Goal: Task Accomplishment & Management: Use online tool/utility

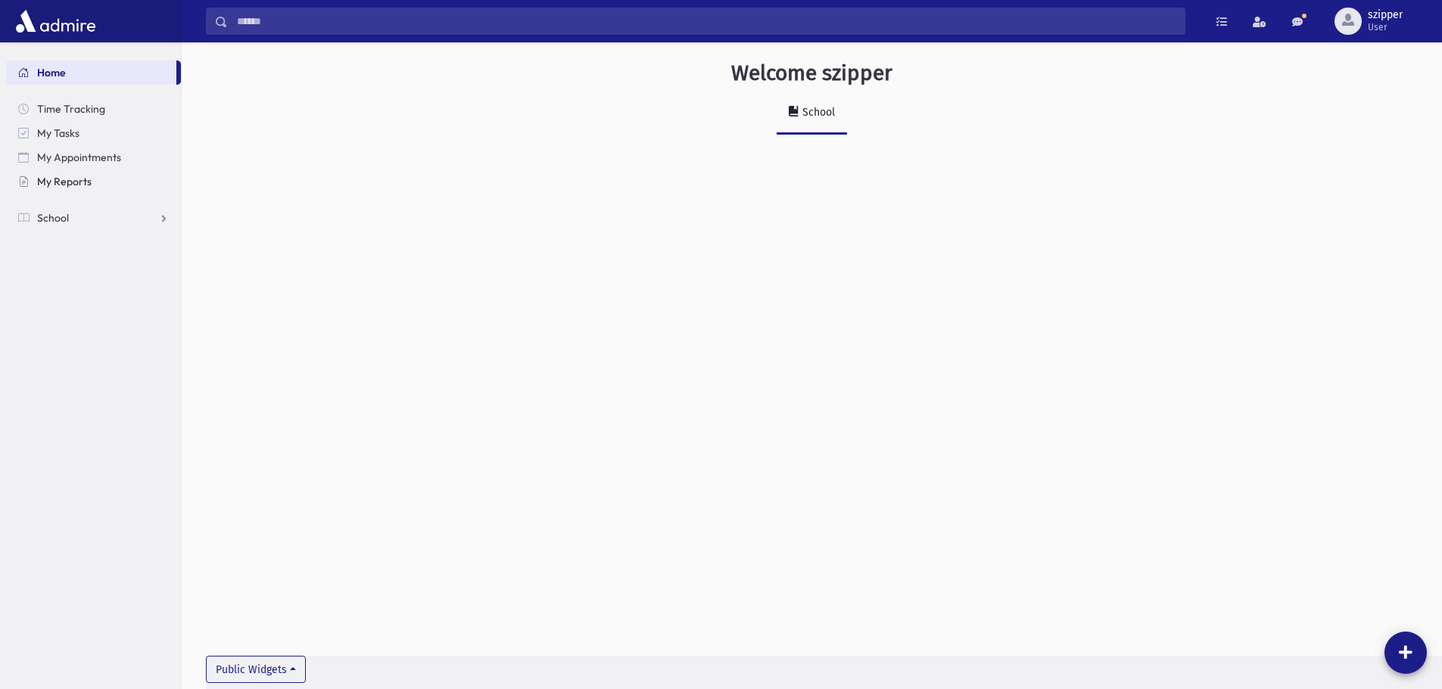
click at [106, 185] on link "My Reports" at bounding box center [93, 182] width 175 height 24
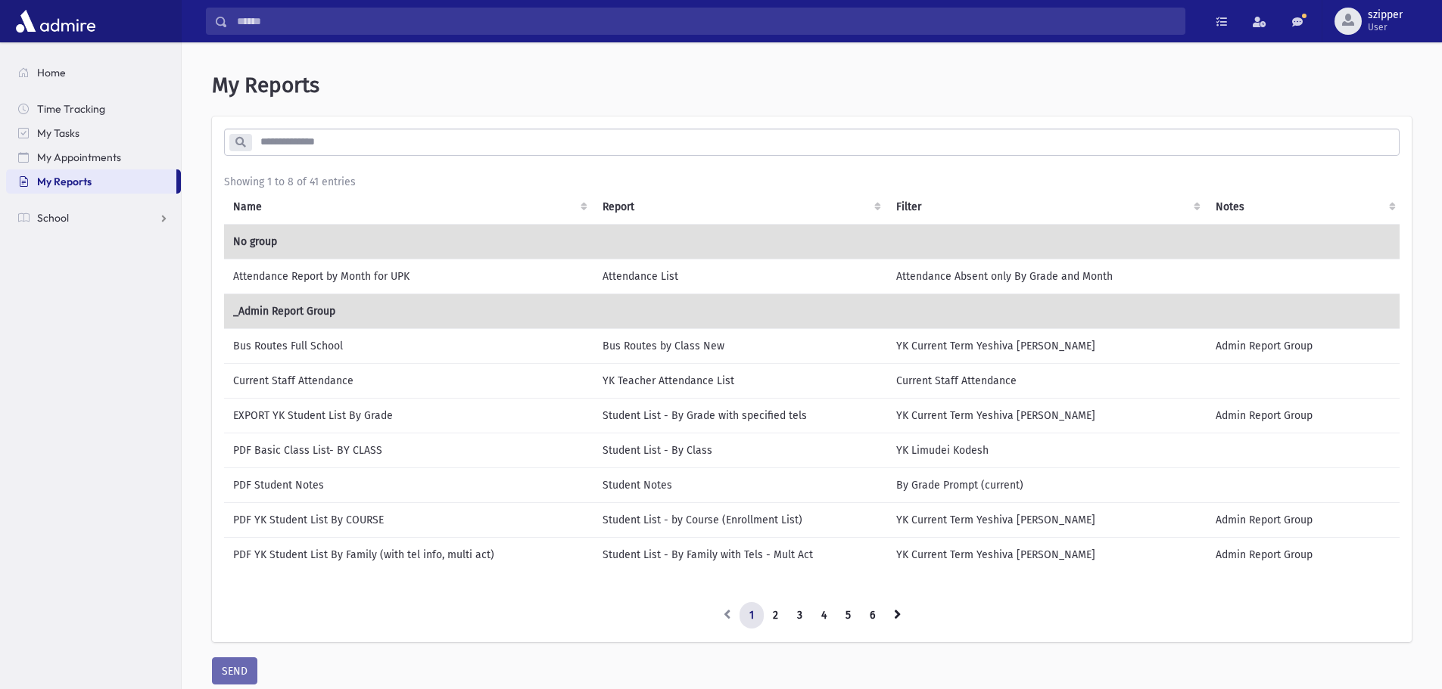
click at [374, 412] on td "EXPORT YK Student List By Grade" at bounding box center [408, 415] width 369 height 35
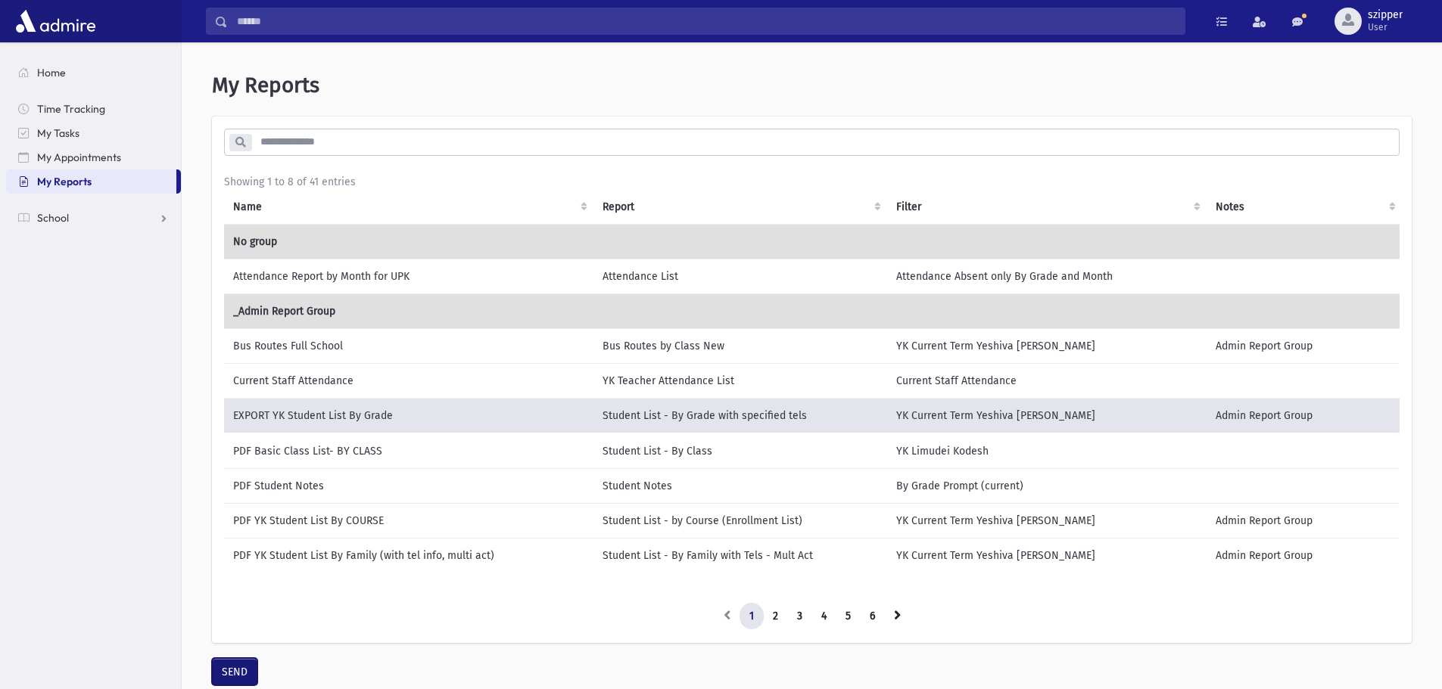
click at [228, 677] on button "SEND" at bounding box center [234, 671] width 45 height 27
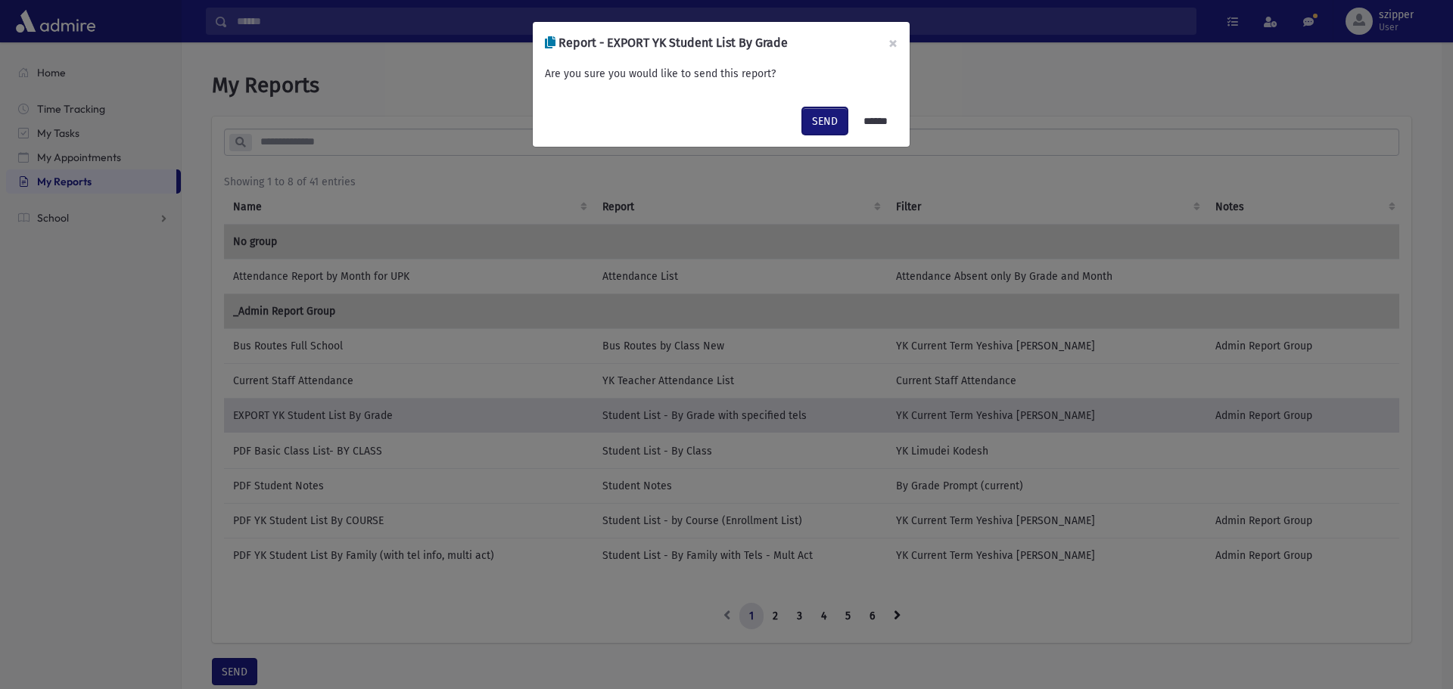
click at [804, 120] on button "SEND" at bounding box center [824, 120] width 45 height 27
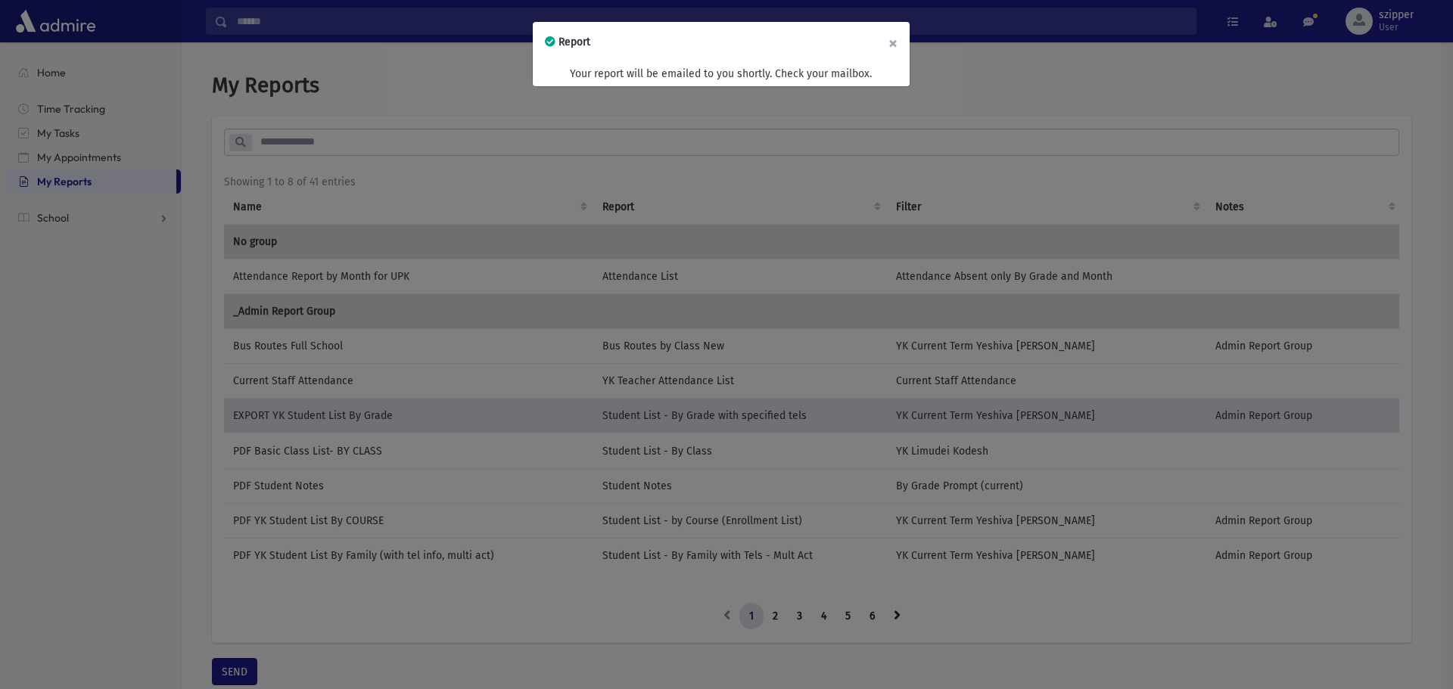
drag, startPoint x: 894, startPoint y: 45, endPoint x: 884, endPoint y: 54, distance: 14.0
click at [894, 45] on button "×" at bounding box center [892, 43] width 33 height 42
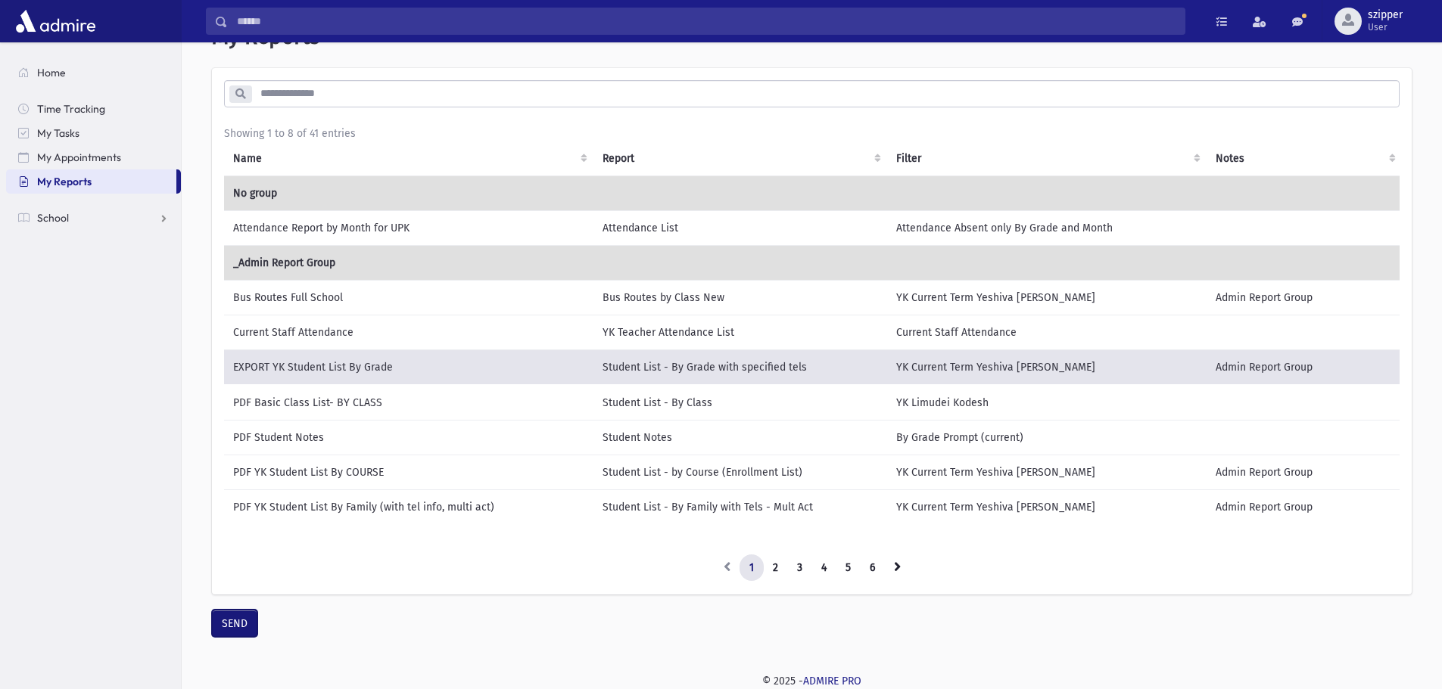
scroll to position [48, 0]
click at [776, 570] on link "2" at bounding box center [775, 568] width 25 height 27
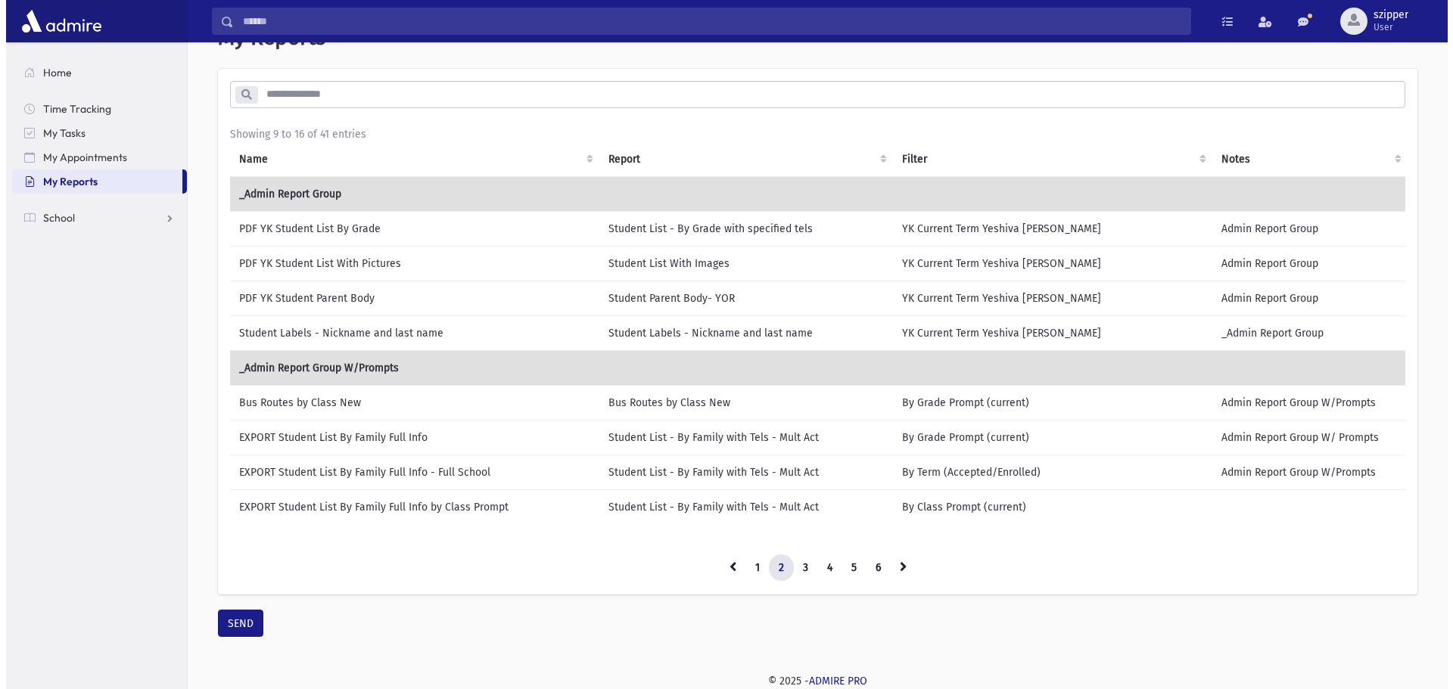
scroll to position [46, 0]
click at [390, 262] on td "PDF YK Student List With Pictures" at bounding box center [408, 264] width 369 height 35
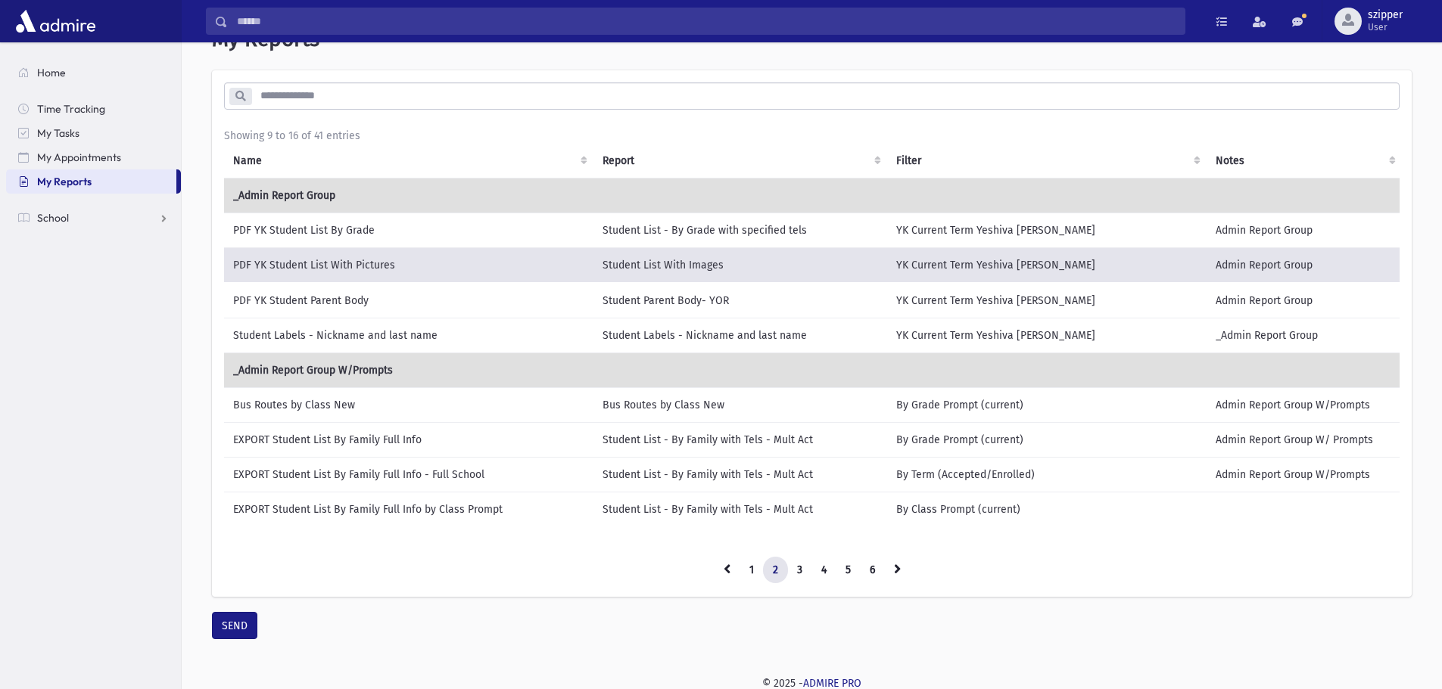
click at [210, 641] on div "My Reports * Showing 9 to 16 of 41 entries Name Report Filter Notes 1 2 3" at bounding box center [812, 332] width 1248 height 649
click at [216, 639] on button "SEND" at bounding box center [234, 625] width 45 height 27
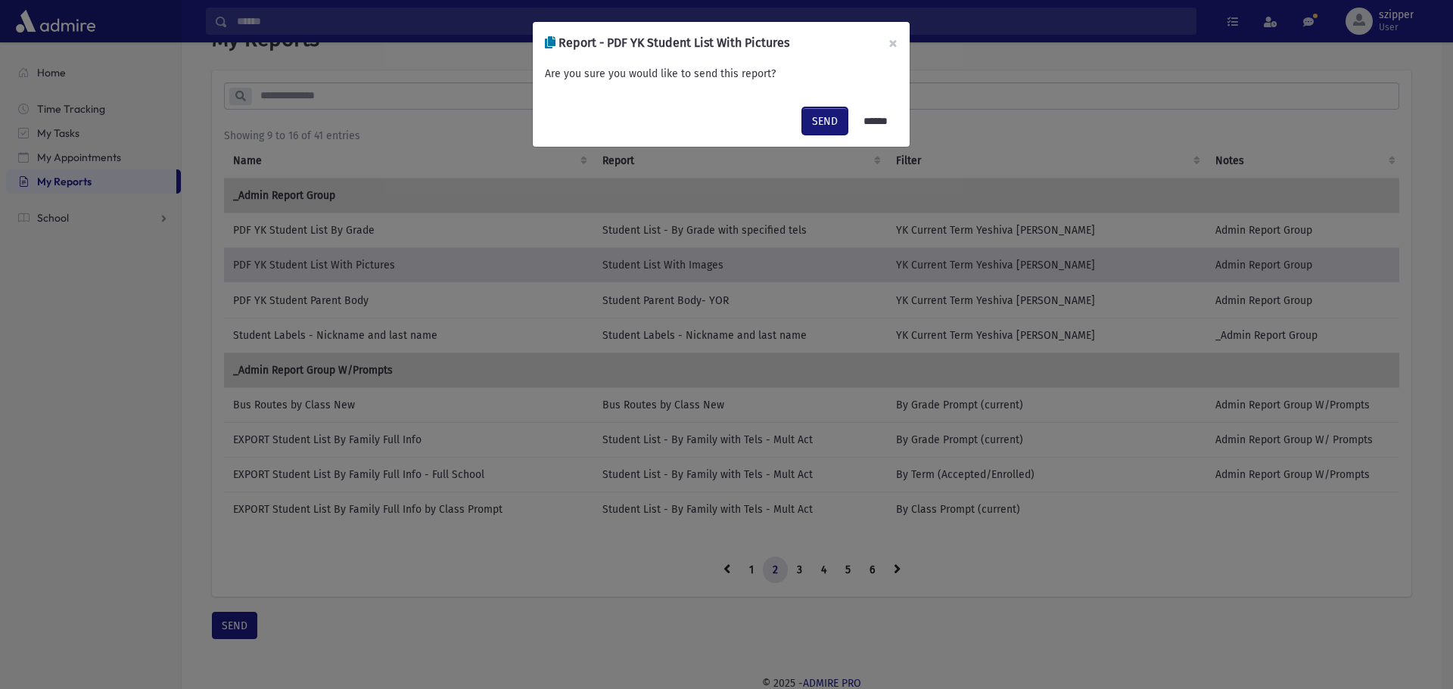
click at [810, 118] on button "SEND" at bounding box center [824, 120] width 45 height 27
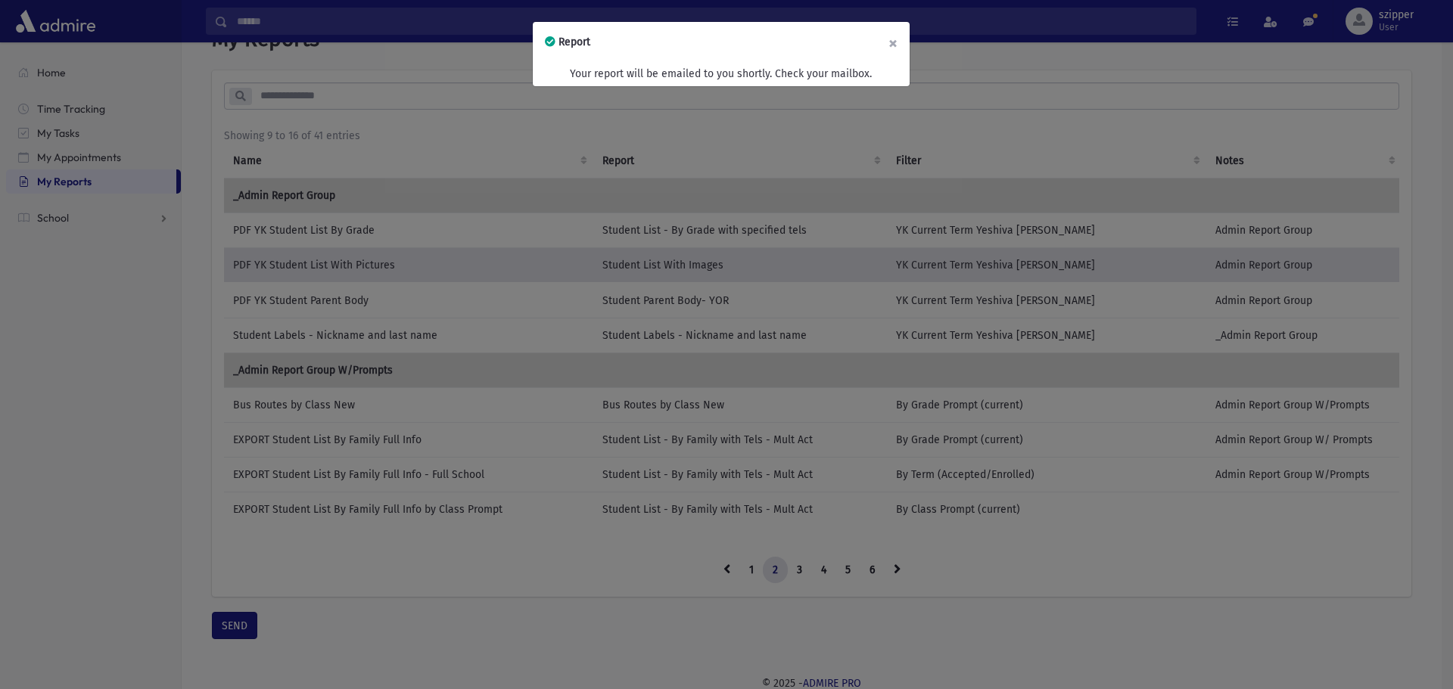
click at [894, 39] on button "×" at bounding box center [892, 43] width 33 height 42
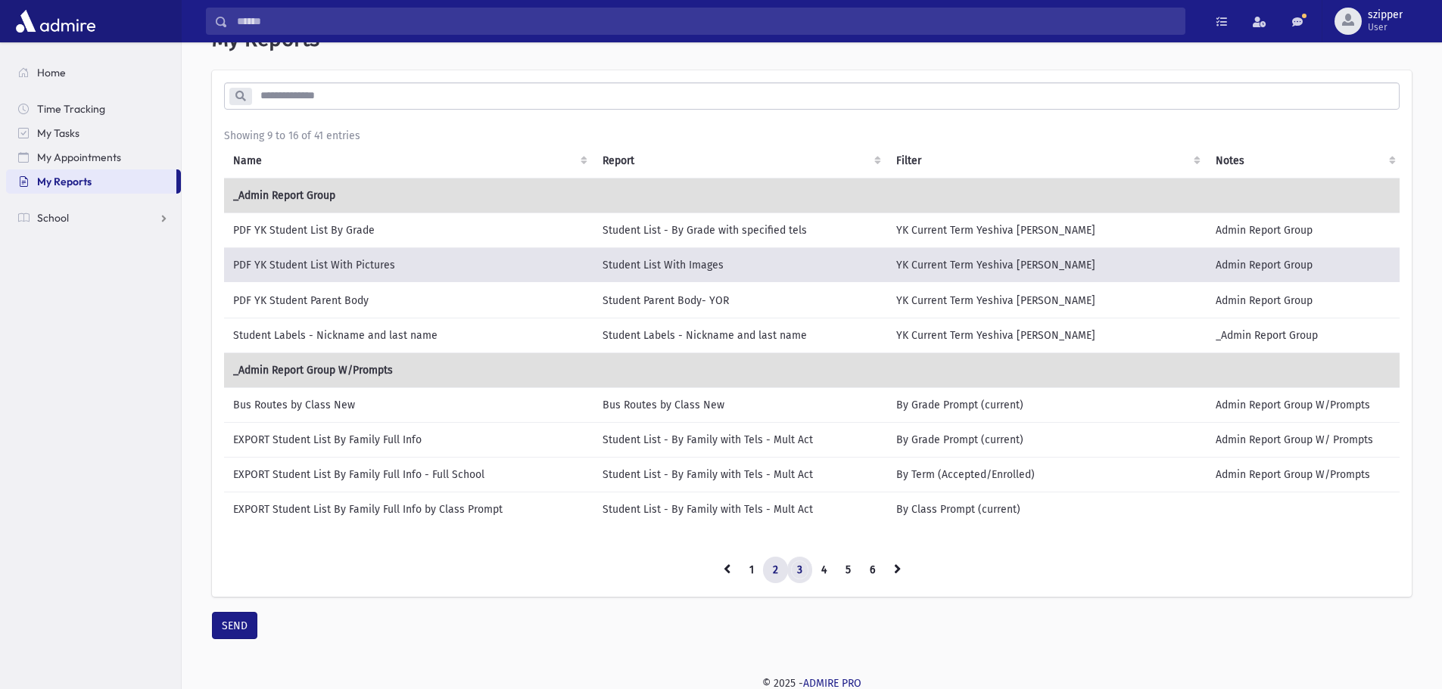
click at [803, 569] on link "3" at bounding box center [799, 570] width 25 height 27
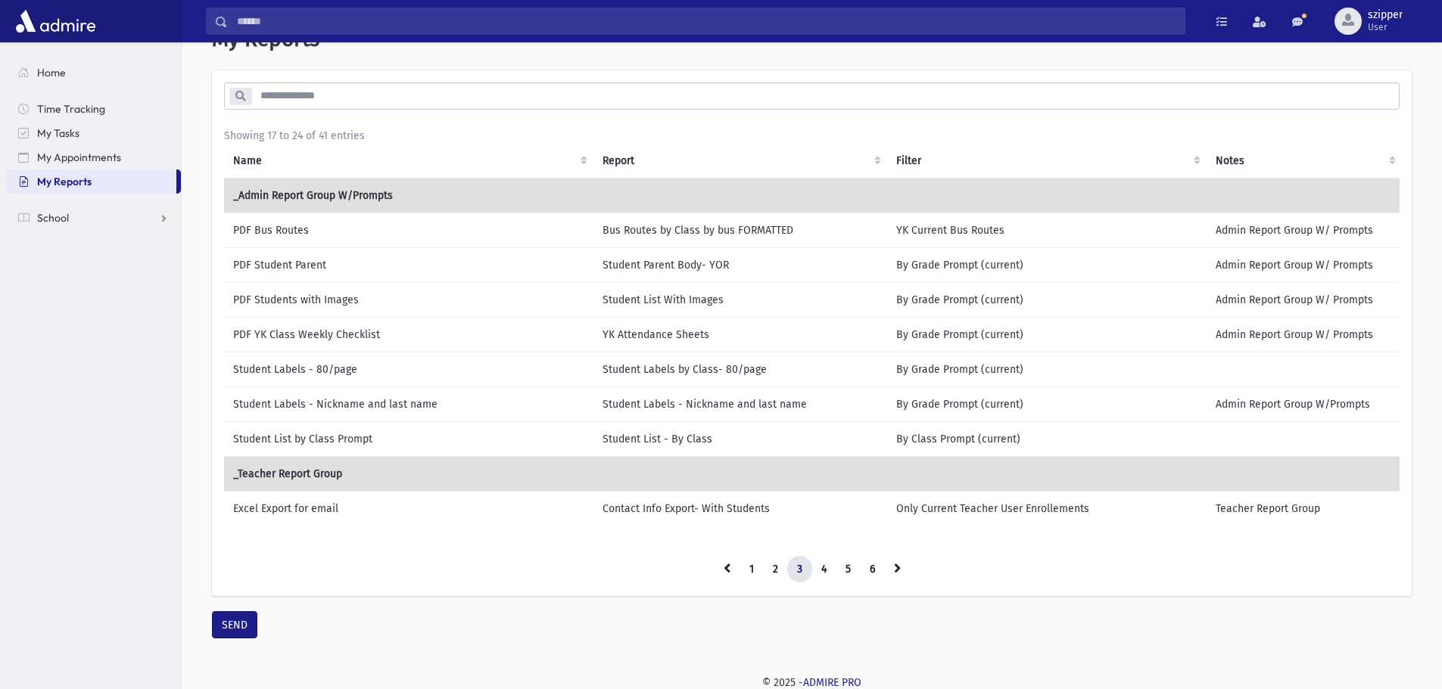
click at [418, 327] on td "PDF YK Class Weekly Checklist" at bounding box center [408, 334] width 369 height 35
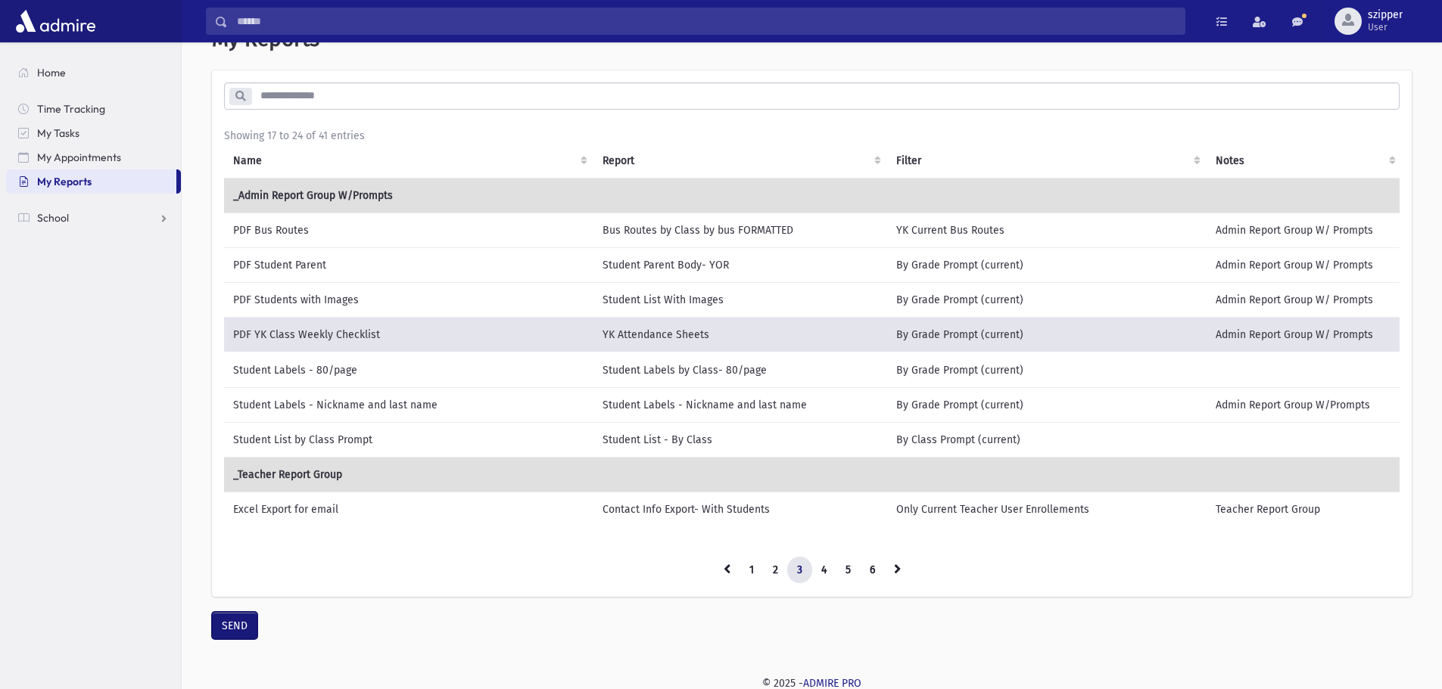
click at [241, 639] on button "SEND" at bounding box center [234, 625] width 45 height 27
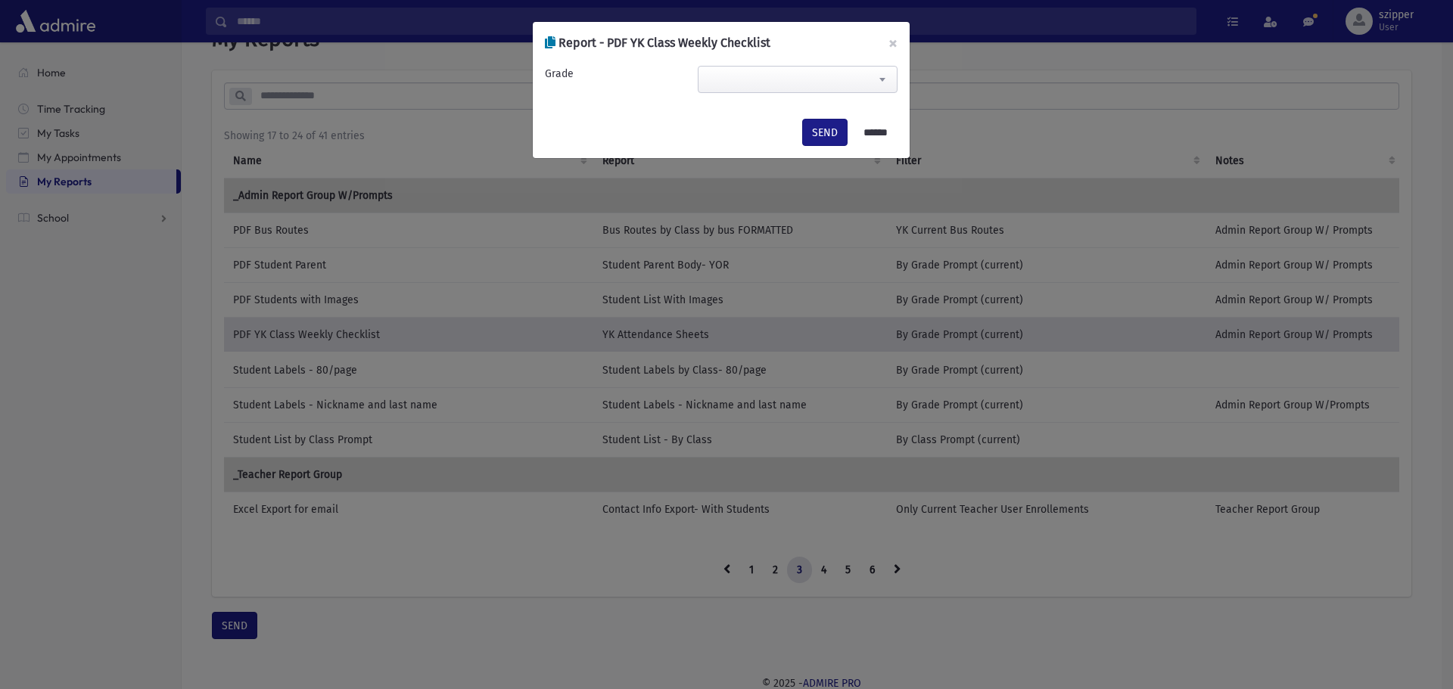
click at [787, 76] on span at bounding box center [798, 79] width 200 height 27
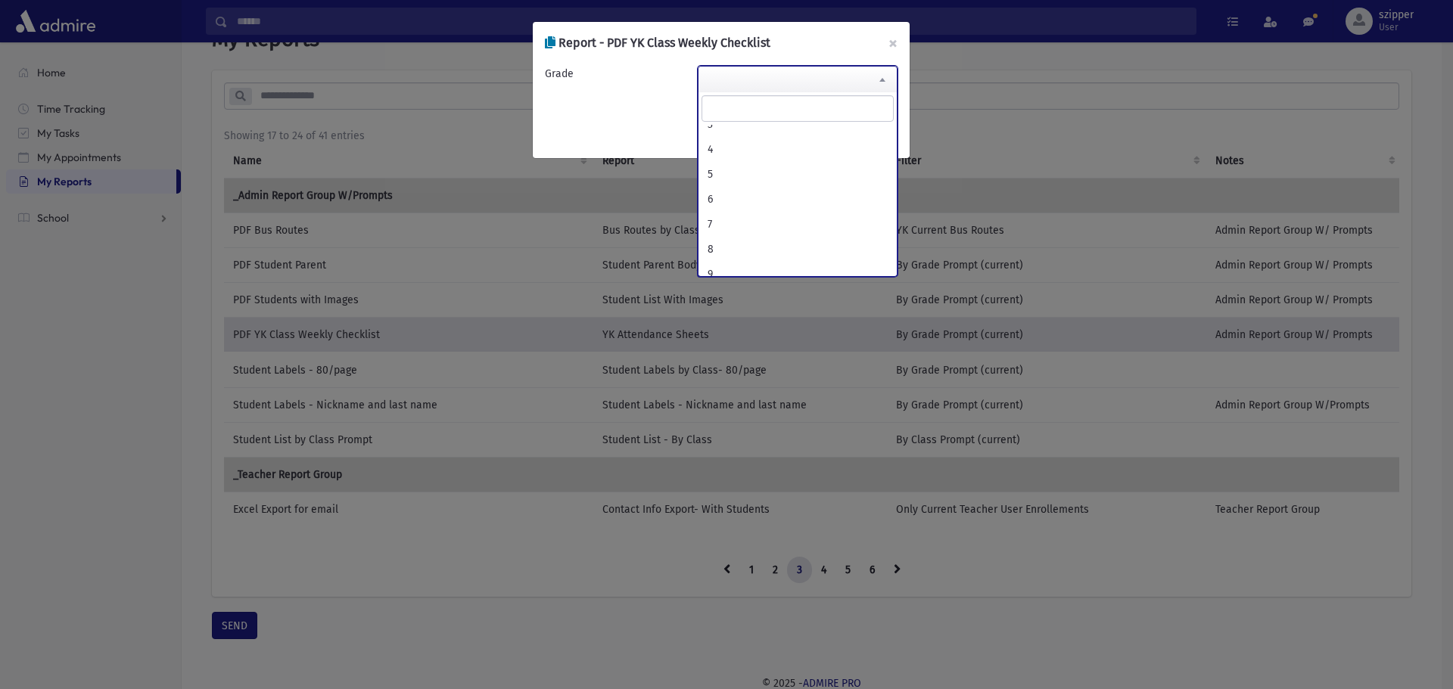
scroll to position [151, 0]
select select "*"
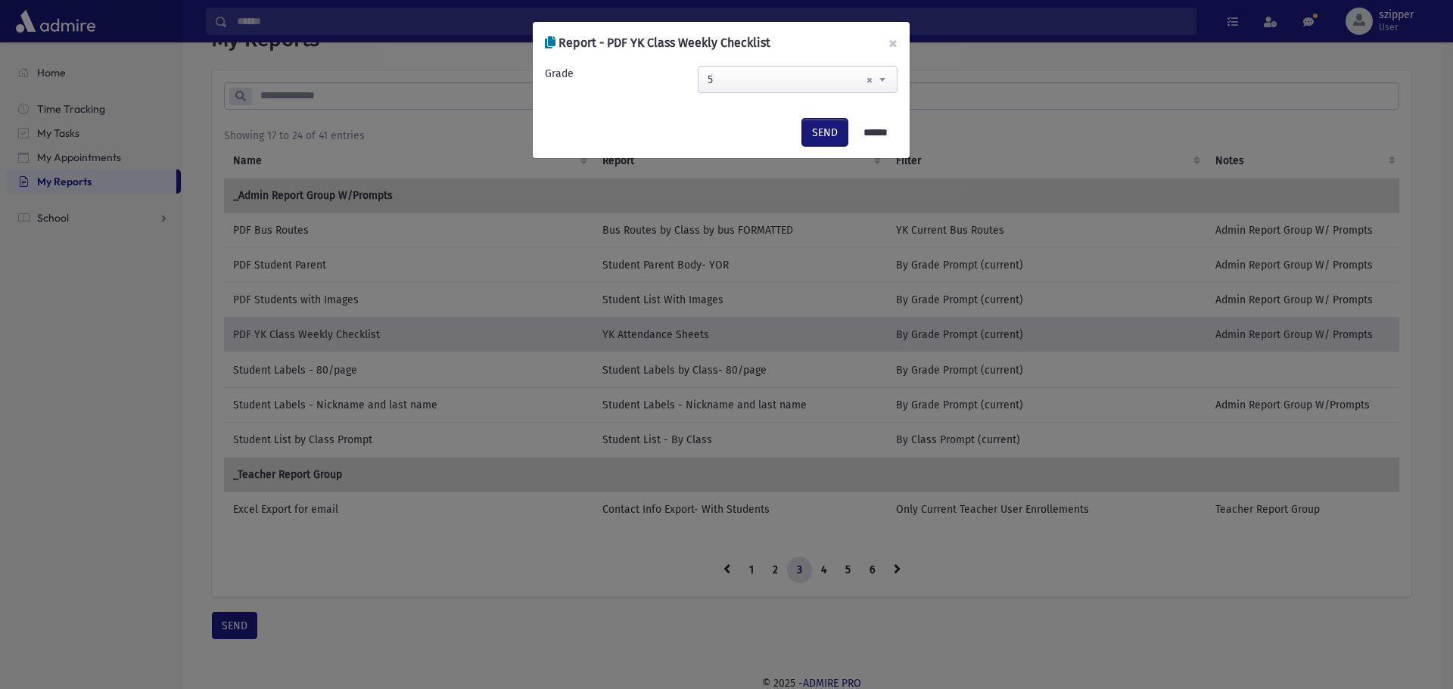
click at [812, 133] on button "SEND" at bounding box center [824, 132] width 45 height 27
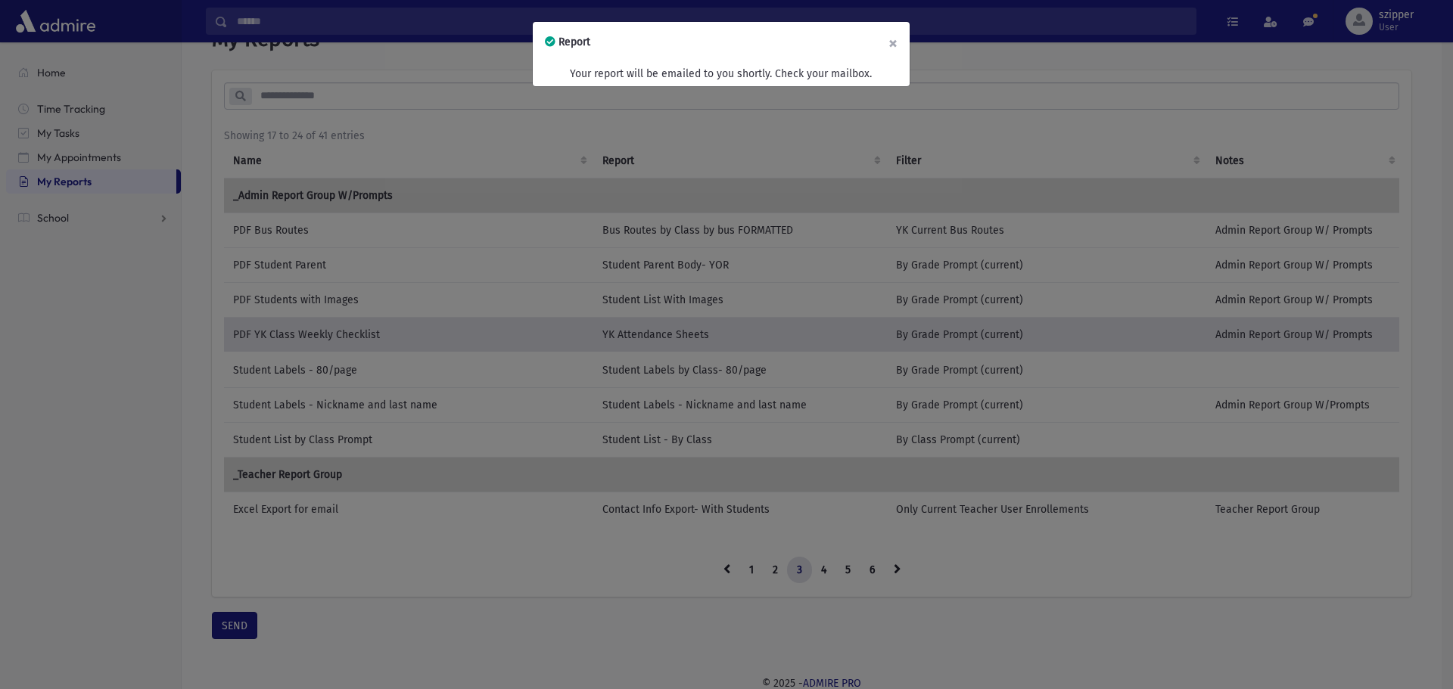
click at [897, 42] on button "×" at bounding box center [892, 43] width 33 height 42
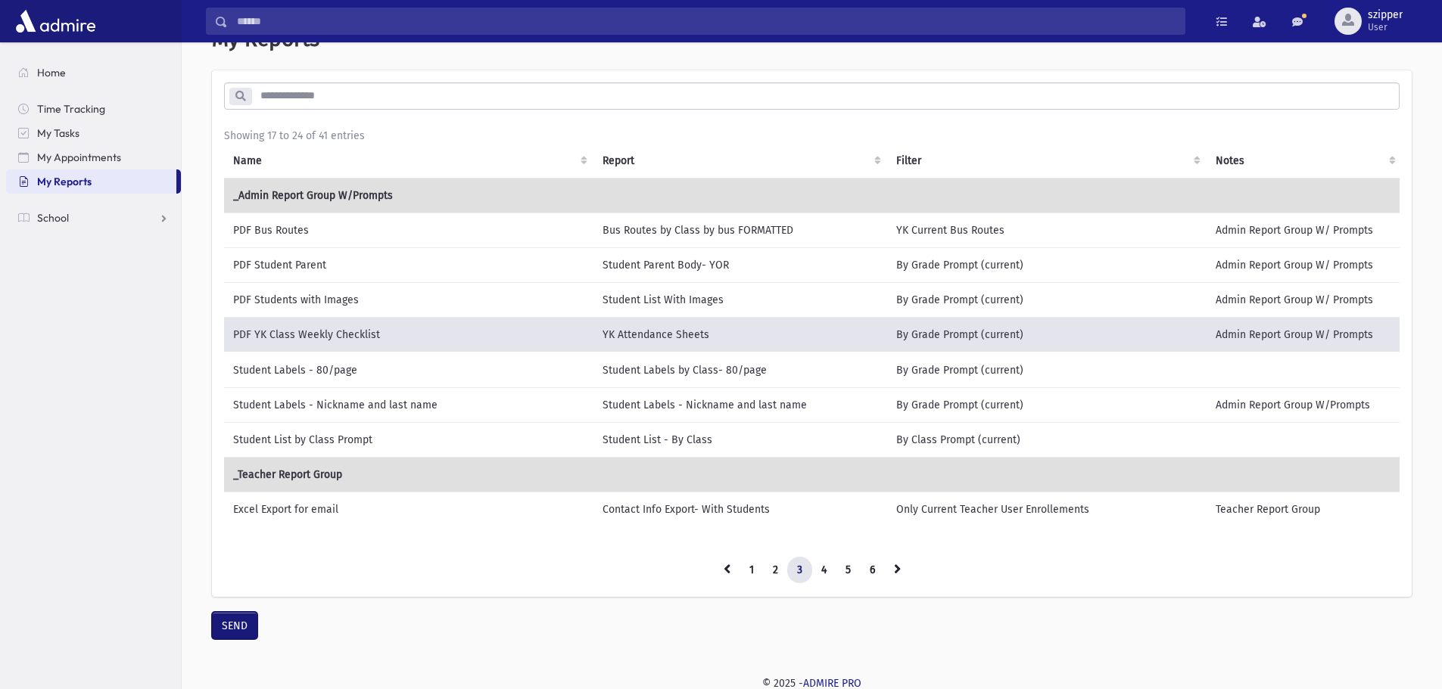
click at [233, 628] on button "SEND" at bounding box center [234, 625] width 45 height 27
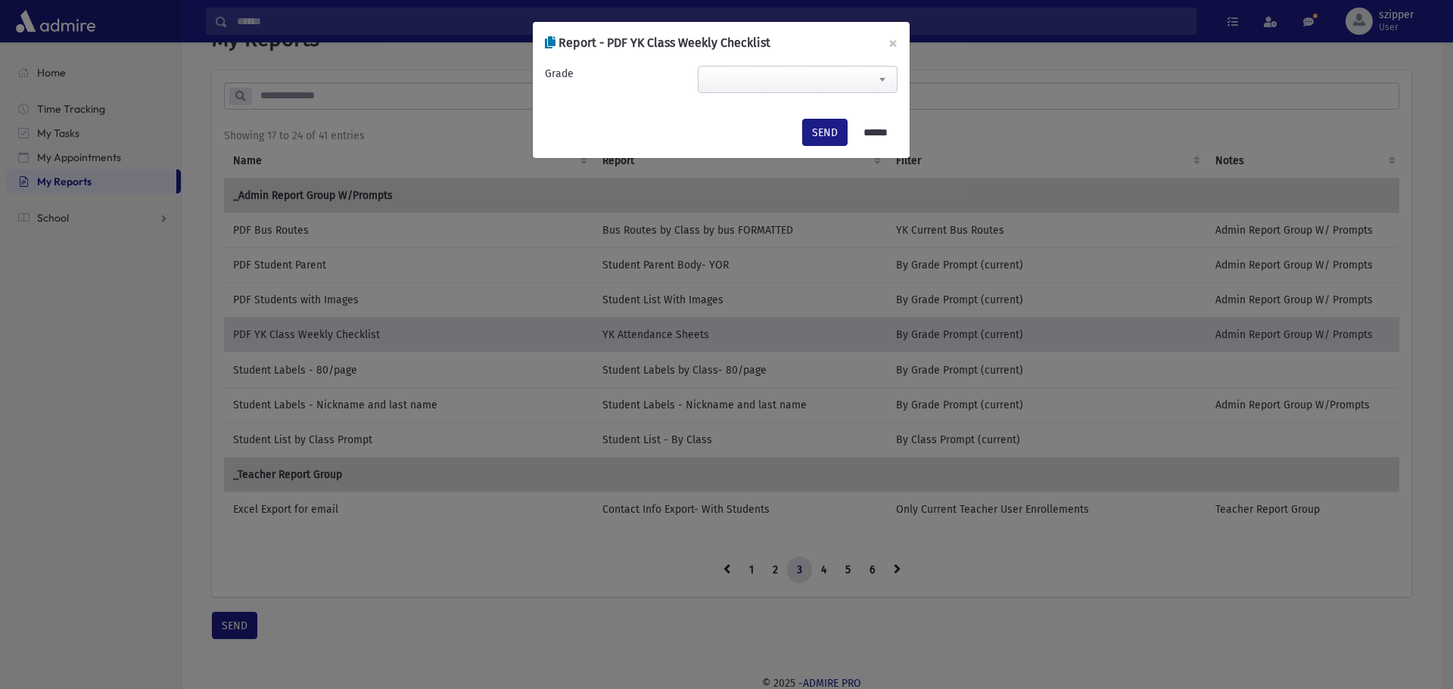
click at [848, 81] on span at bounding box center [798, 79] width 200 height 27
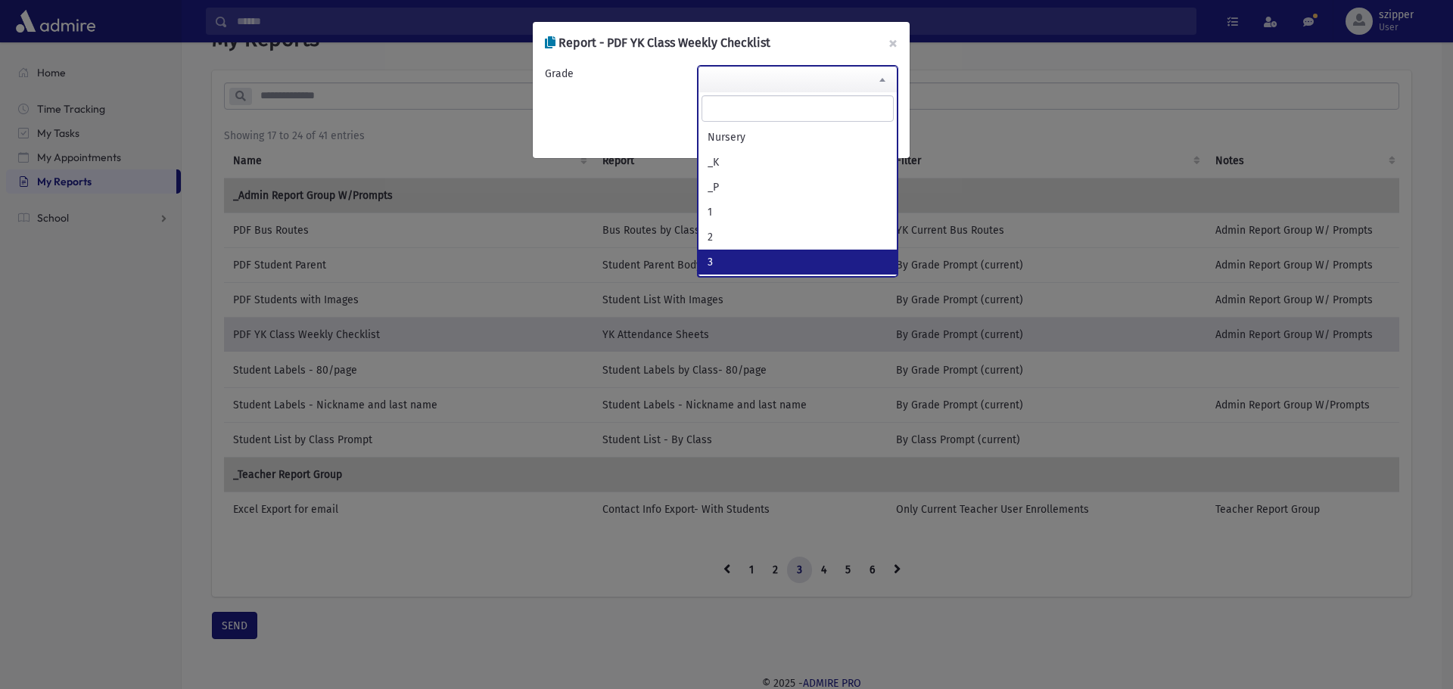
scroll to position [76, 0]
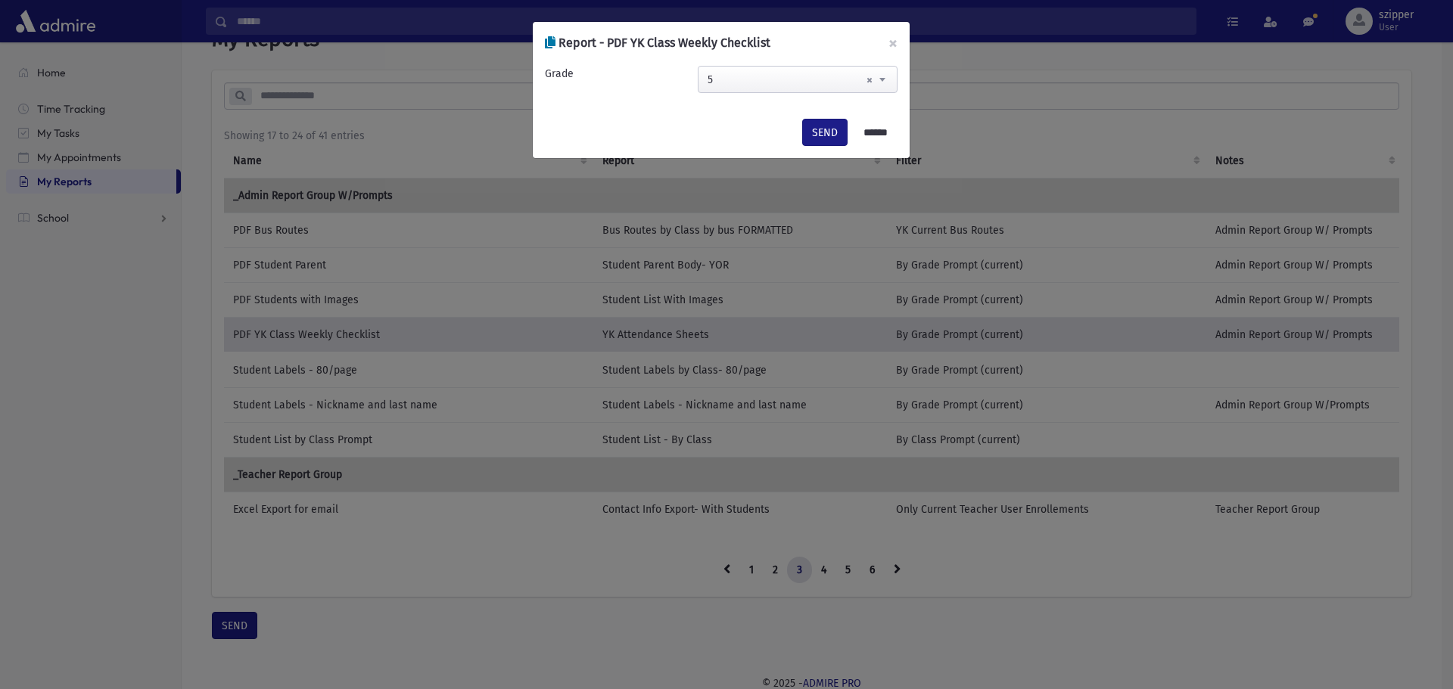
click at [838, 64] on div "**********" at bounding box center [721, 85] width 377 height 42
click at [843, 77] on span "× 5" at bounding box center [797, 80] width 198 height 27
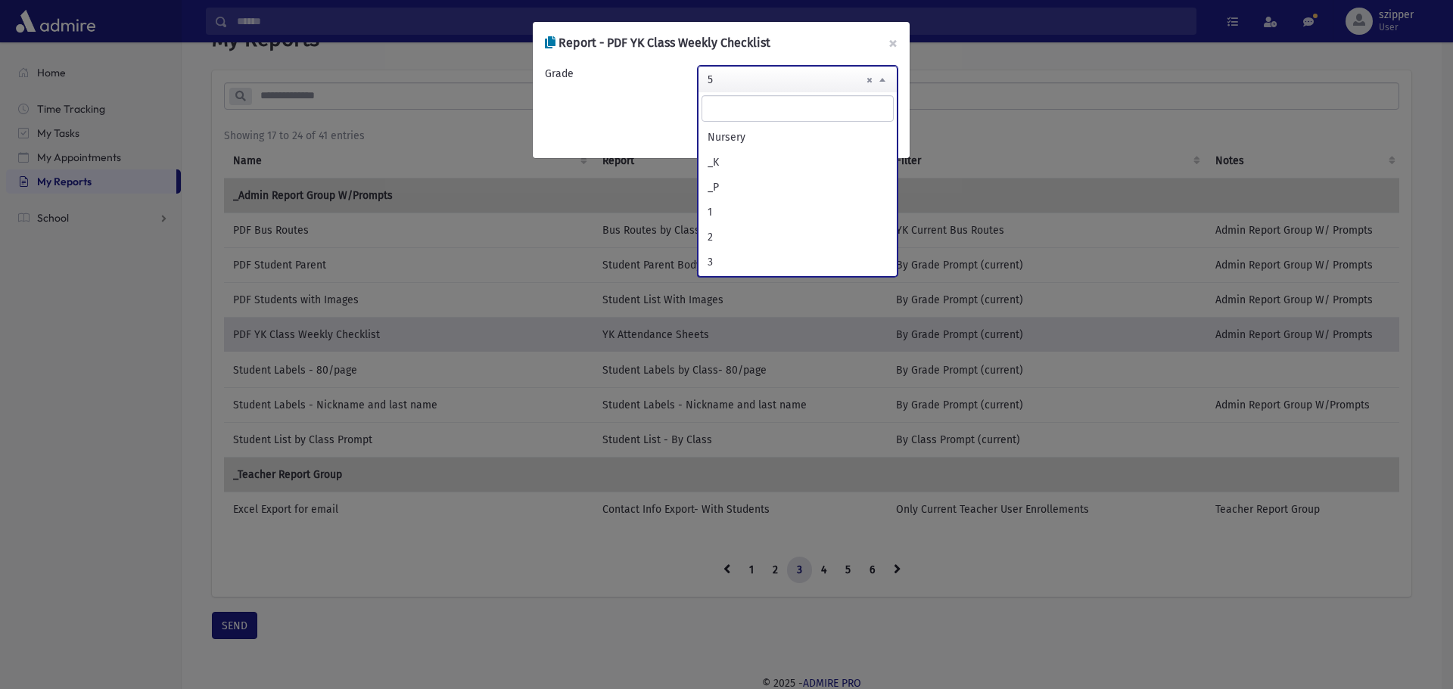
scroll to position [150, 0]
select select "*"
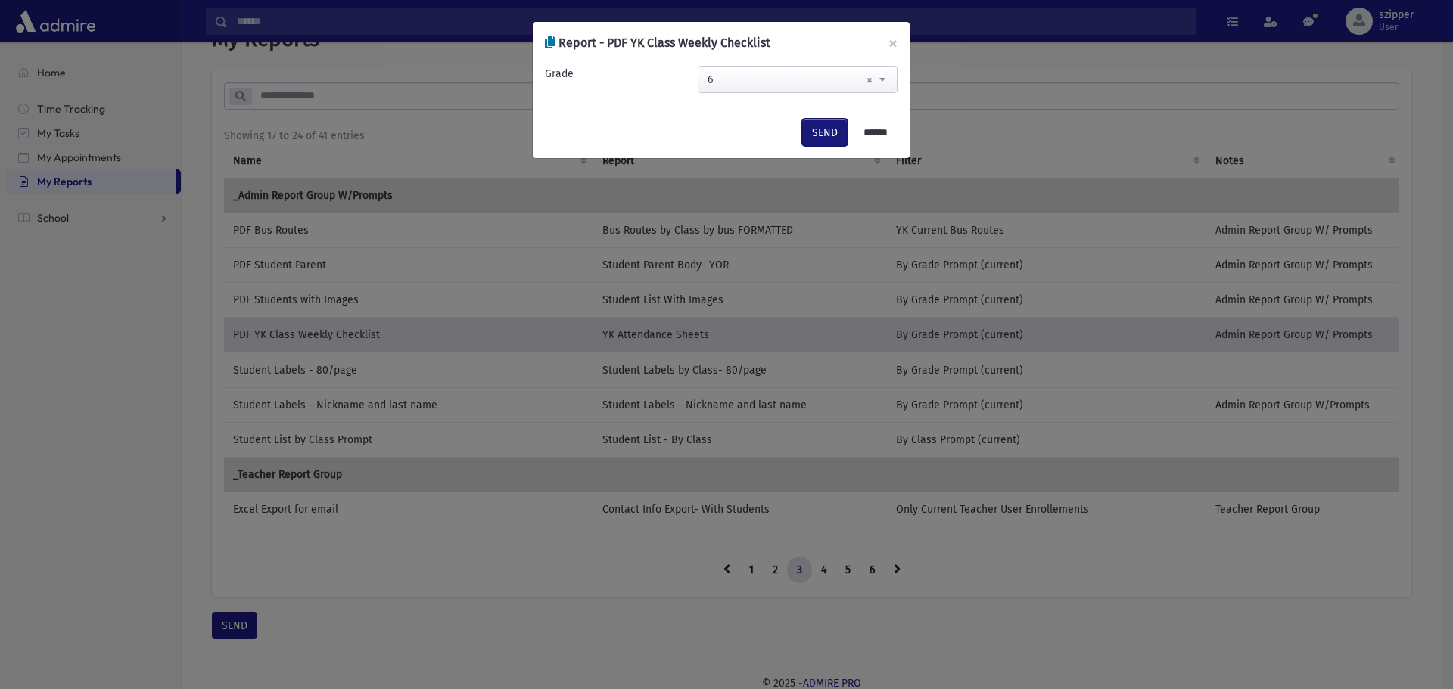
click at [807, 140] on button "SEND" at bounding box center [824, 132] width 45 height 27
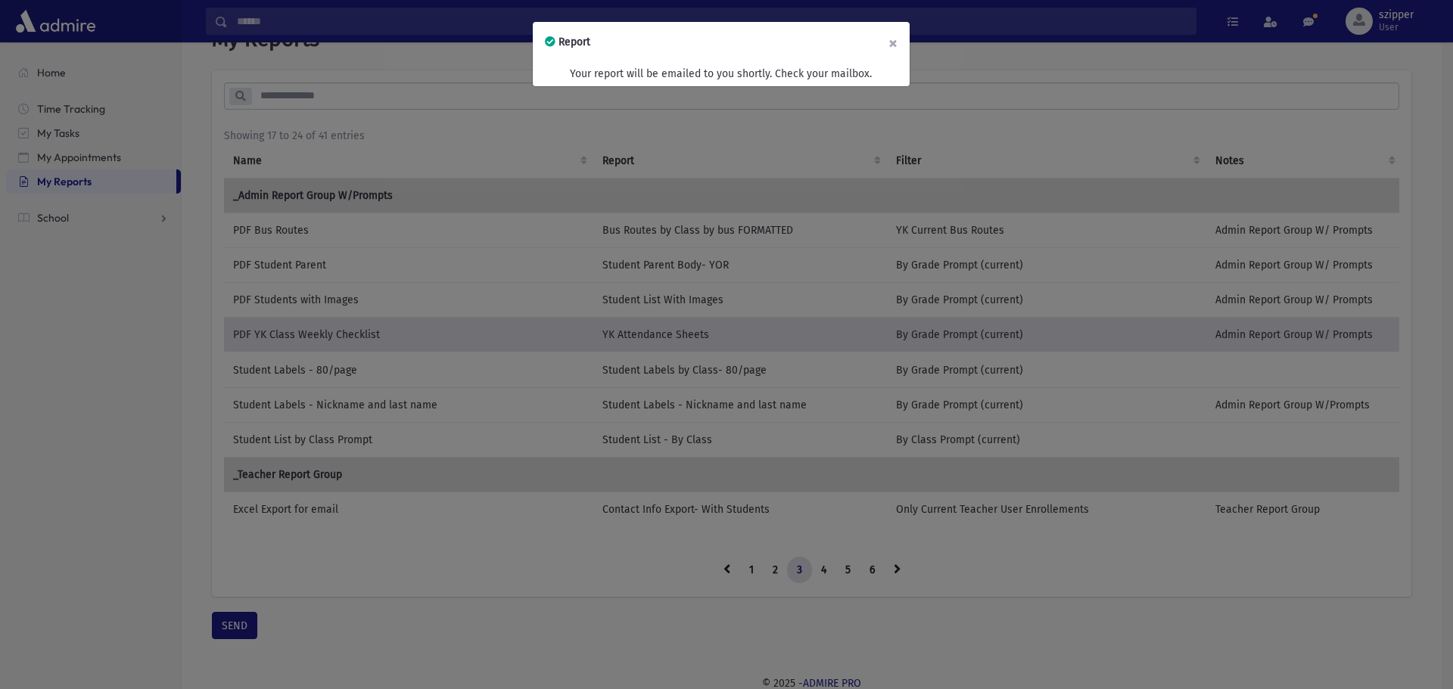
click at [889, 40] on button "×" at bounding box center [892, 43] width 33 height 42
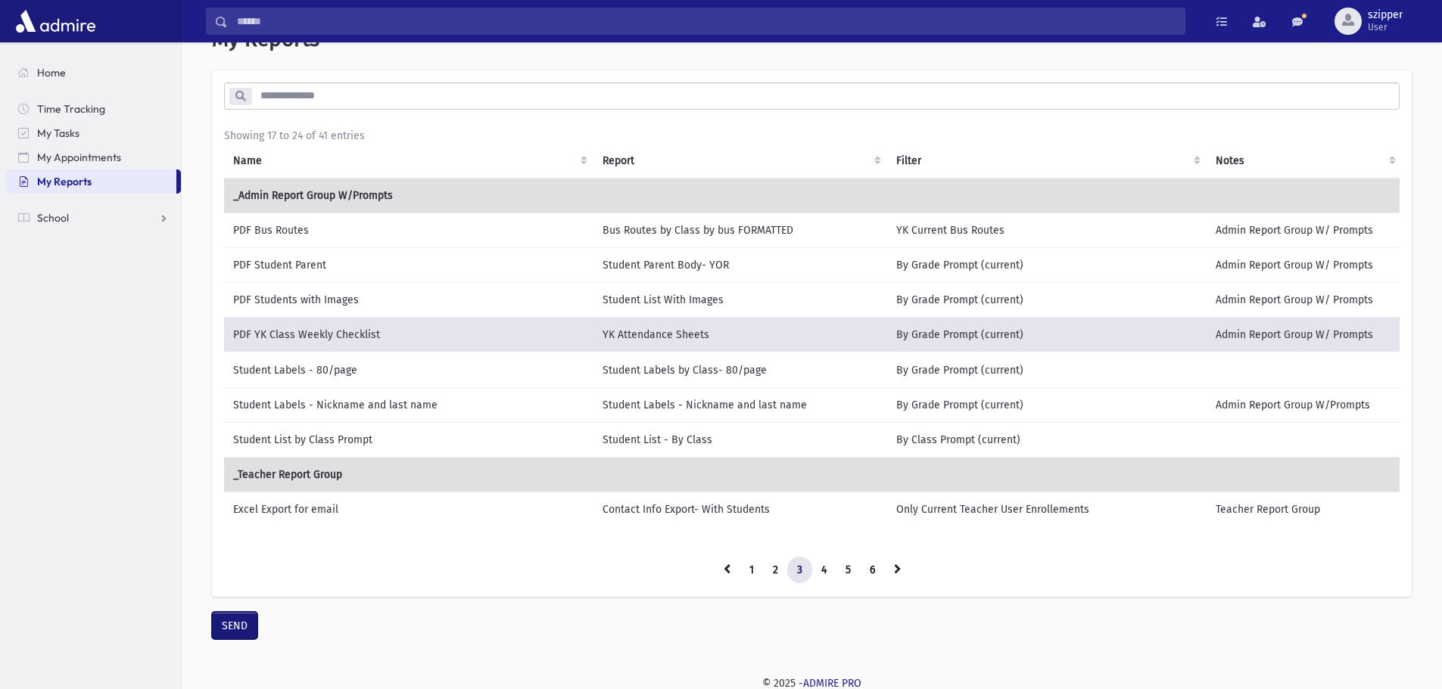
click at [229, 629] on button "SEND" at bounding box center [234, 625] width 45 height 27
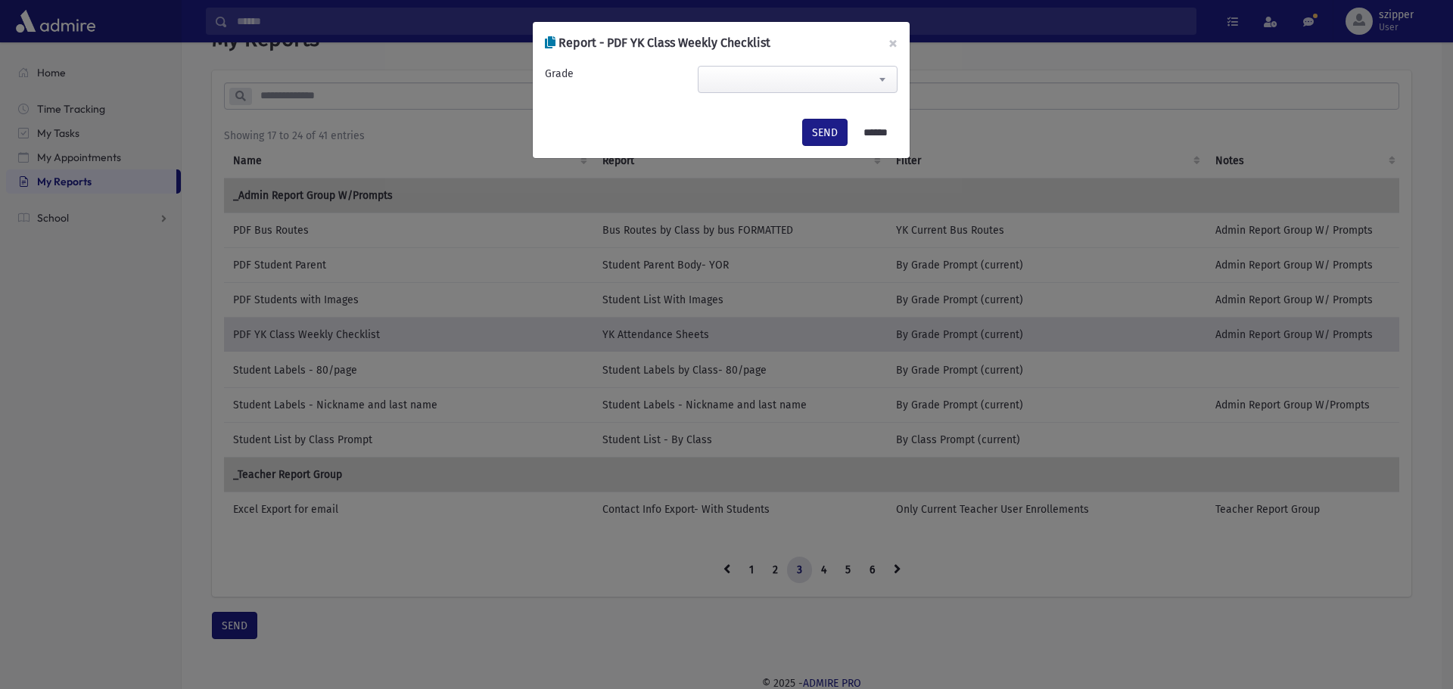
click at [862, 85] on span at bounding box center [798, 79] width 200 height 27
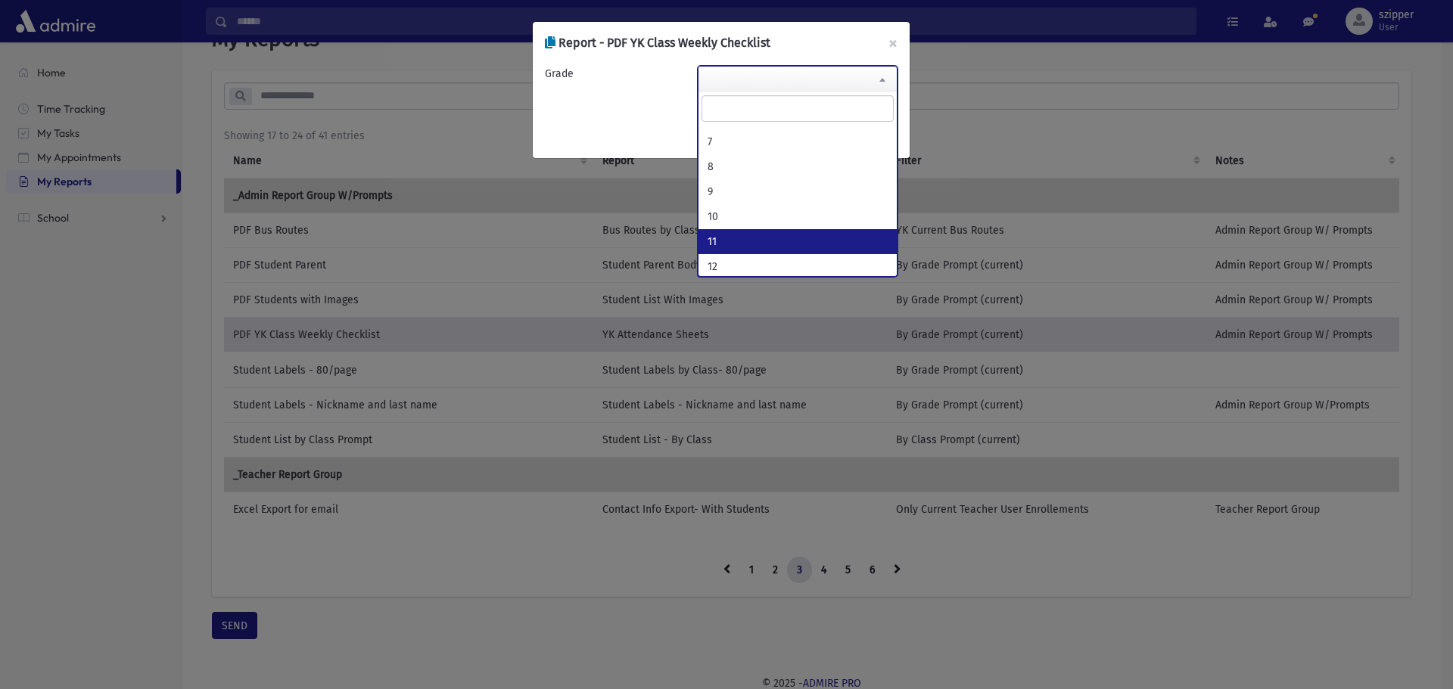
scroll to position [227, 0]
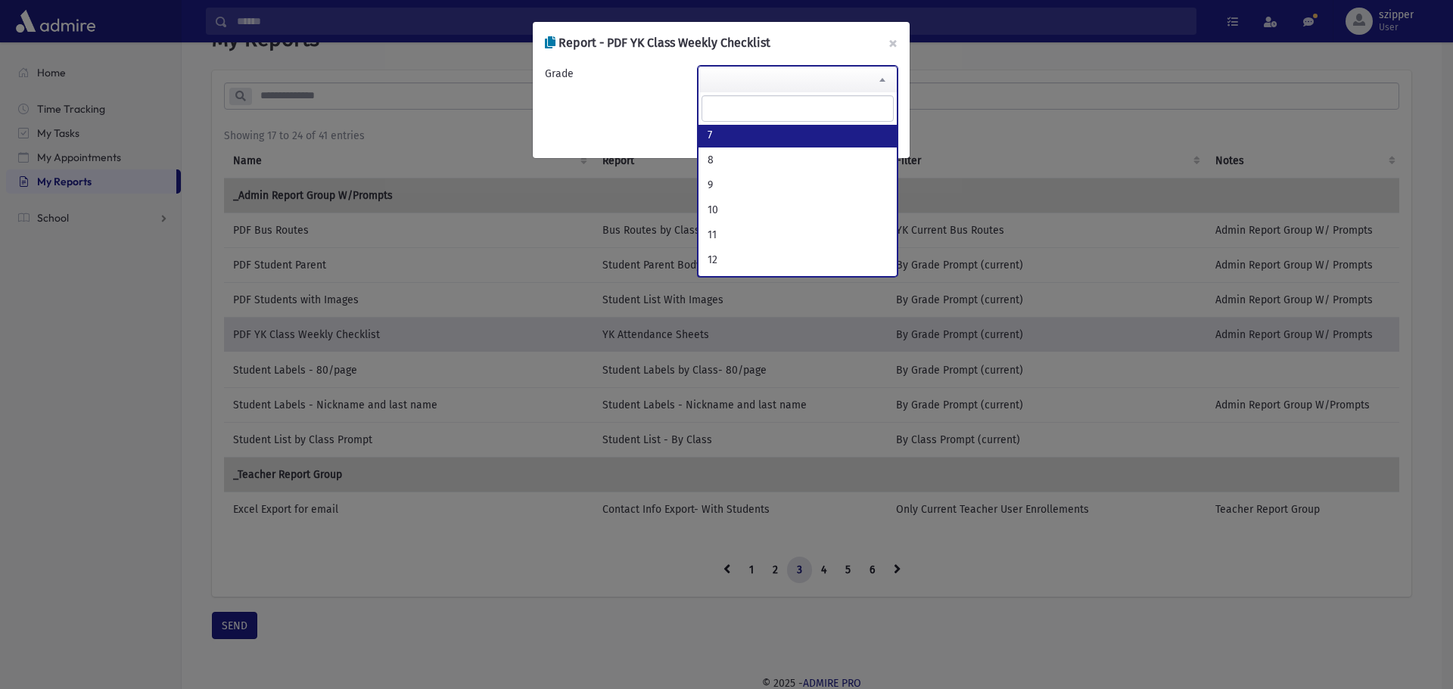
select select "*"
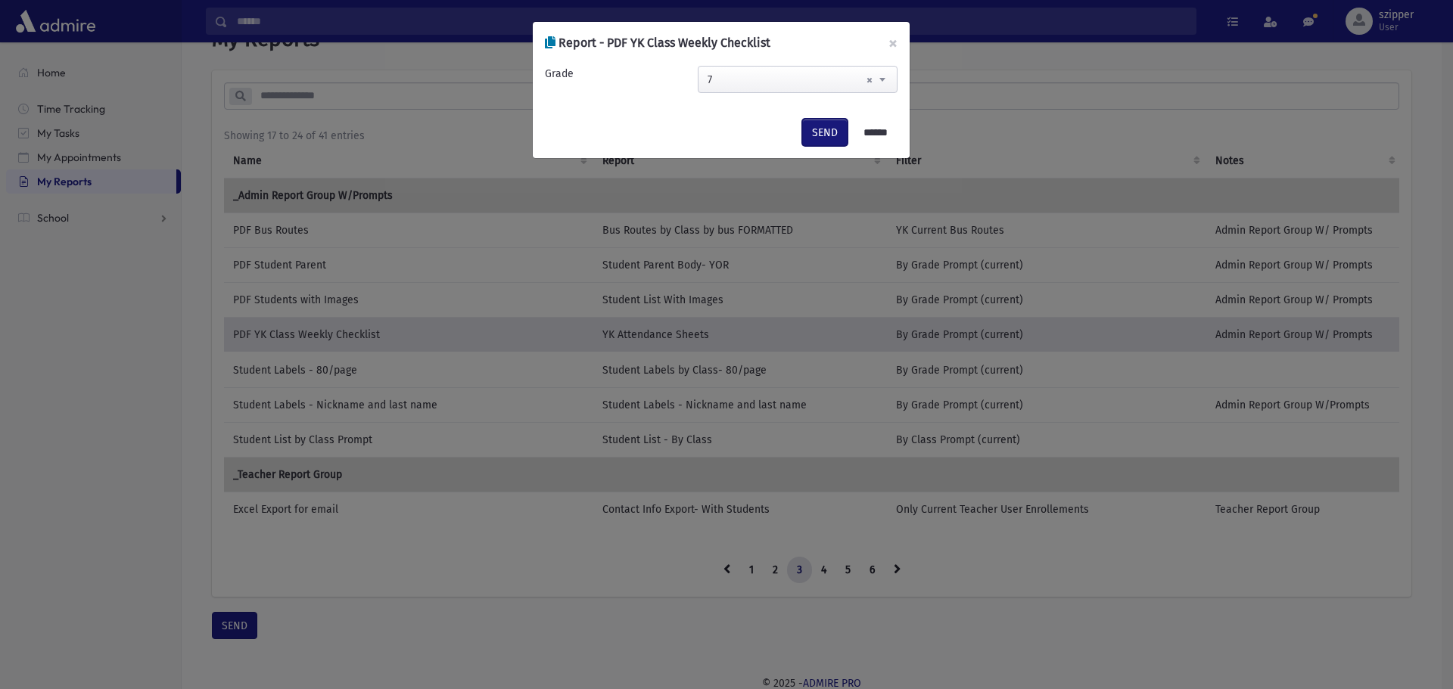
click at [807, 132] on button "SEND" at bounding box center [824, 132] width 45 height 27
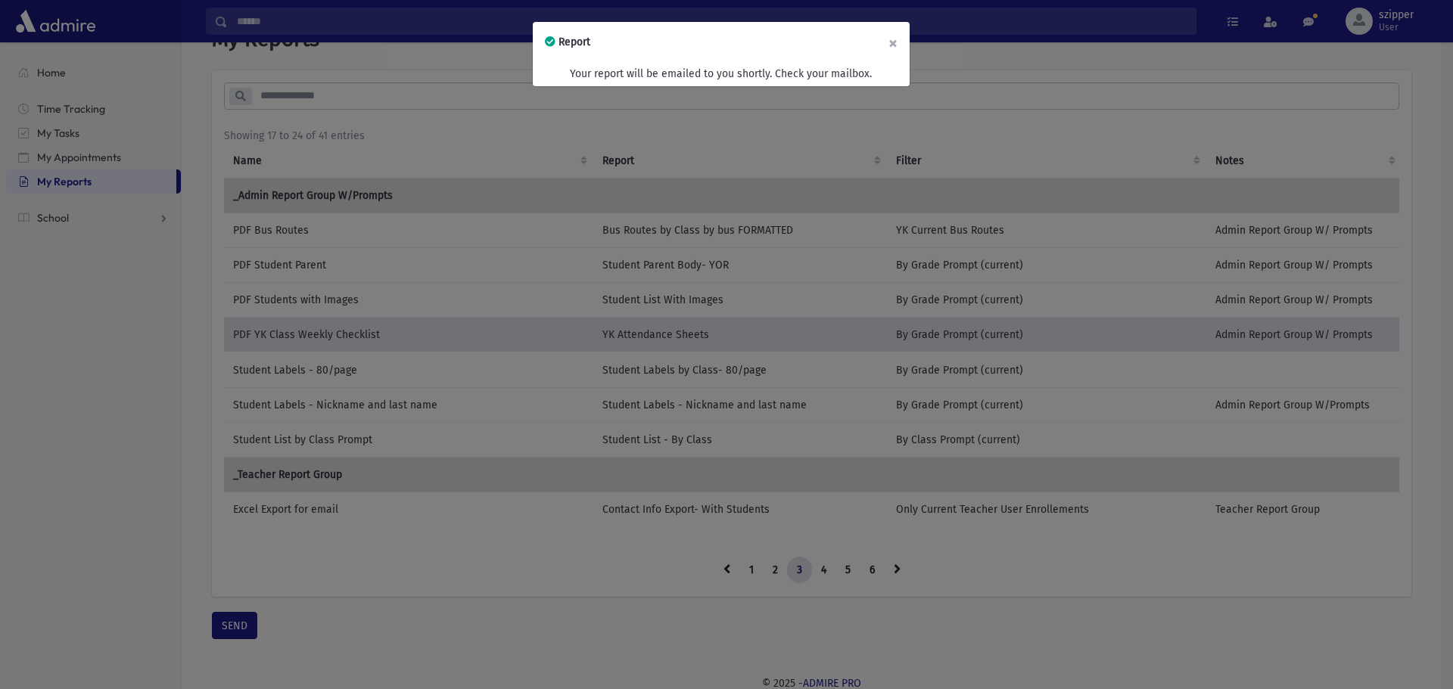
click at [897, 45] on button "×" at bounding box center [892, 43] width 33 height 42
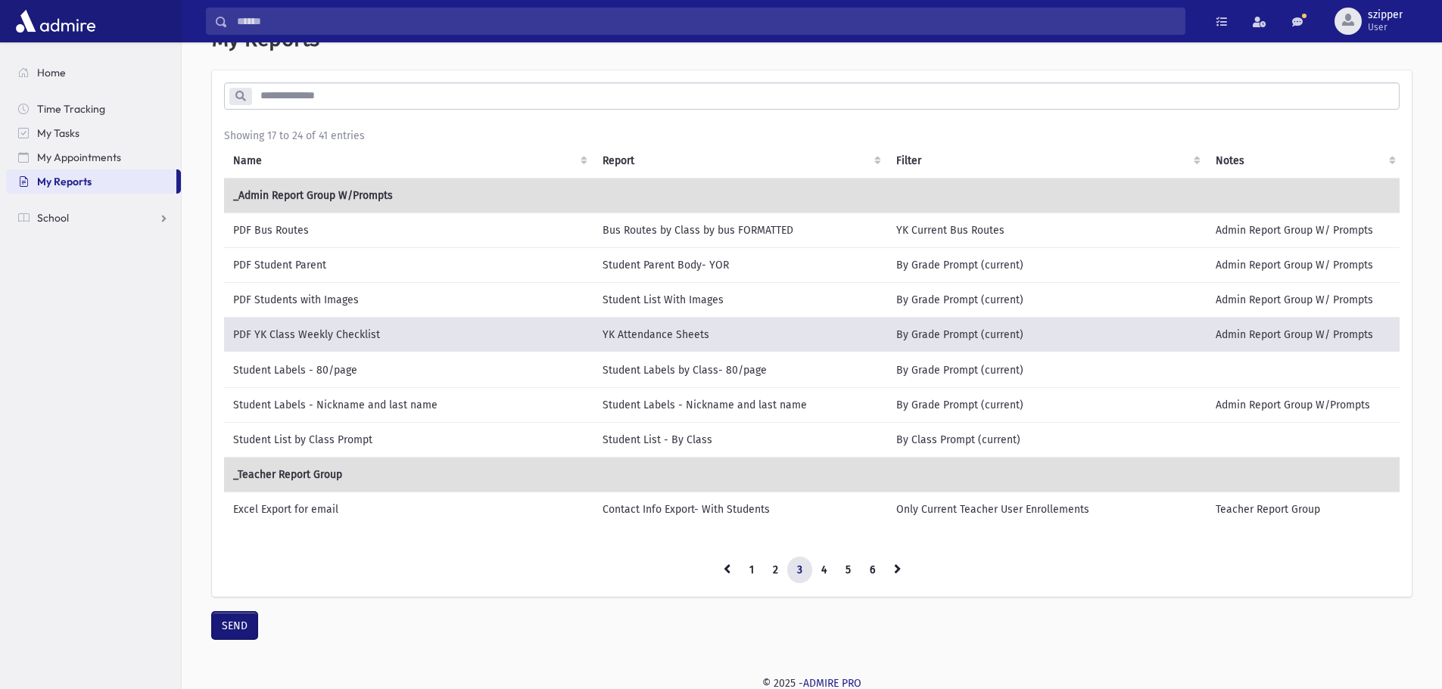
click at [229, 630] on button "SEND" at bounding box center [234, 625] width 45 height 27
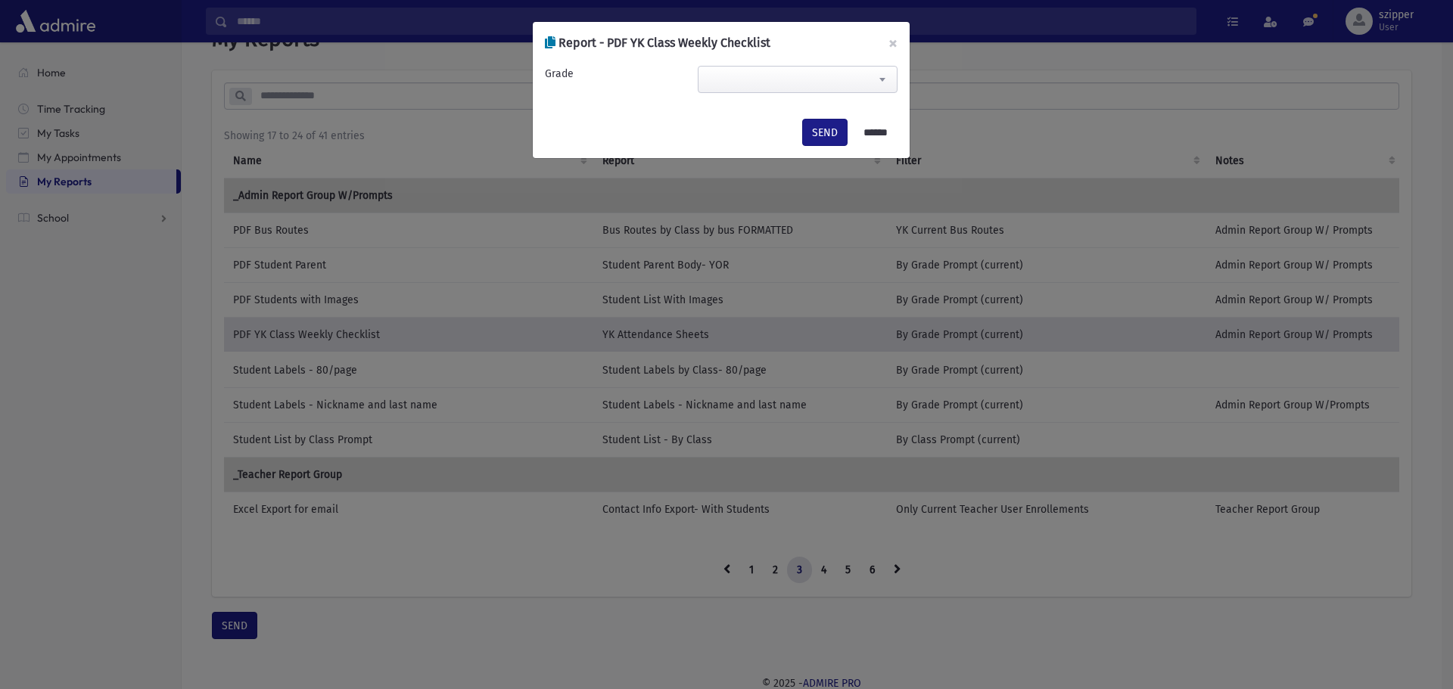
click at [862, 61] on div "Report - PDF YK Class Weekly Checklist ×" at bounding box center [721, 43] width 377 height 42
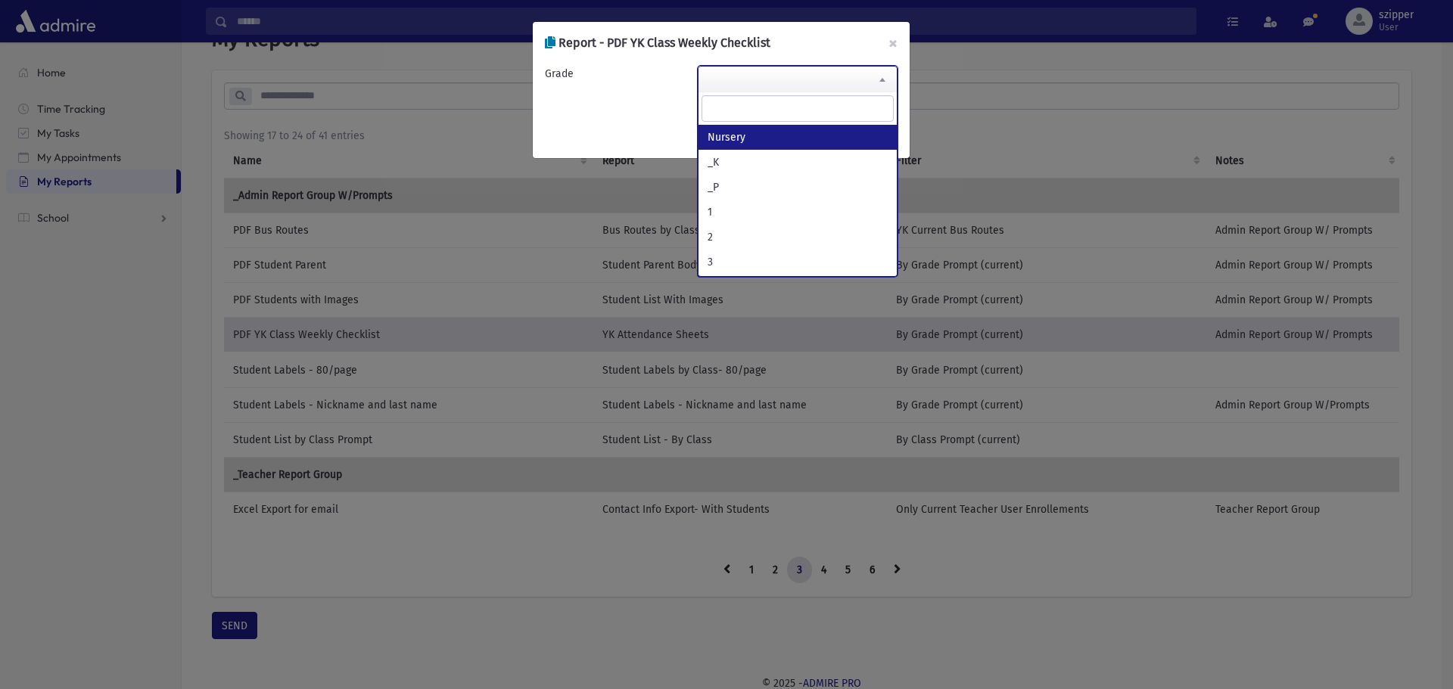
click at [863, 78] on span at bounding box center [798, 79] width 200 height 27
select select "*"
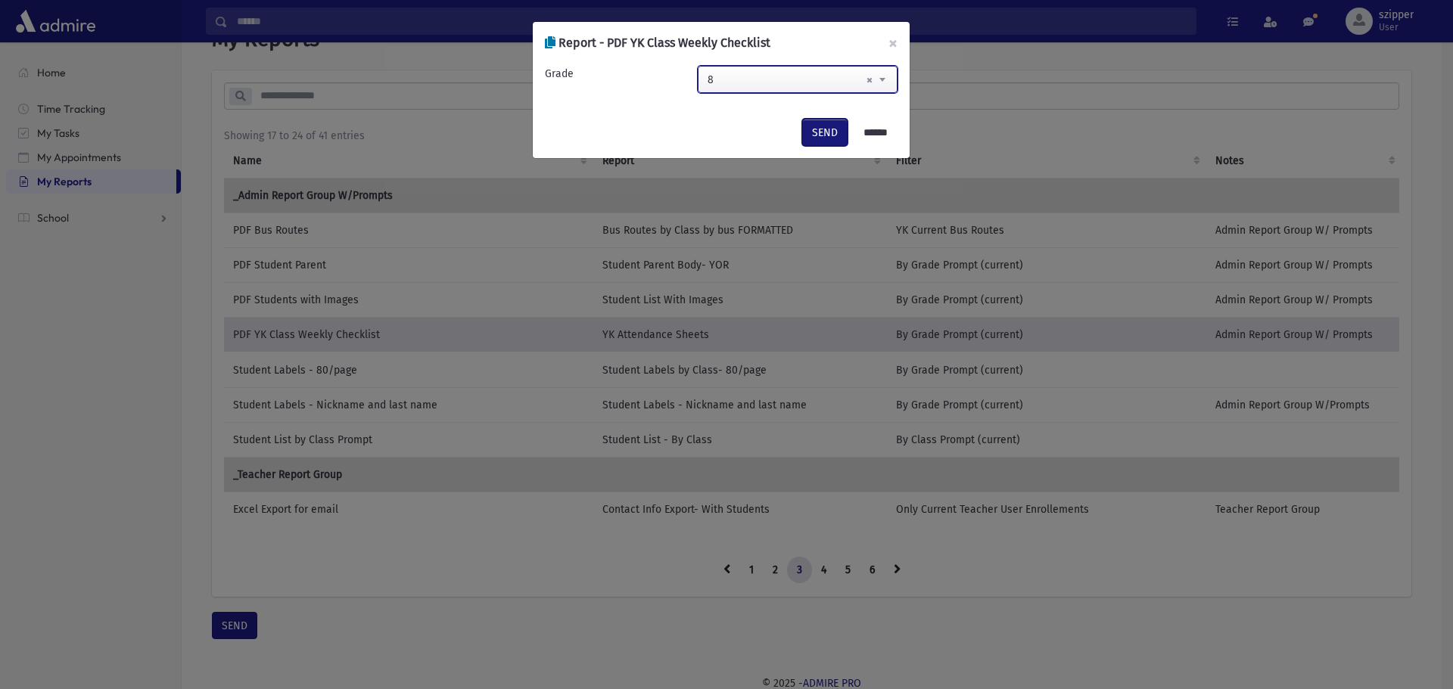
click at [808, 129] on button "SEND" at bounding box center [824, 132] width 45 height 27
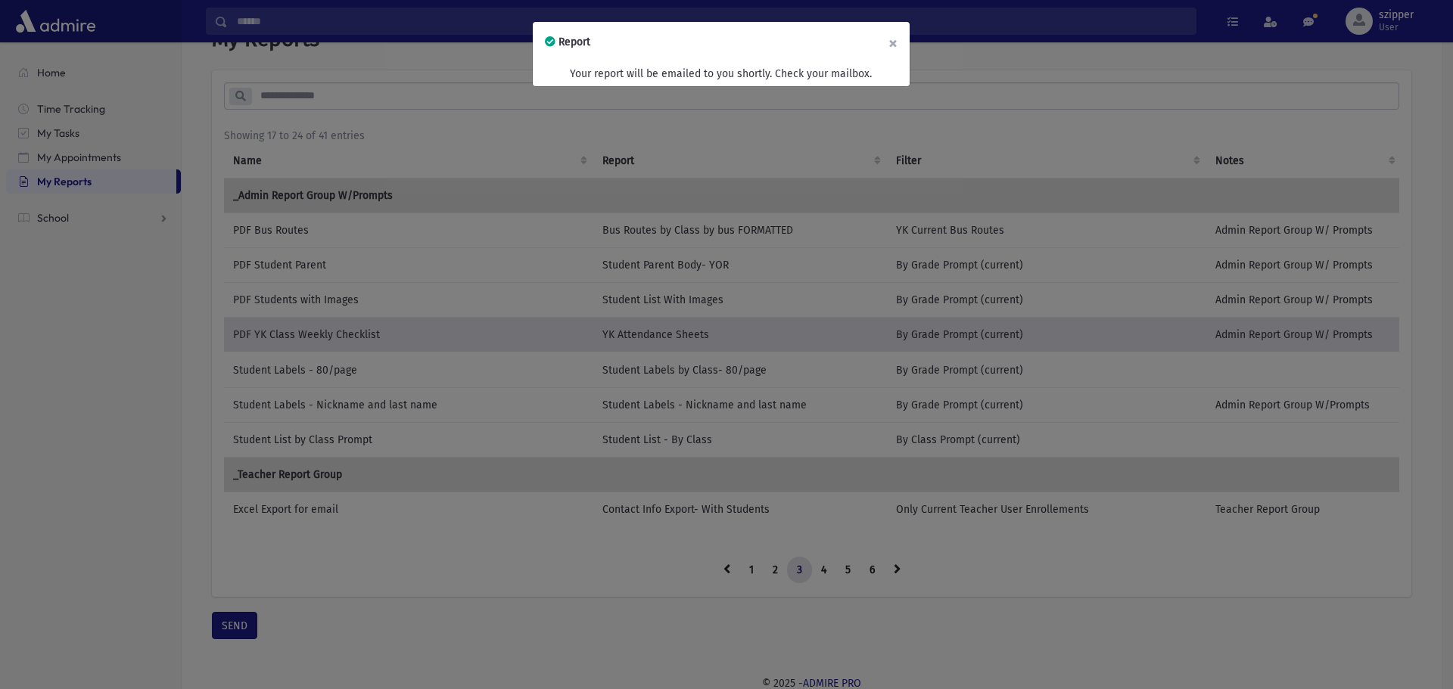
click at [892, 39] on button "×" at bounding box center [892, 43] width 33 height 42
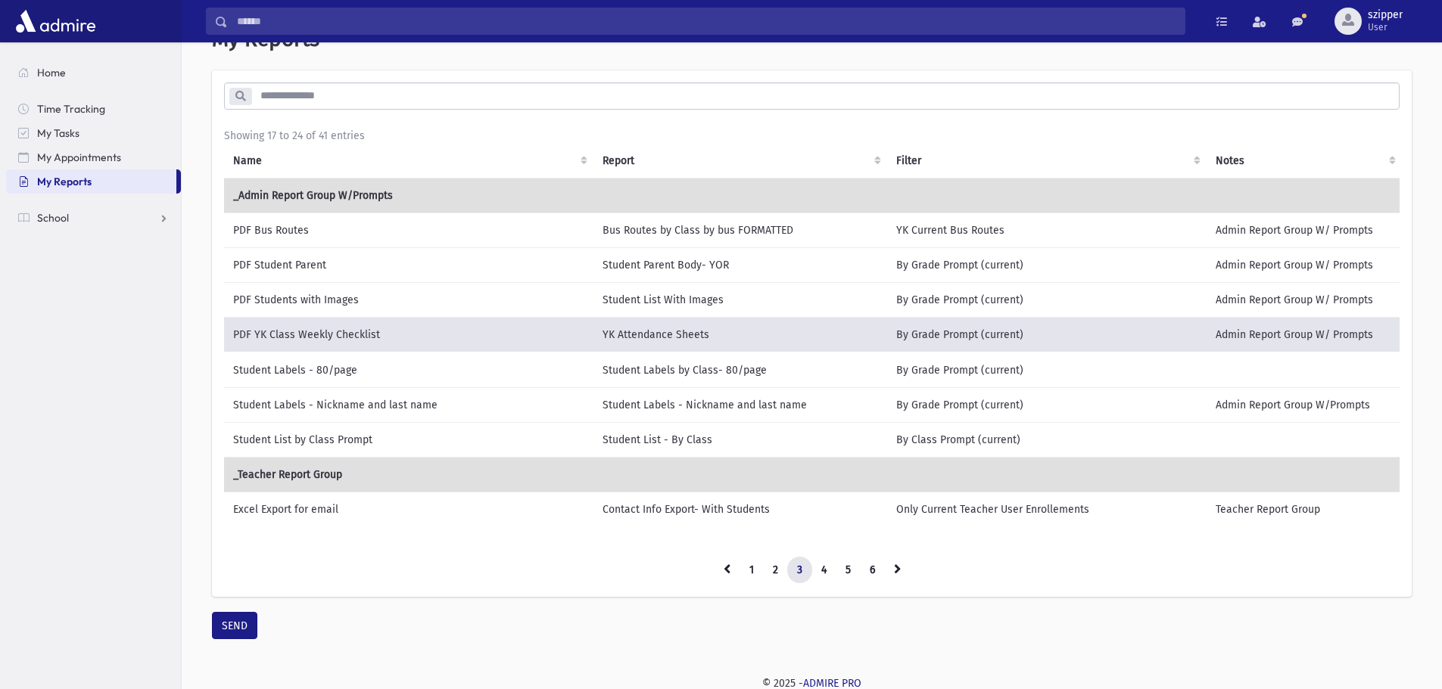
click at [379, 439] on td "Student List by Class Prompt" at bounding box center [408, 439] width 369 height 35
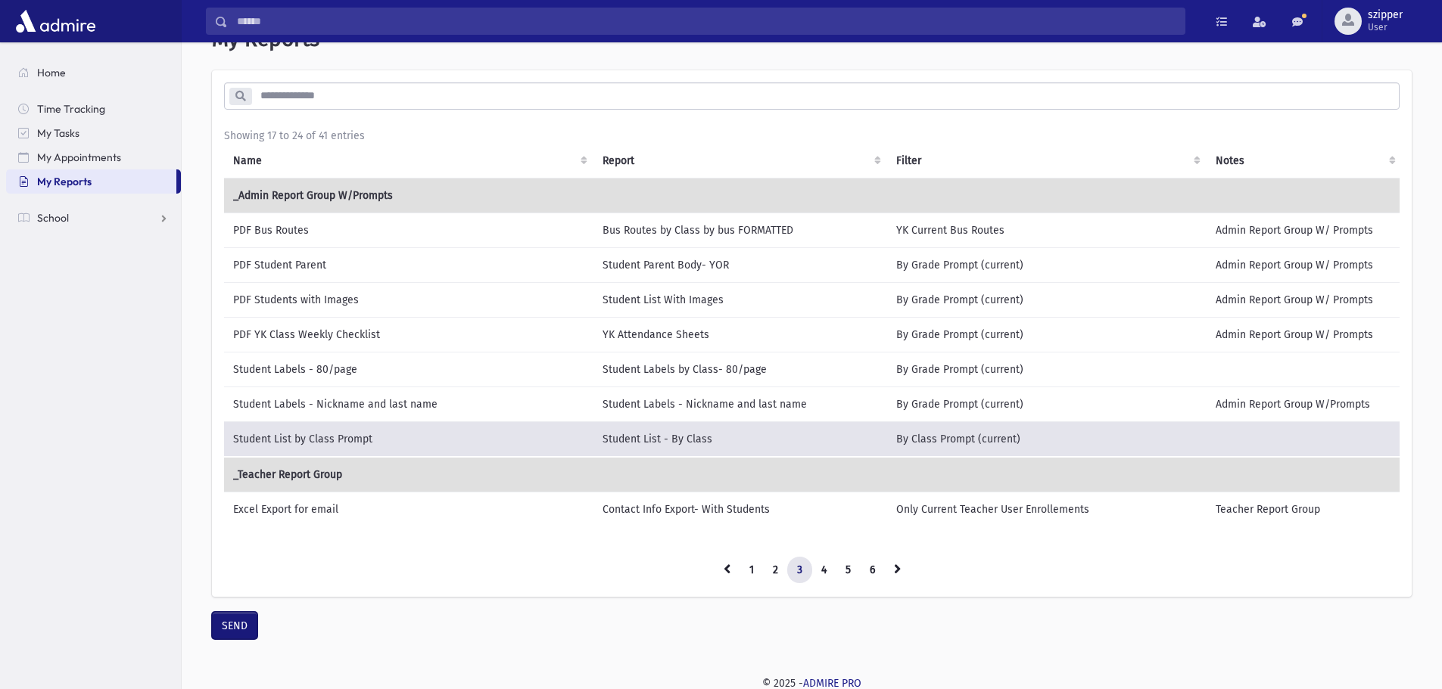
click at [248, 639] on button "SEND" at bounding box center [234, 625] width 45 height 27
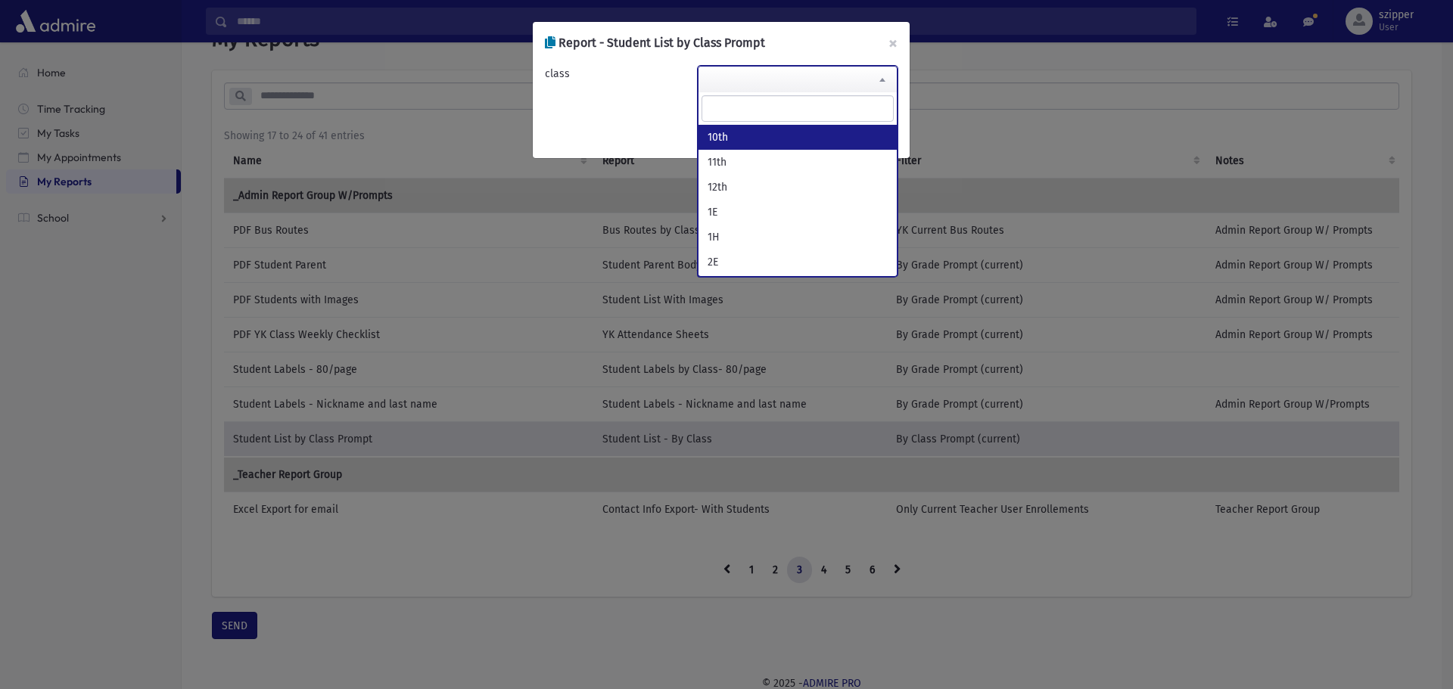
click at [770, 85] on span at bounding box center [798, 79] width 200 height 27
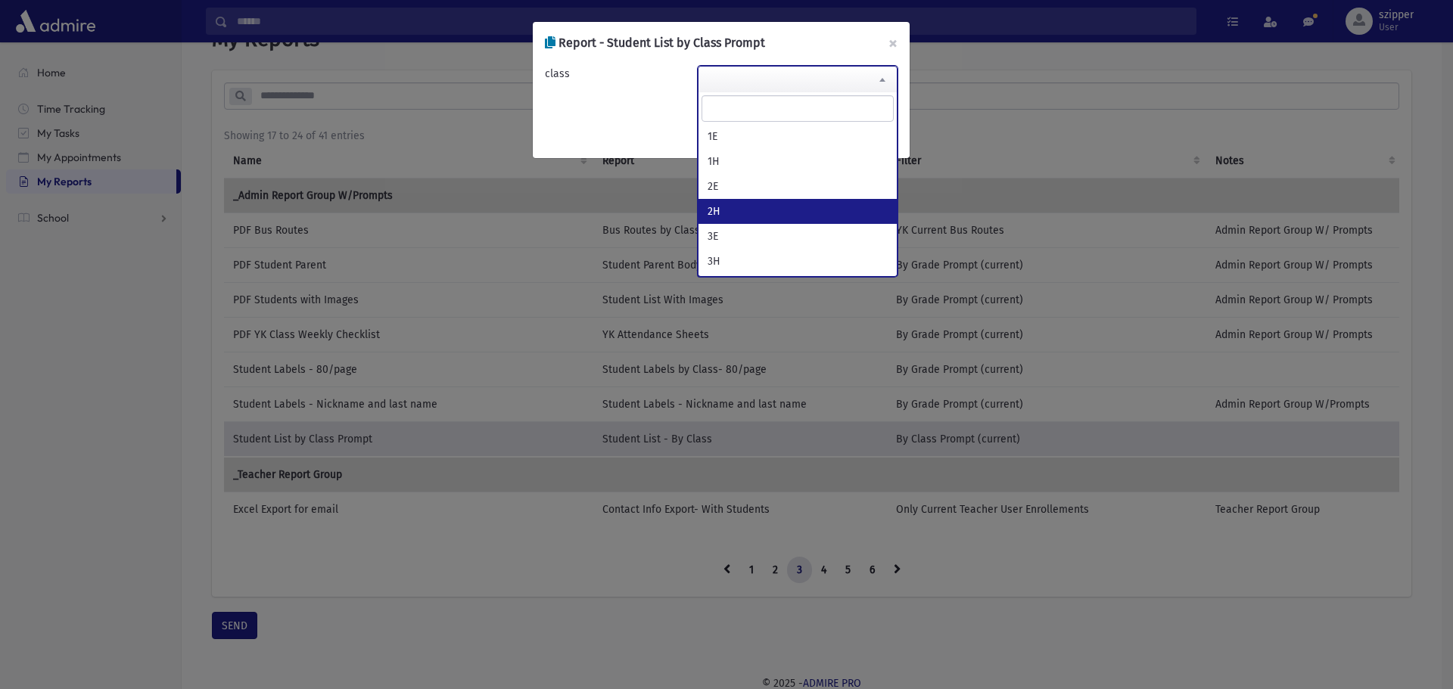
scroll to position [0, 0]
select select "**"
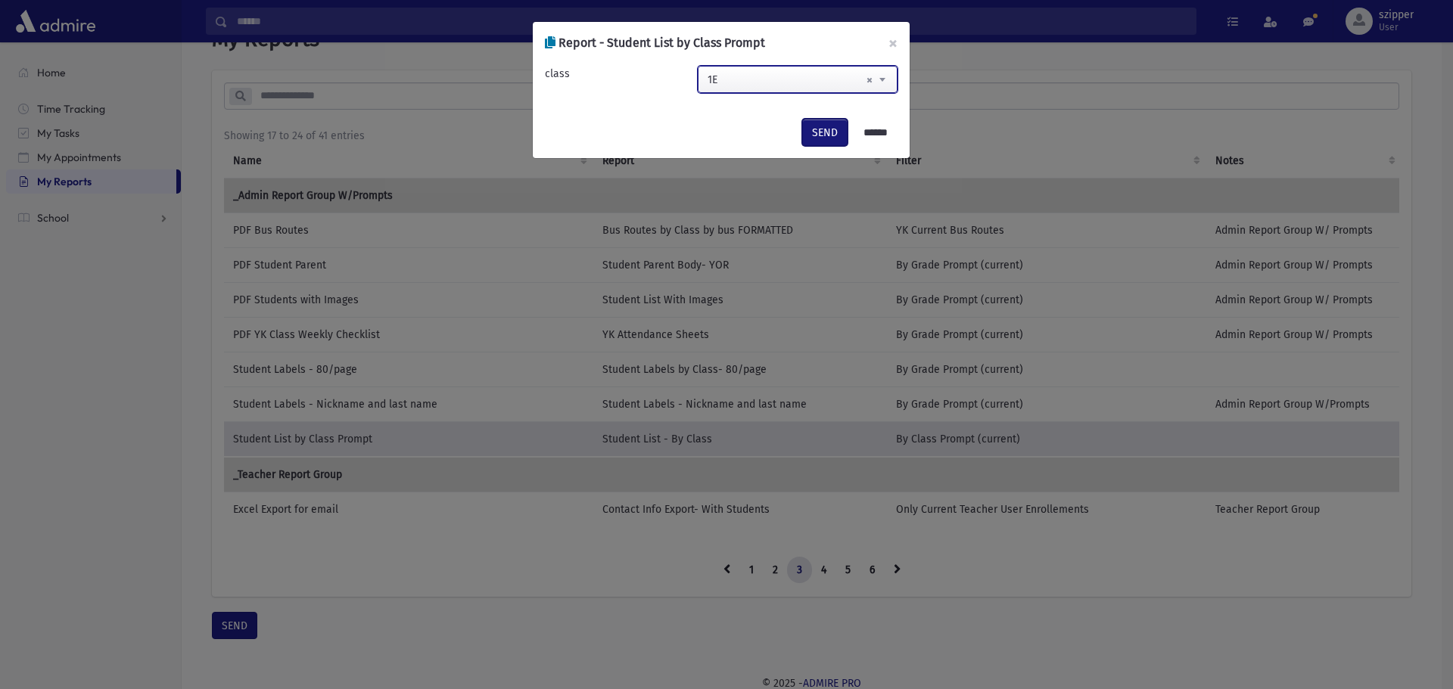
click at [819, 121] on button "SEND" at bounding box center [824, 132] width 45 height 27
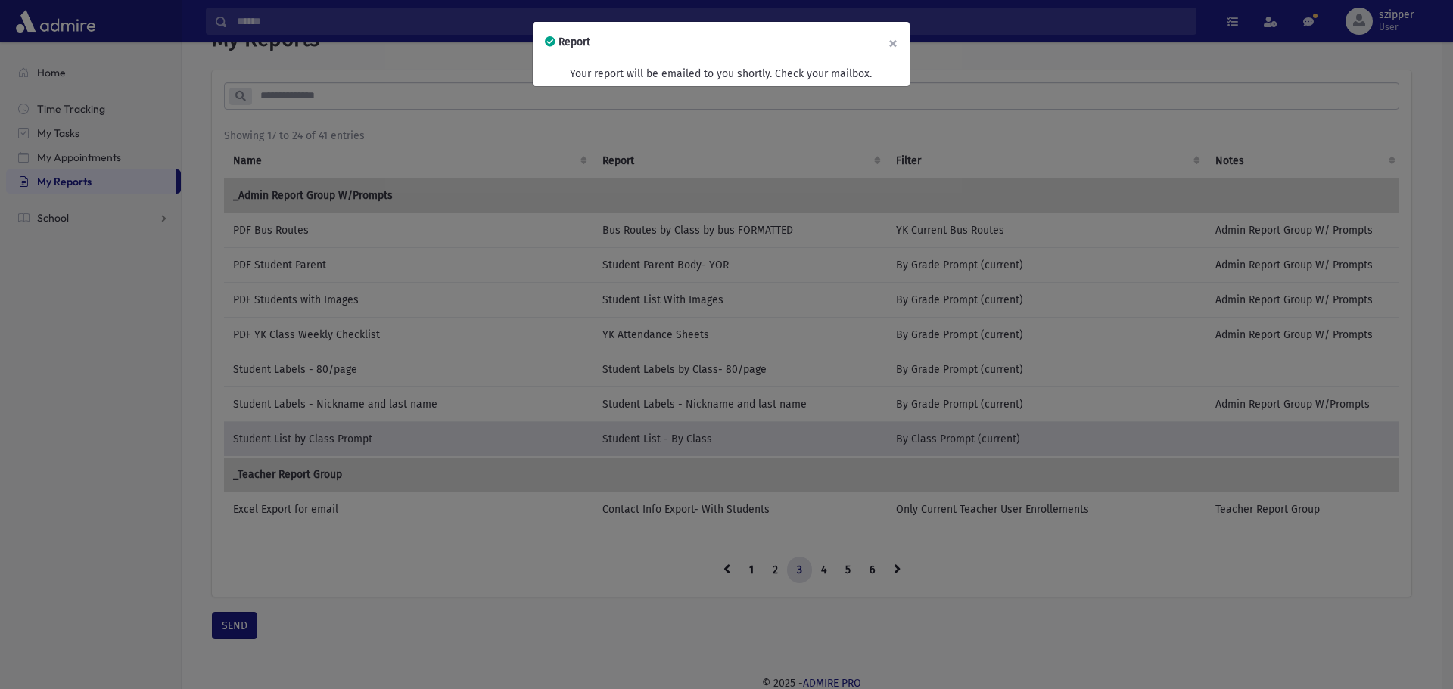
click at [895, 40] on button "×" at bounding box center [892, 43] width 33 height 42
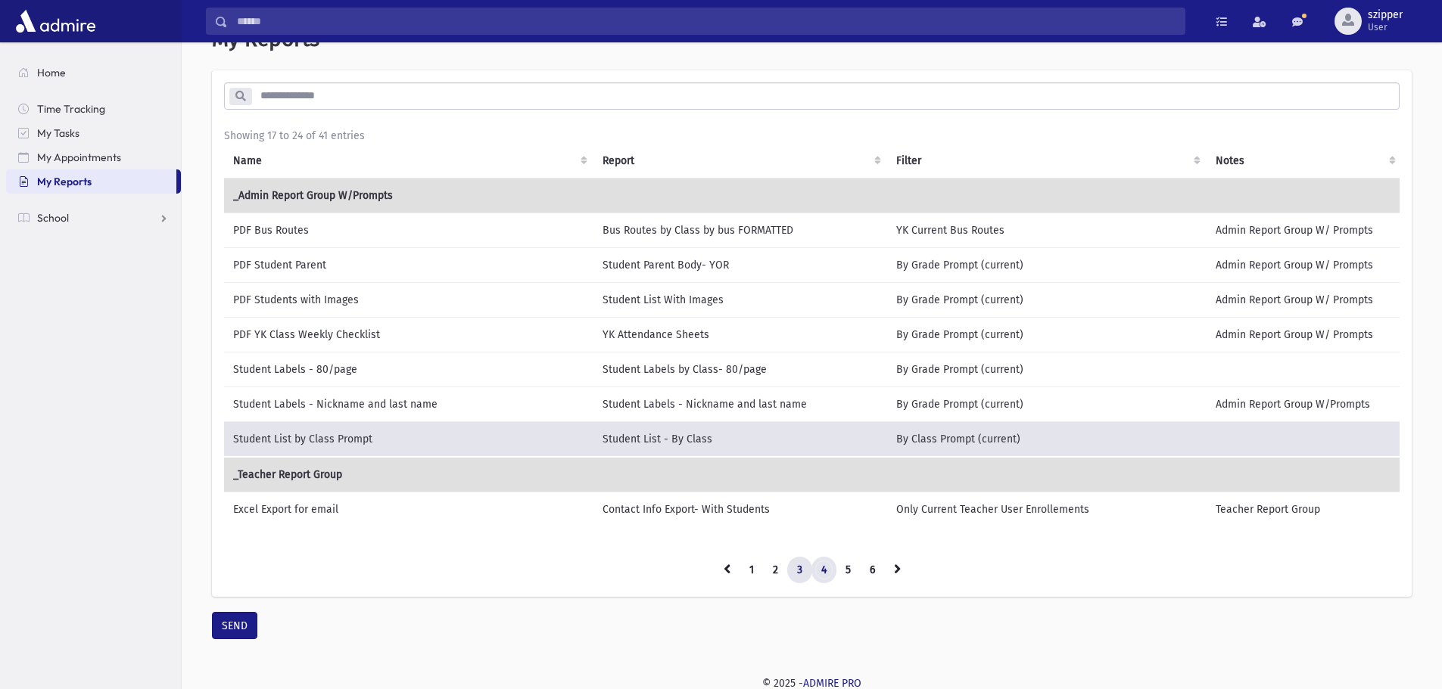
click at [822, 573] on link "4" at bounding box center [823, 570] width 25 height 27
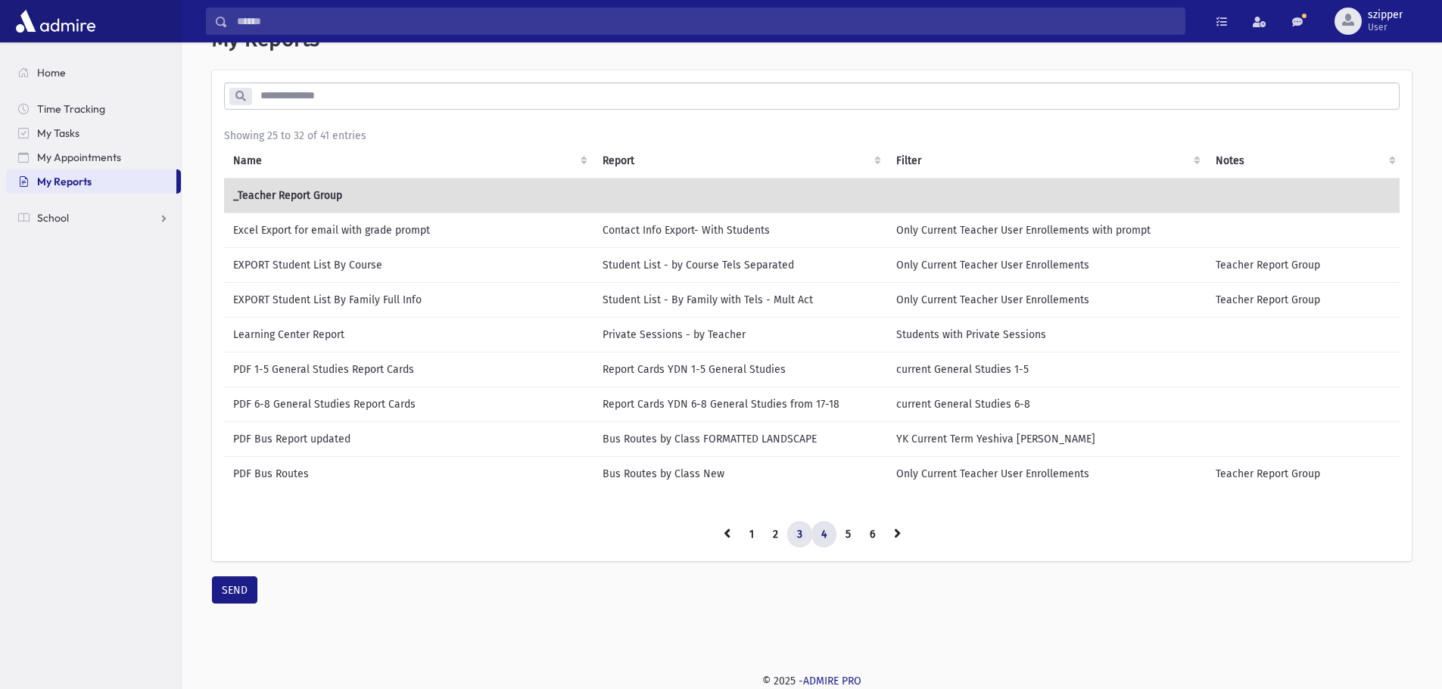
click at [797, 549] on link "3" at bounding box center [799, 534] width 25 height 27
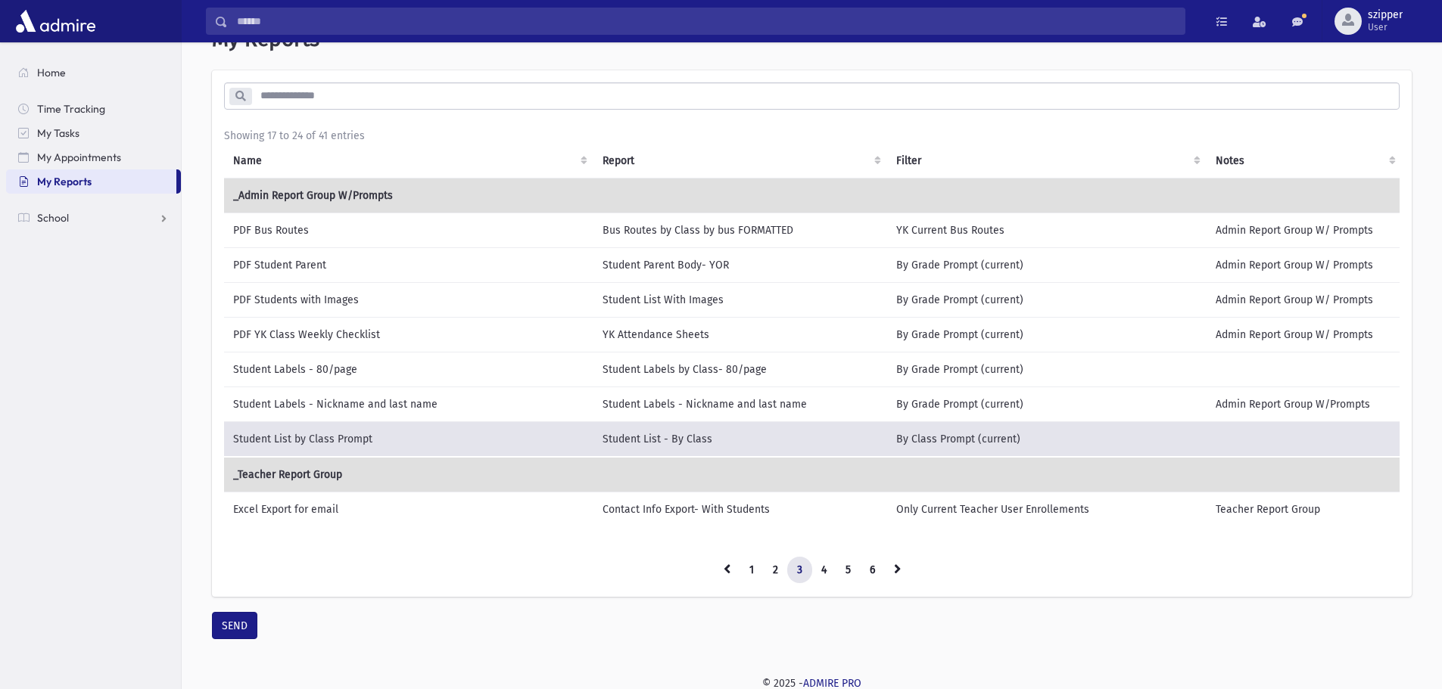
click at [210, 636] on div "My Reports * Showing 17 to 24 of 41 entries Name Report Filter Notes 1 2 3" at bounding box center [812, 332] width 1248 height 649
click at [247, 624] on button "SEND" at bounding box center [234, 625] width 45 height 27
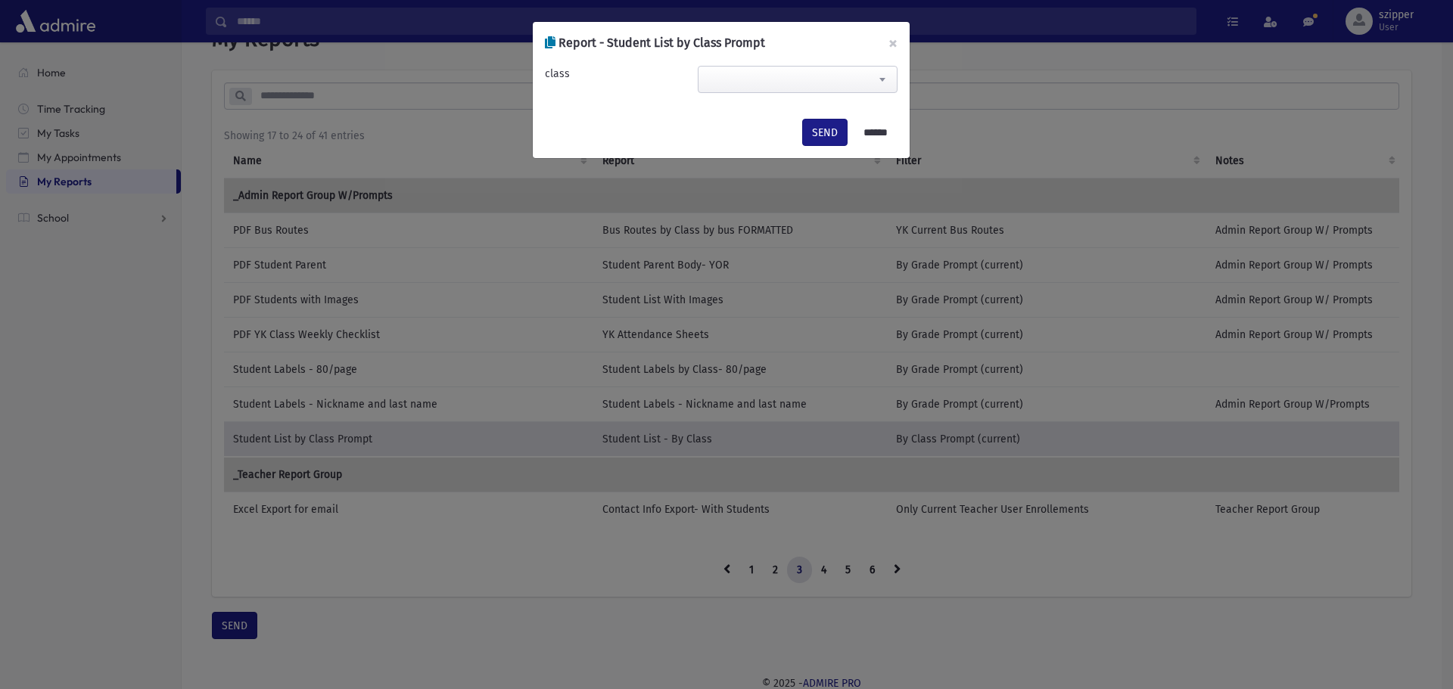
click at [773, 64] on div "Report - Student List by Class Prompt ×" at bounding box center [721, 43] width 377 height 42
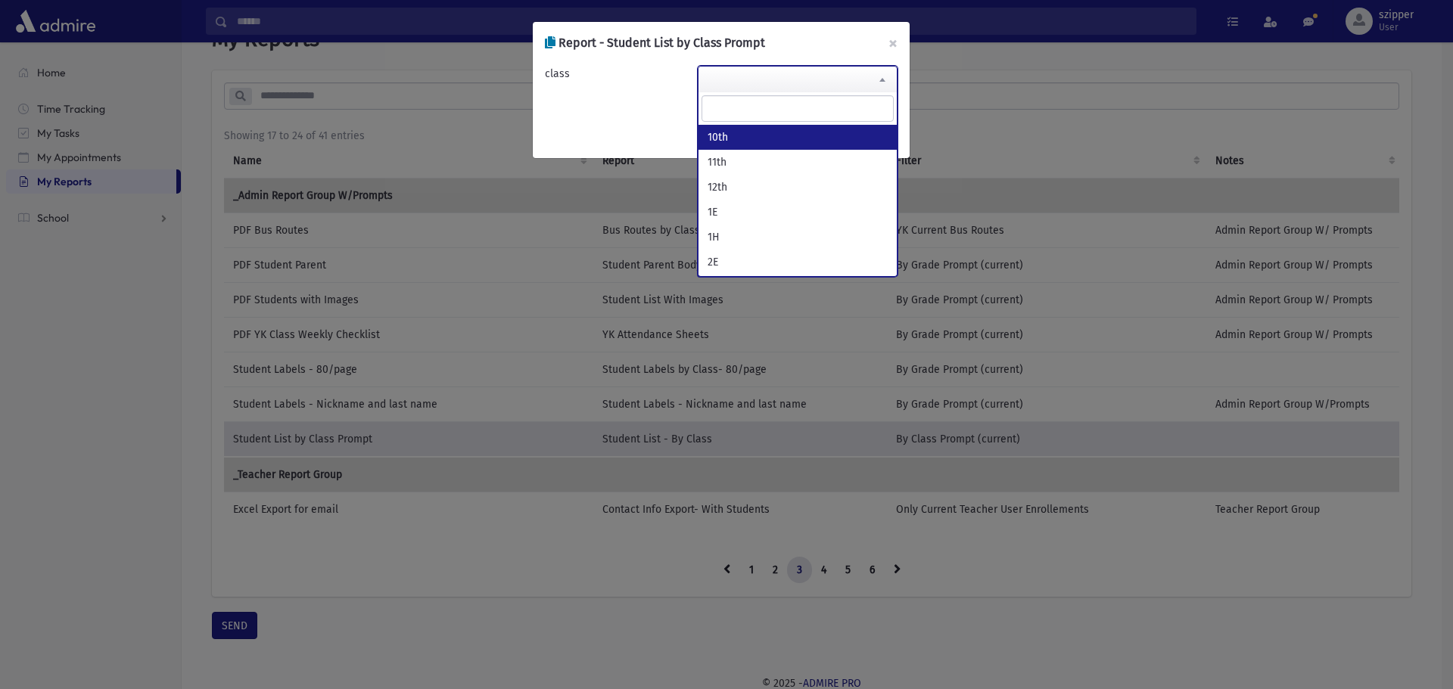
click at [773, 86] on span at bounding box center [798, 79] width 200 height 27
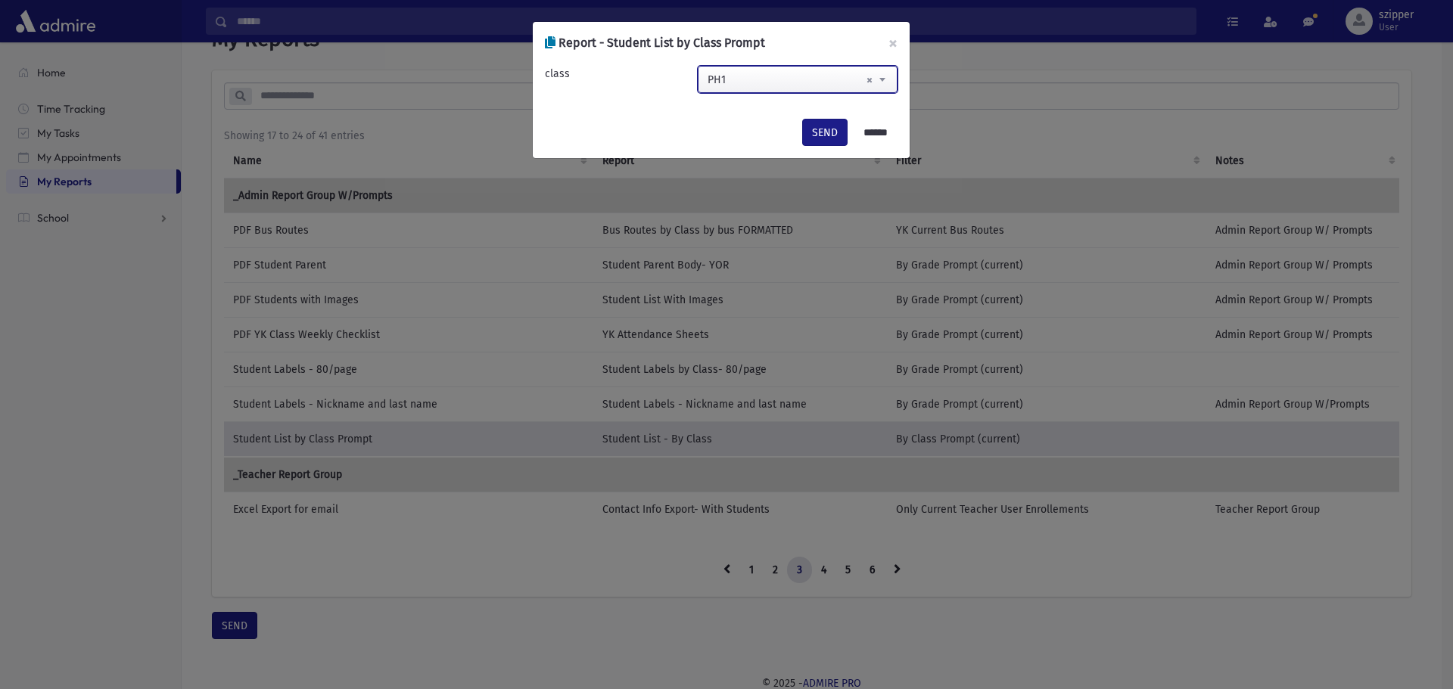
click at [771, 86] on span "× PH1" at bounding box center [797, 80] width 198 height 27
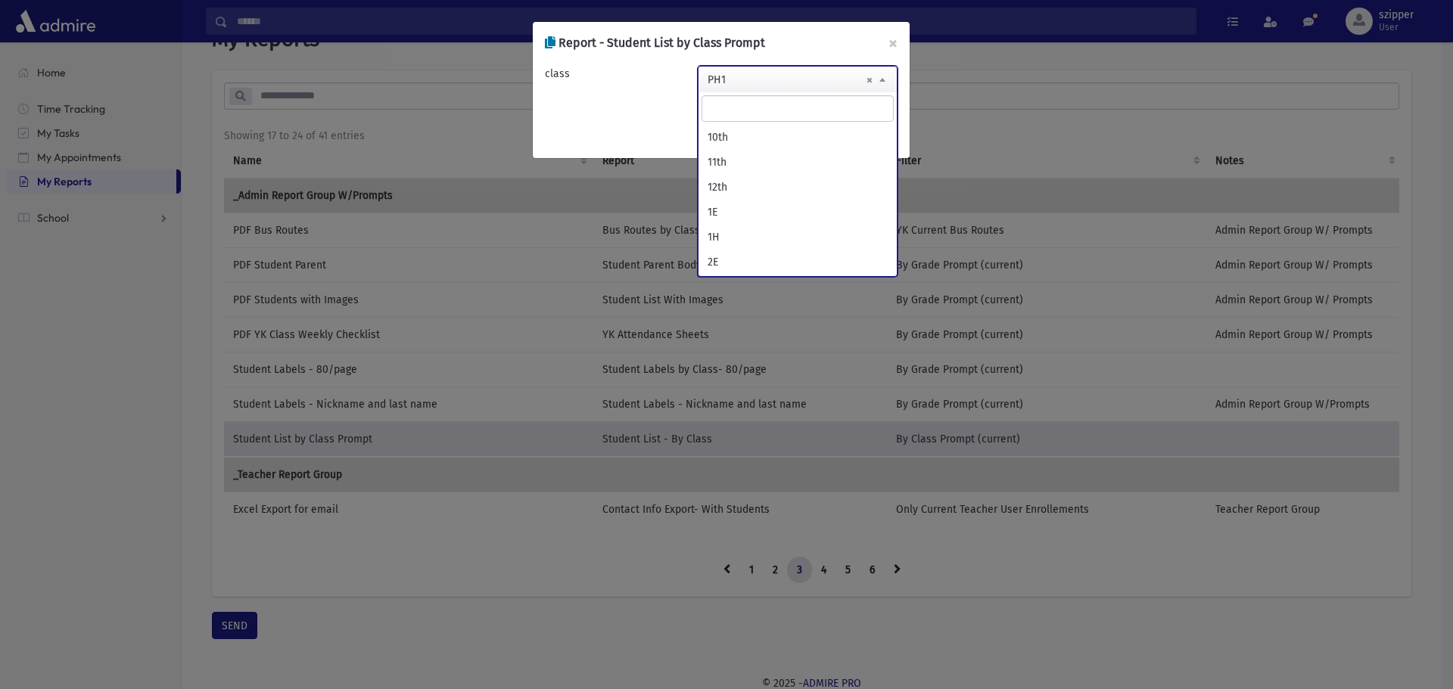
scroll to position [1948, 0]
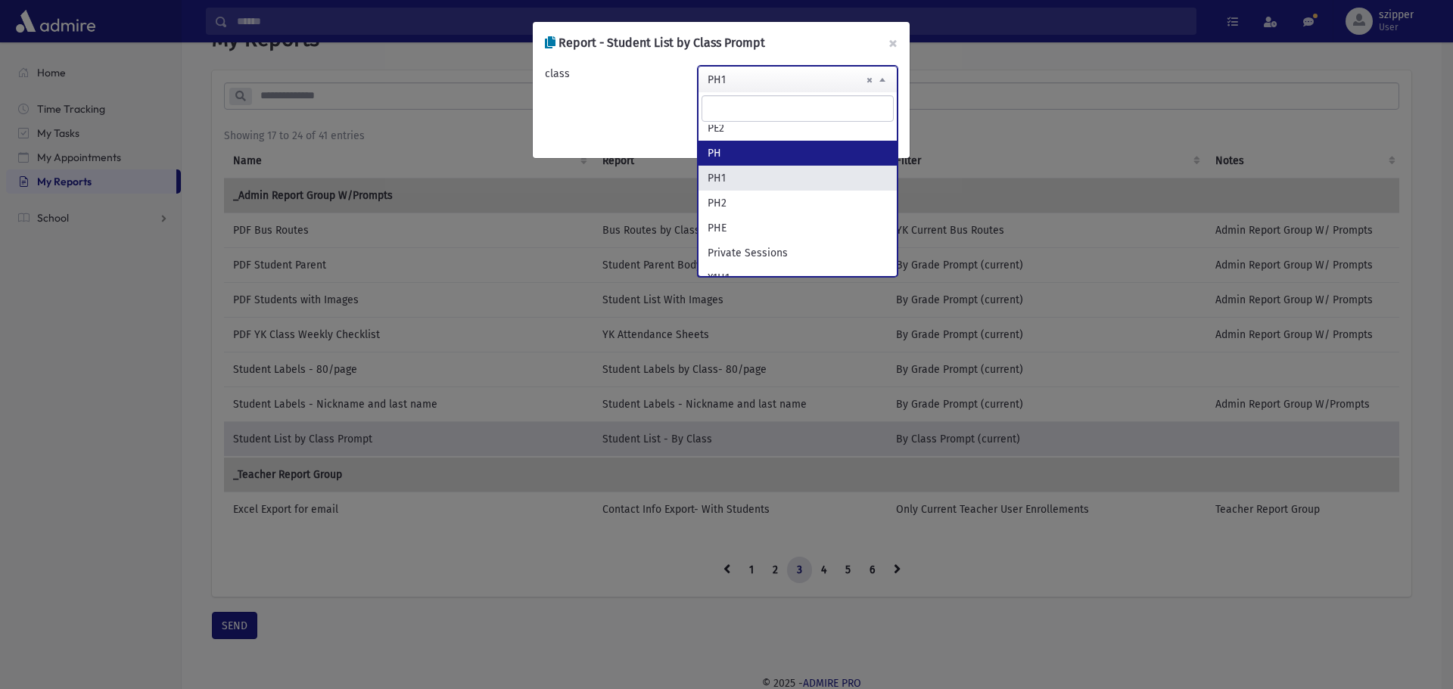
select select "**"
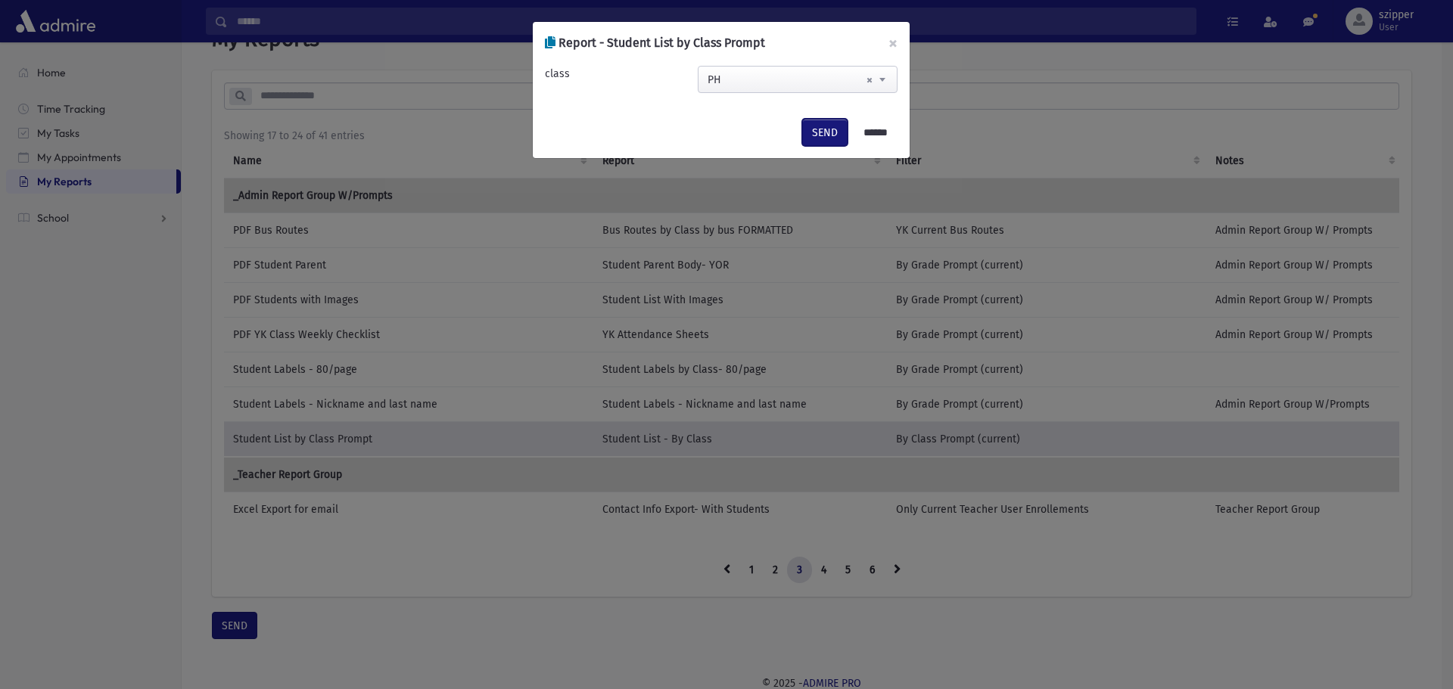
click at [817, 135] on button "SEND" at bounding box center [824, 132] width 45 height 27
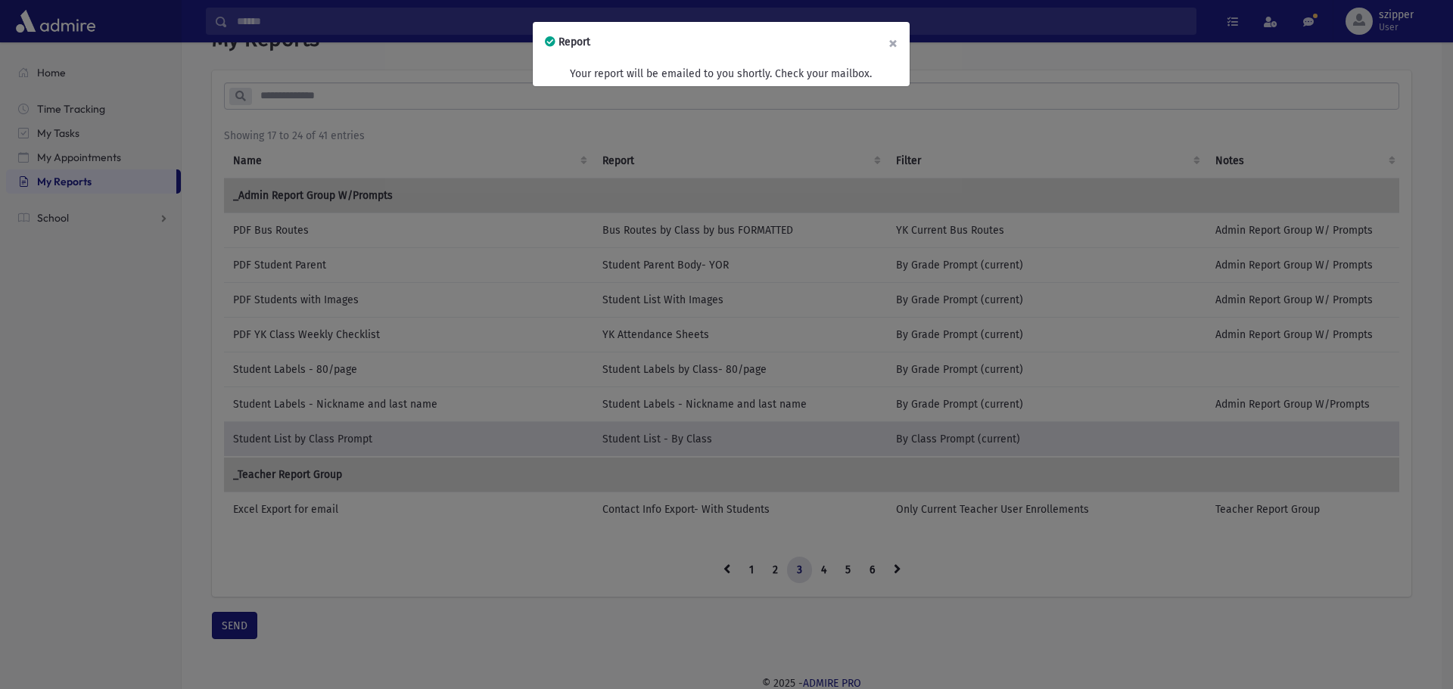
click at [894, 46] on button "×" at bounding box center [892, 43] width 33 height 42
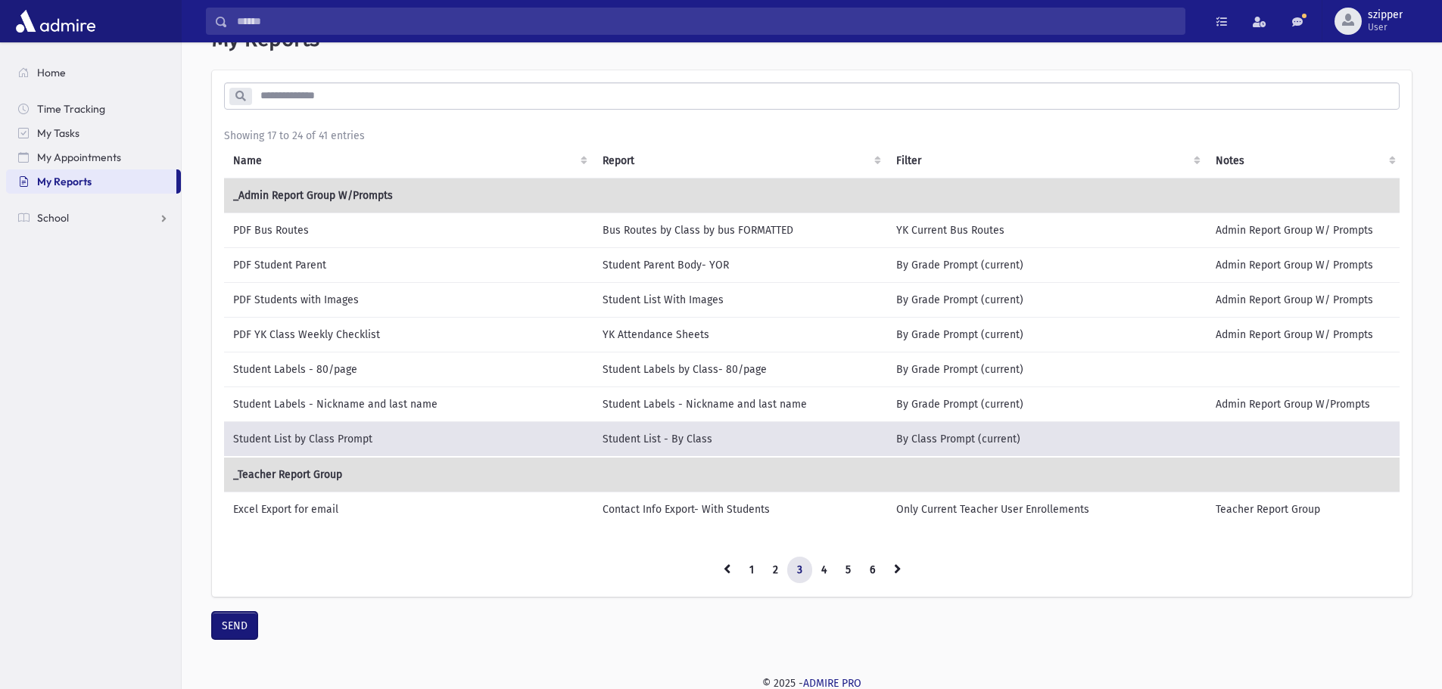
click at [236, 639] on button "SEND" at bounding box center [234, 625] width 45 height 27
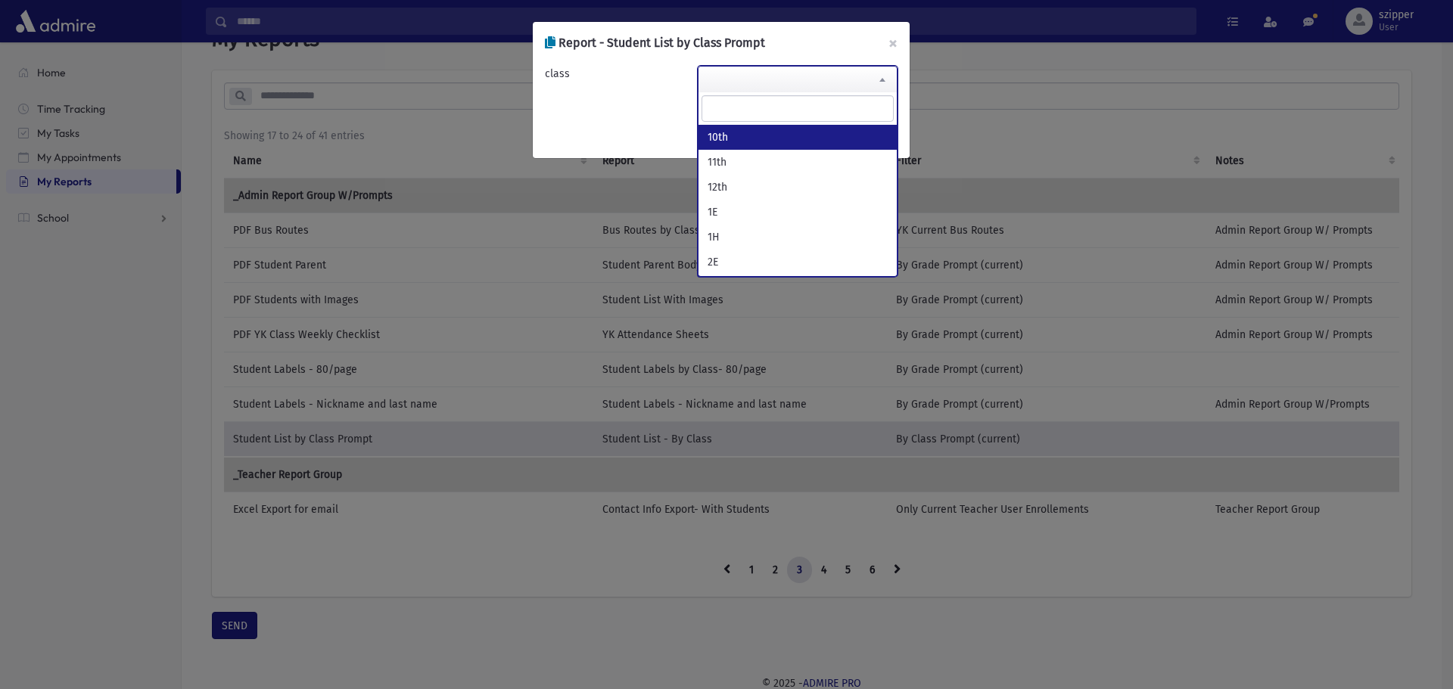
click at [838, 77] on span at bounding box center [798, 79] width 200 height 27
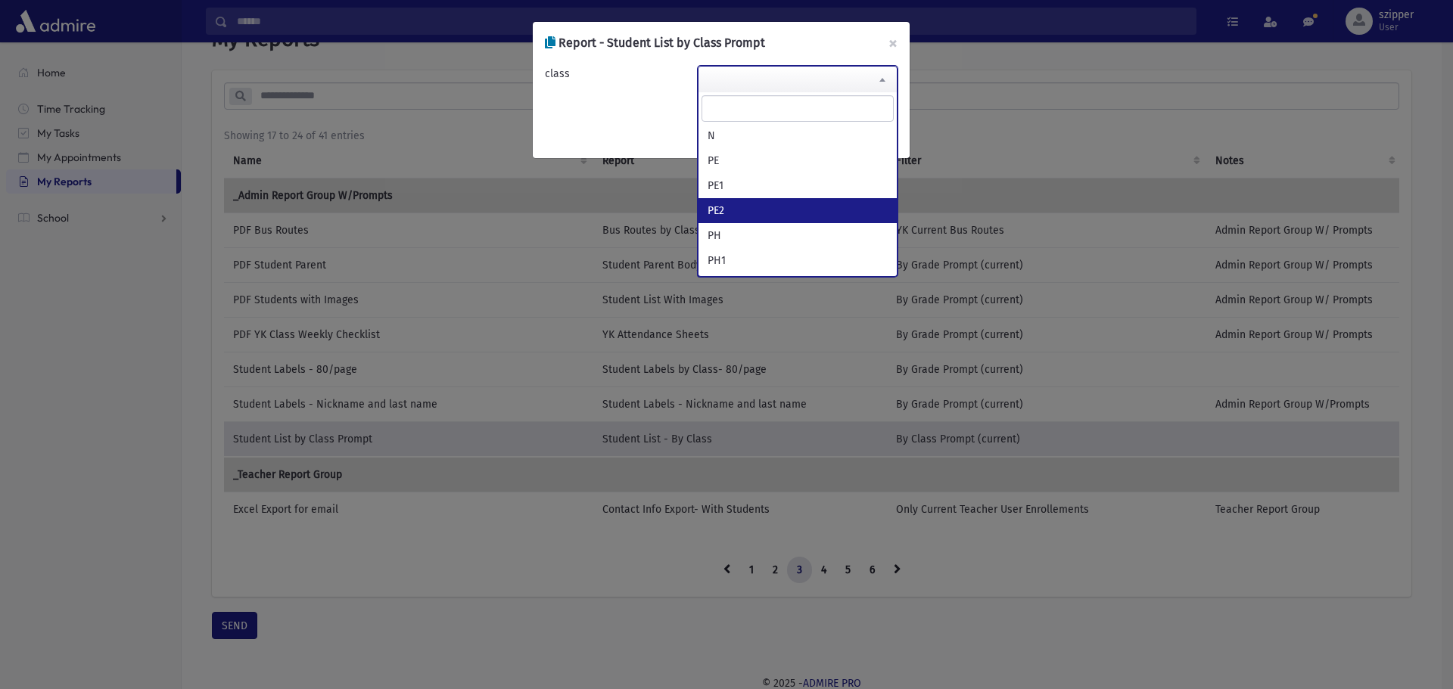
scroll to position [1892, 0]
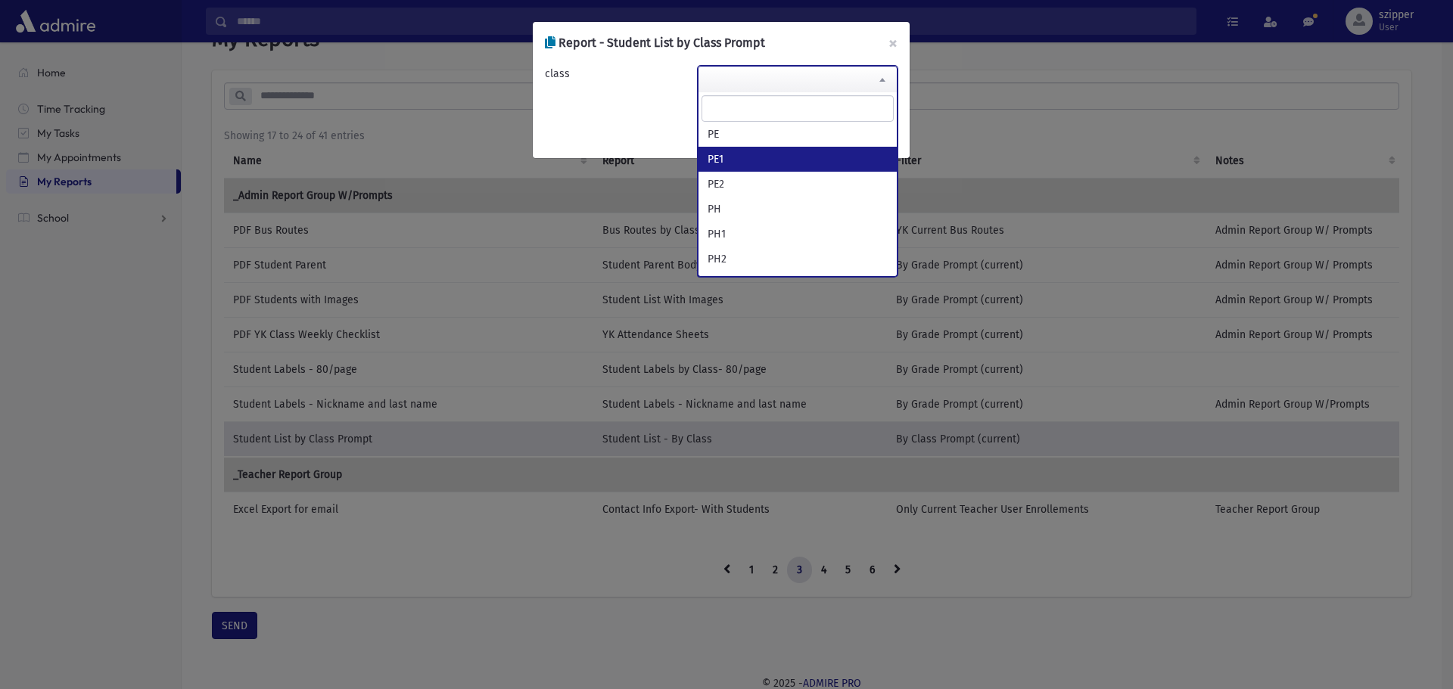
select select "***"
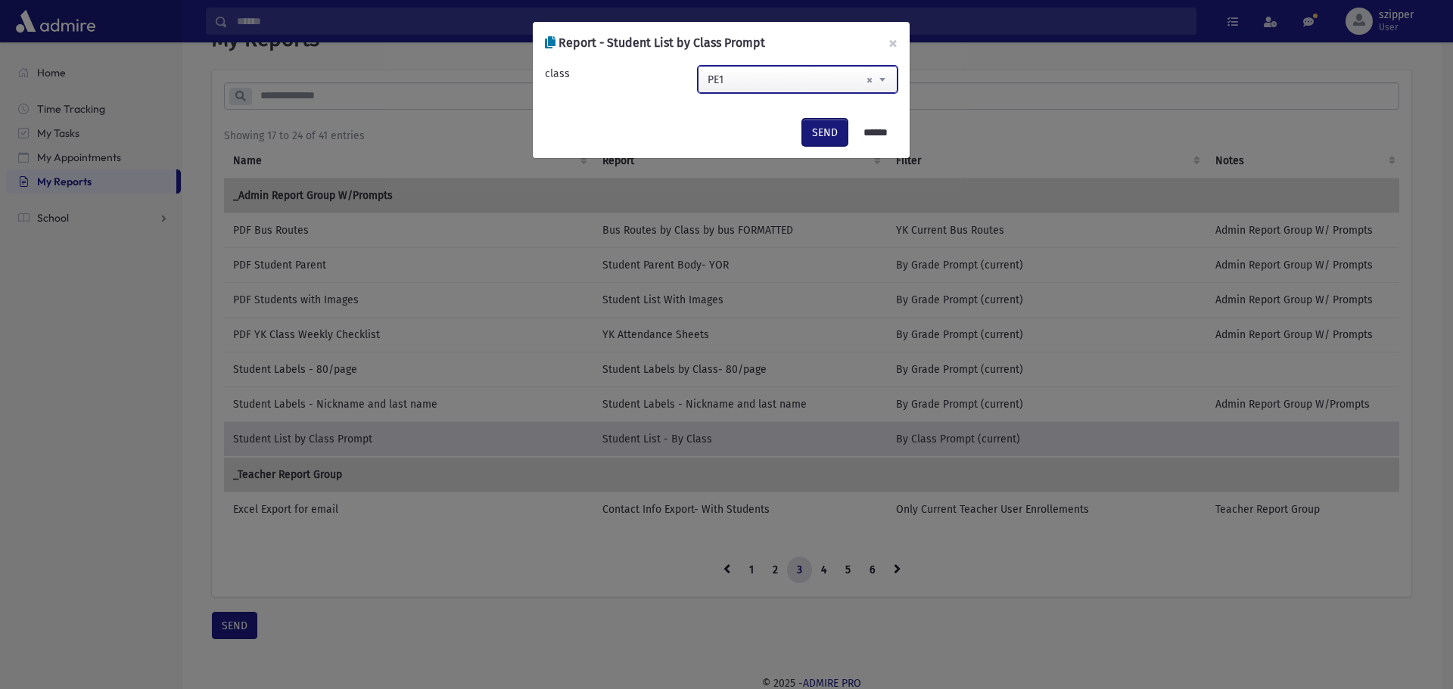
click at [815, 122] on button "SEND" at bounding box center [824, 132] width 45 height 27
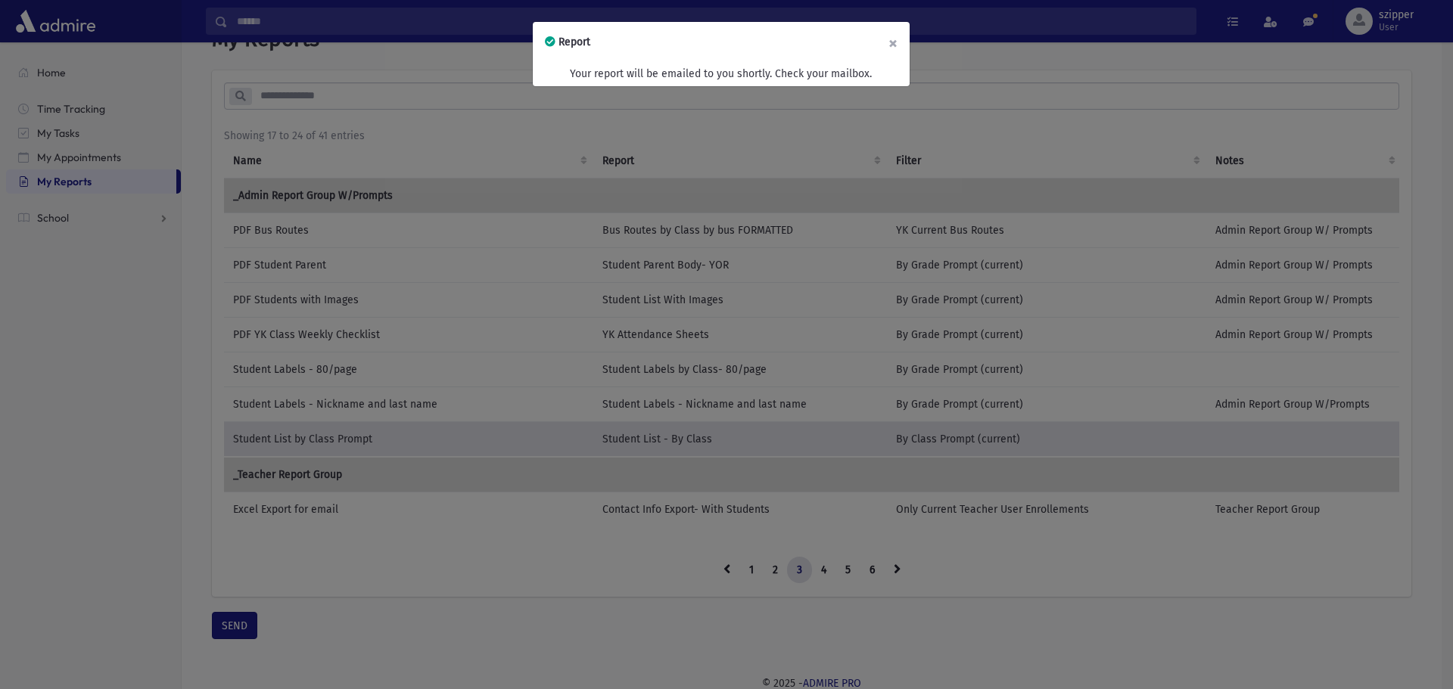
click at [890, 39] on button "×" at bounding box center [892, 43] width 33 height 42
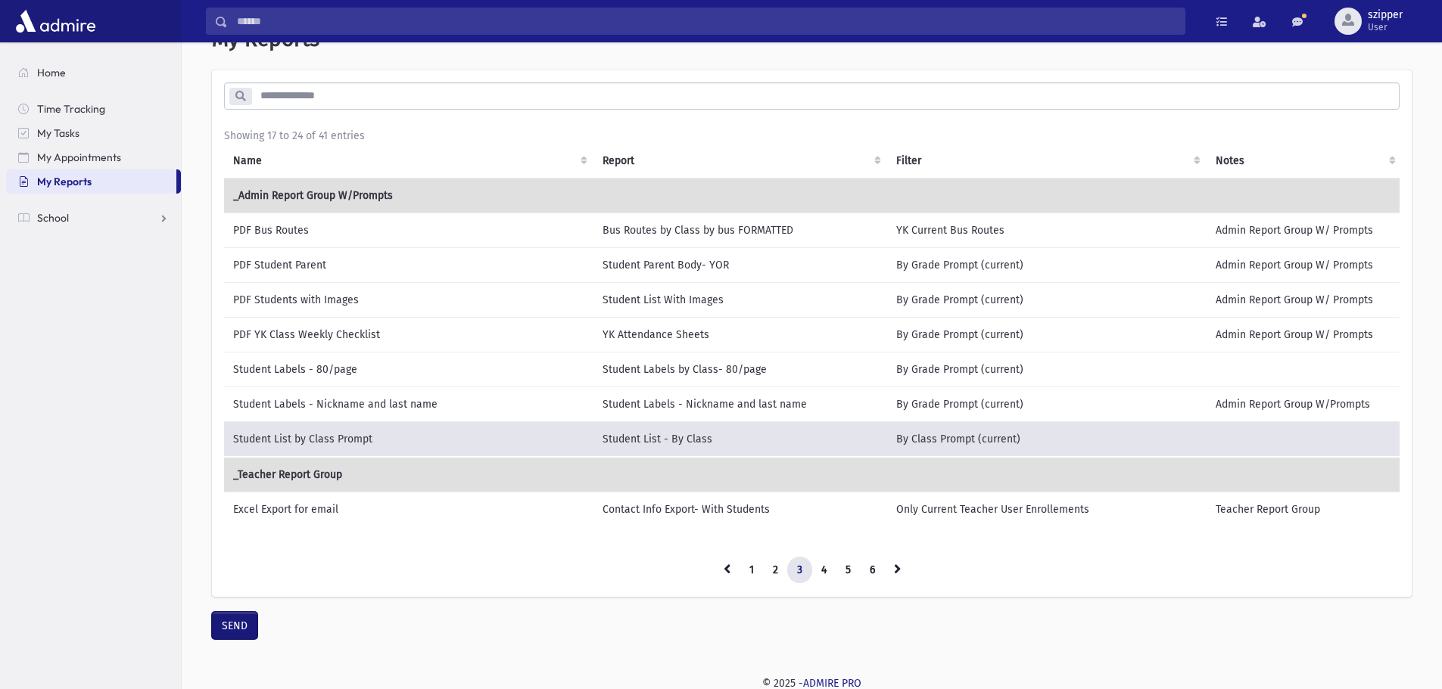
click at [229, 636] on button "SEND" at bounding box center [234, 625] width 45 height 27
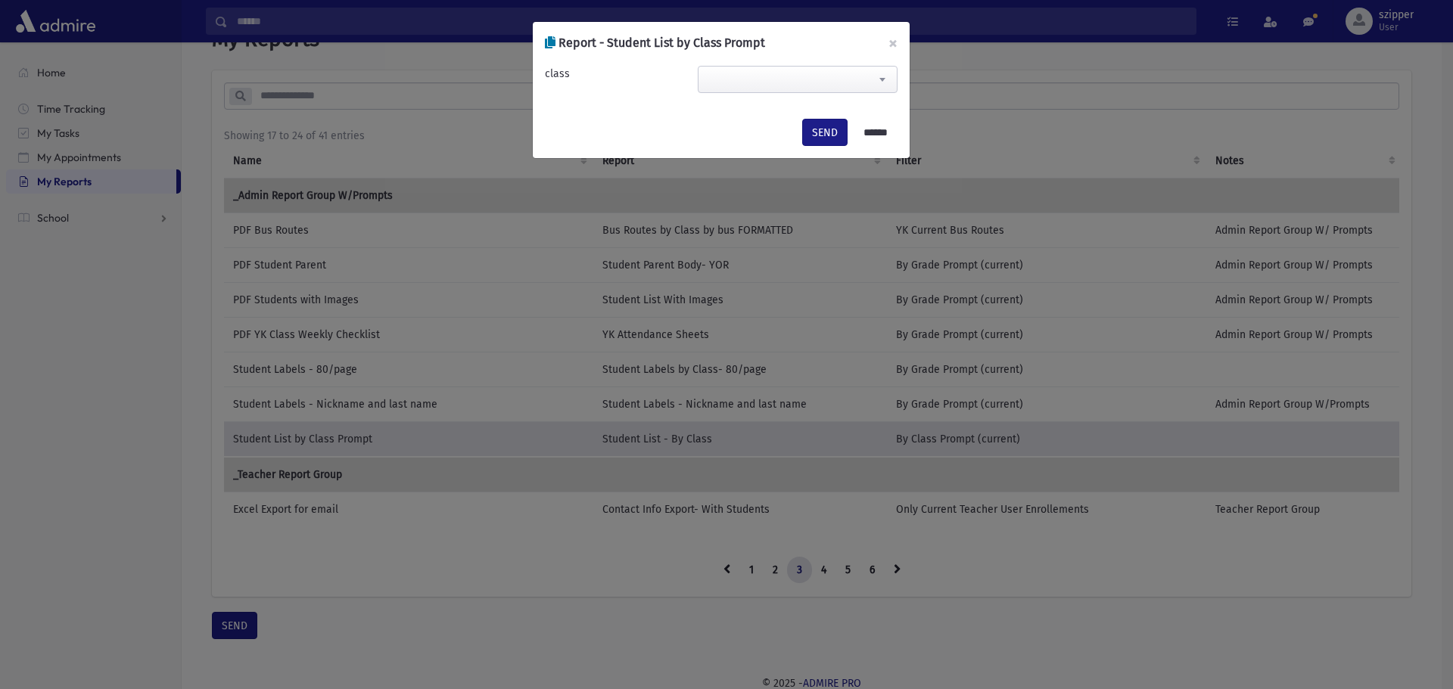
click at [829, 78] on span at bounding box center [798, 79] width 200 height 27
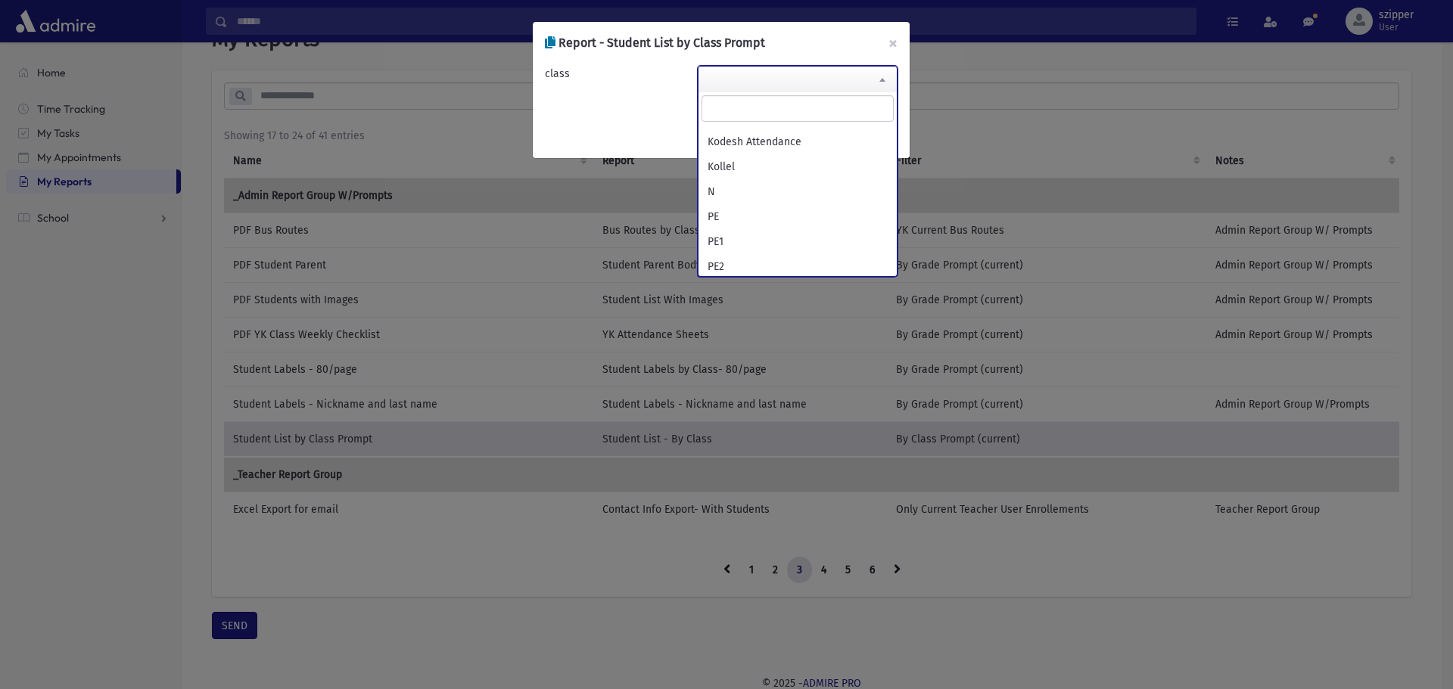
scroll to position [1837, 0]
select select "***"
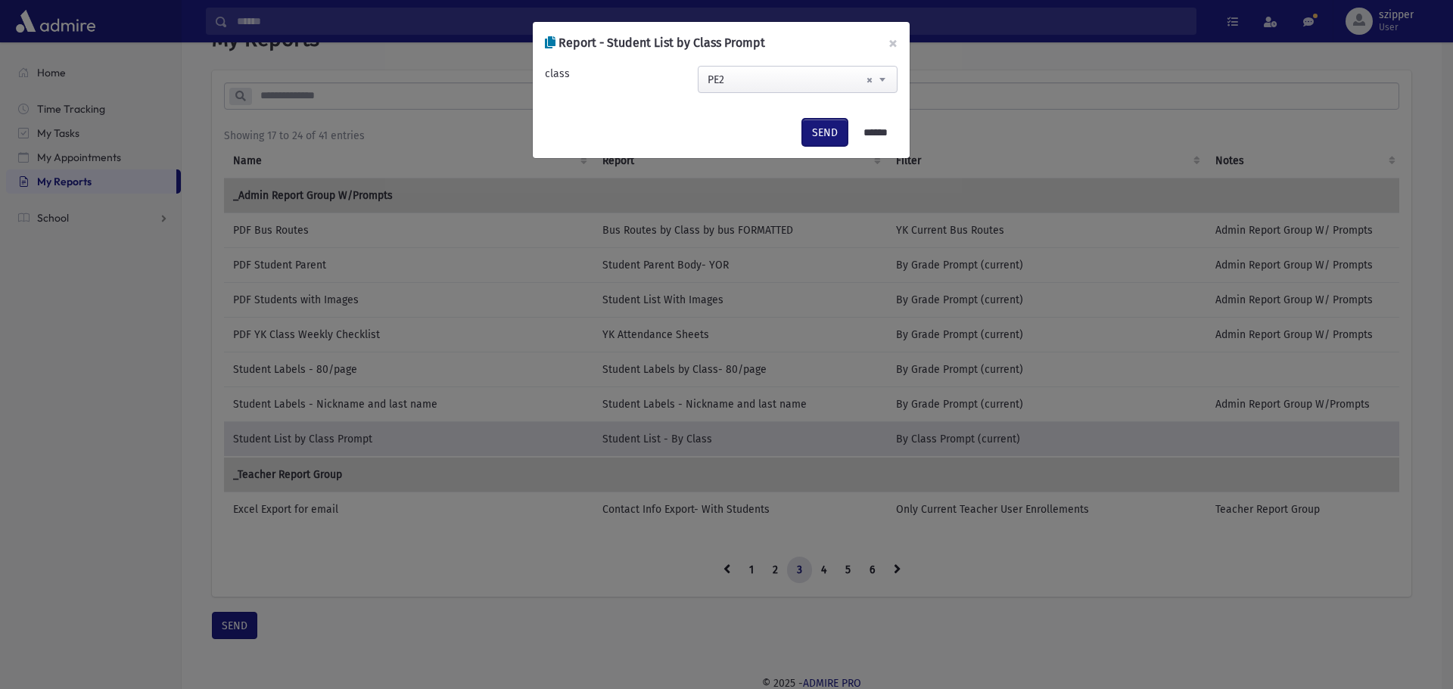
click at [807, 132] on button "SEND" at bounding box center [824, 132] width 45 height 27
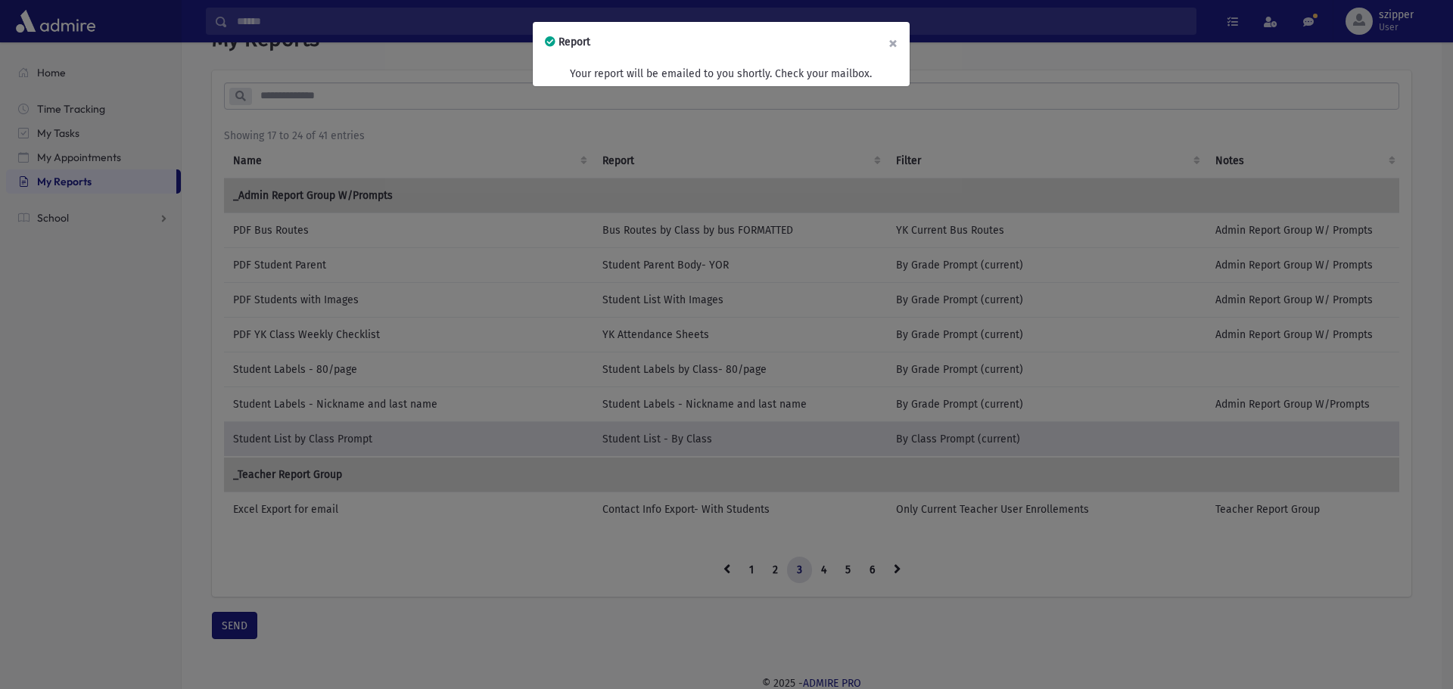
click at [888, 42] on button "×" at bounding box center [892, 43] width 33 height 42
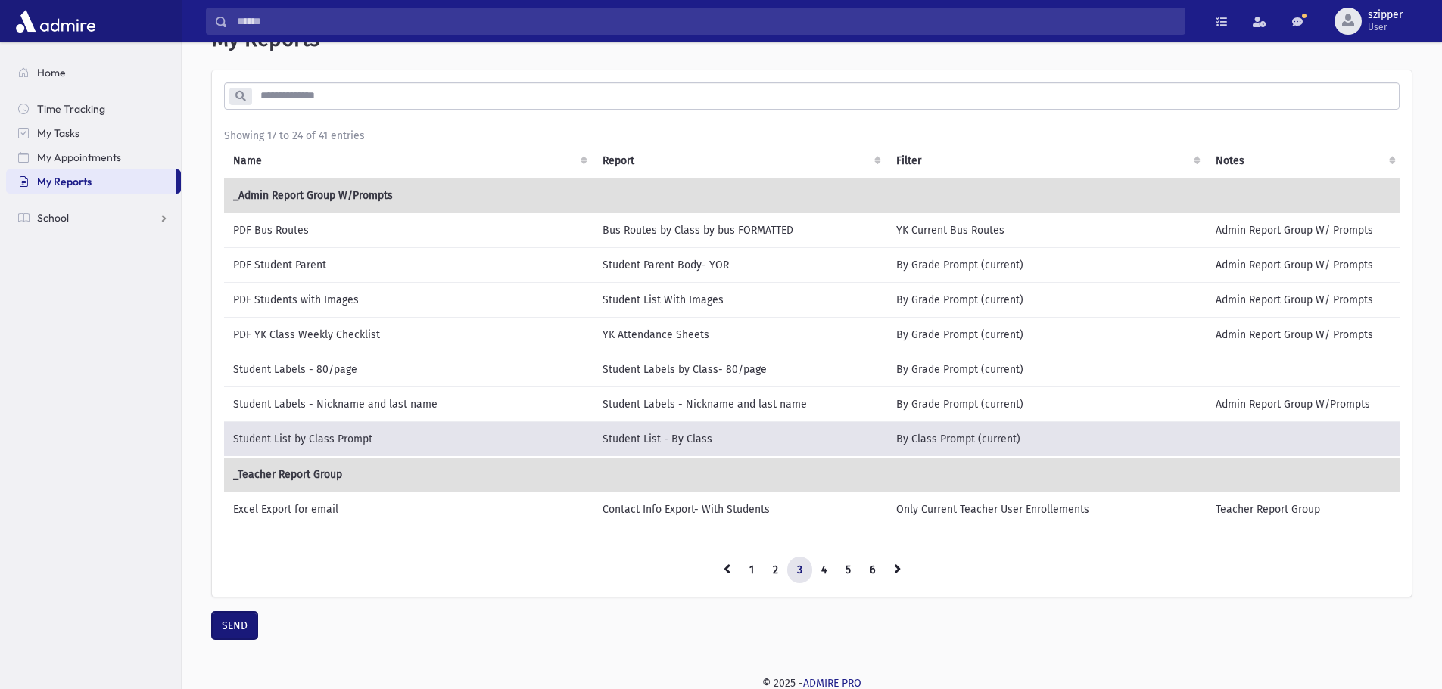
click at [250, 636] on button "SEND" at bounding box center [234, 625] width 45 height 27
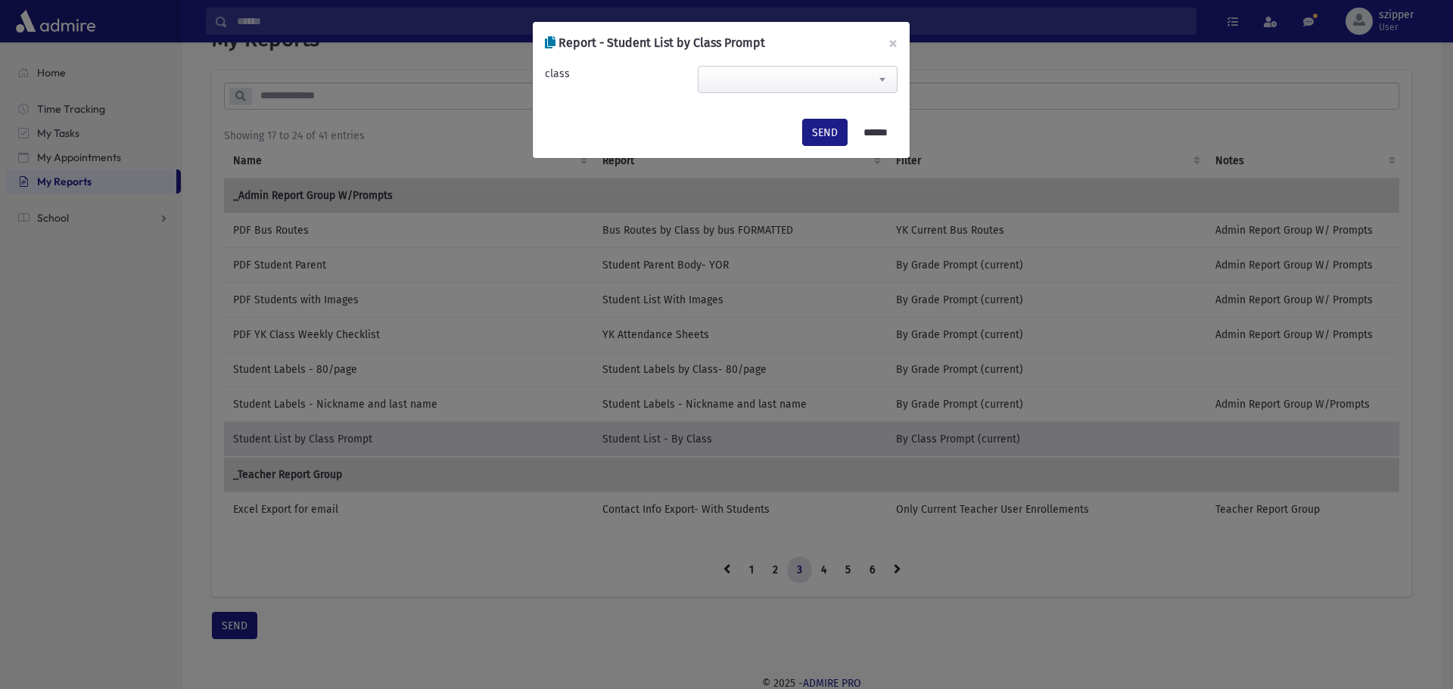
click at [832, 67] on span at bounding box center [798, 79] width 200 height 27
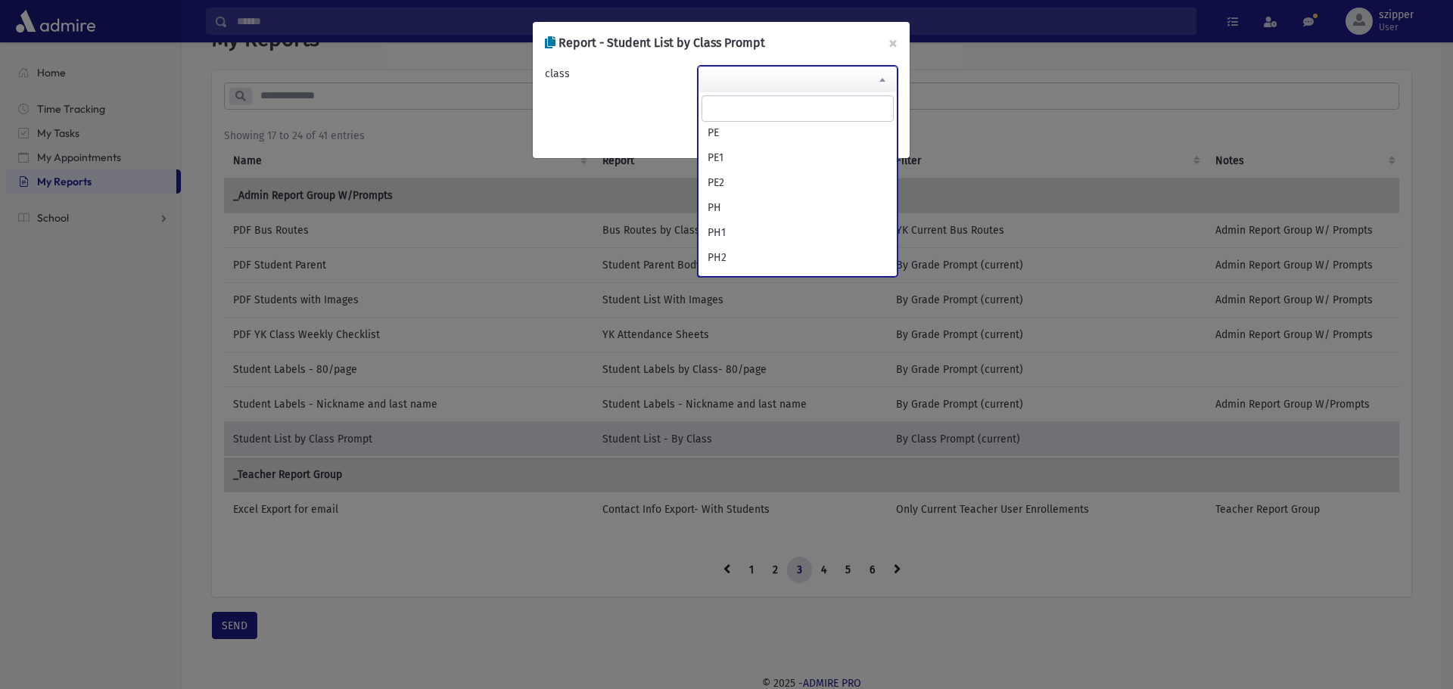
scroll to position [1892, 0]
select select "***"
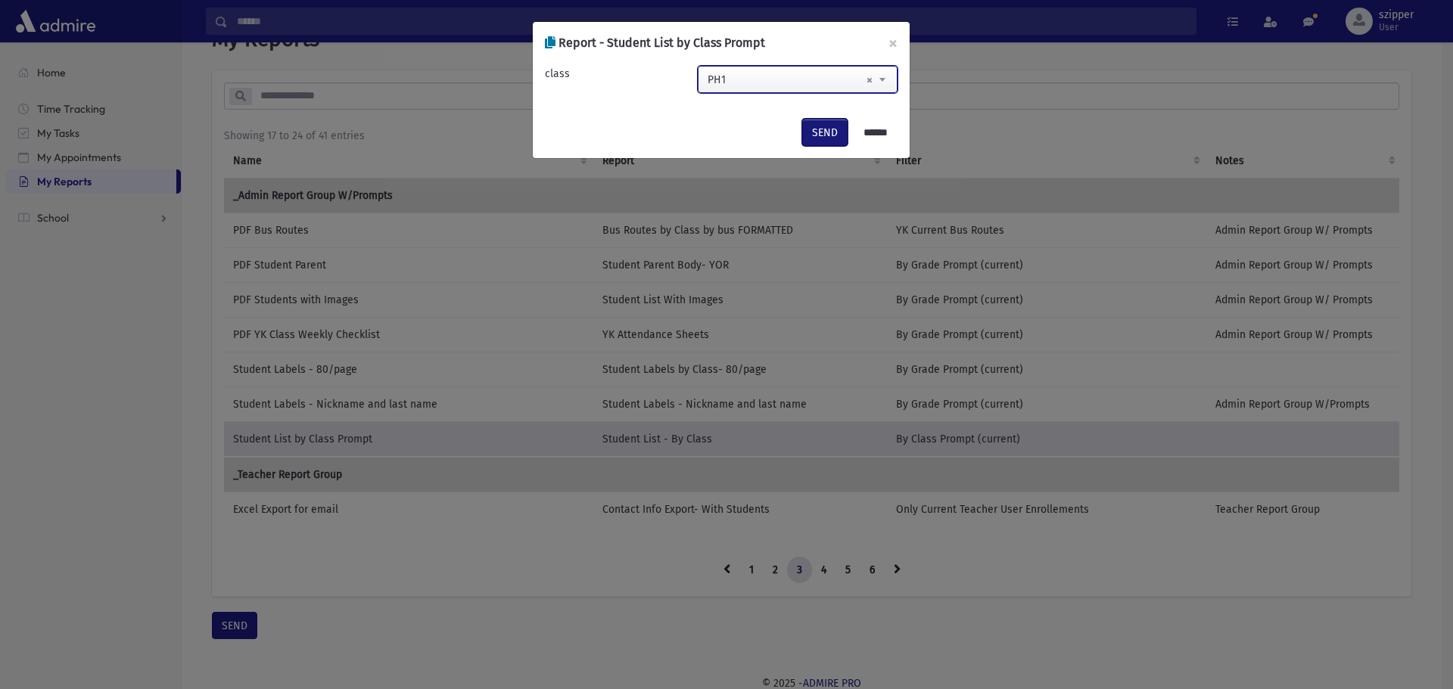
click at [817, 129] on button "SEND" at bounding box center [824, 132] width 45 height 27
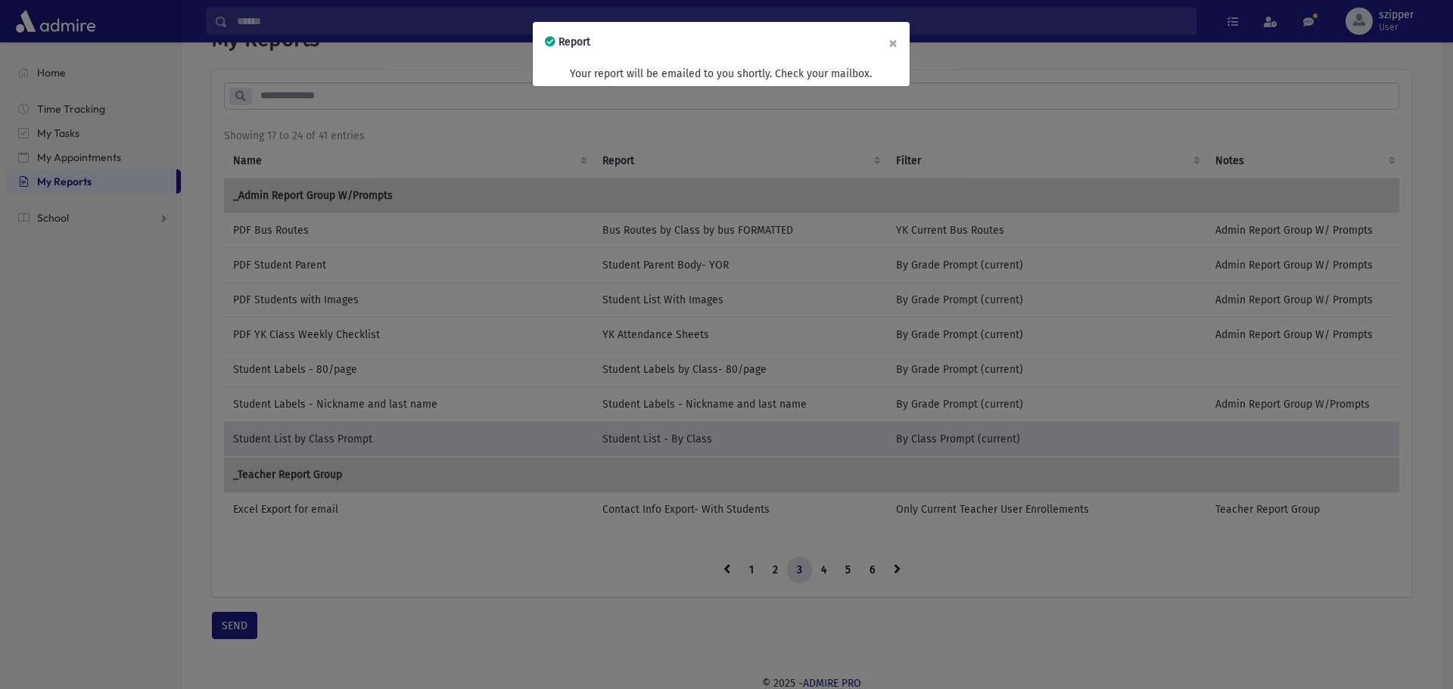
click at [891, 39] on button "×" at bounding box center [892, 43] width 33 height 42
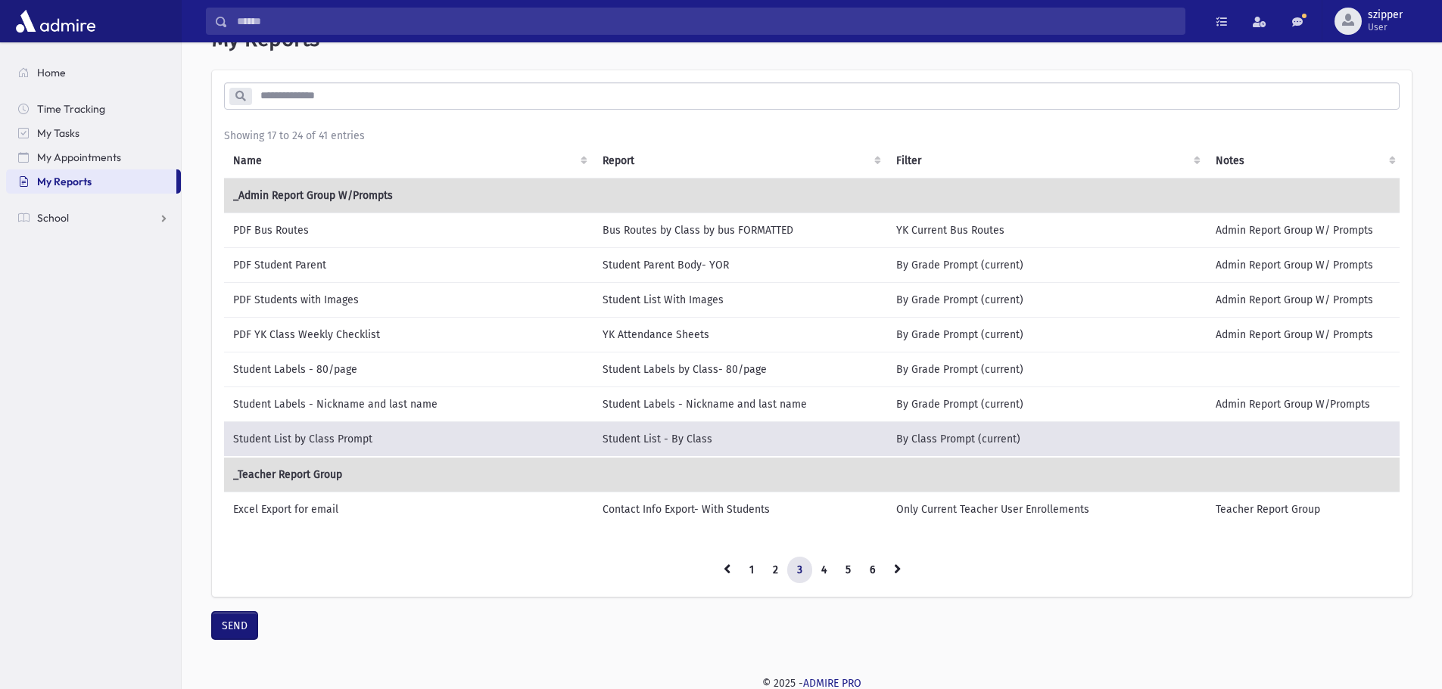
drag, startPoint x: 232, startPoint y: 638, endPoint x: 415, endPoint y: 529, distance: 213.1
click at [234, 636] on button "SEND" at bounding box center [234, 625] width 45 height 27
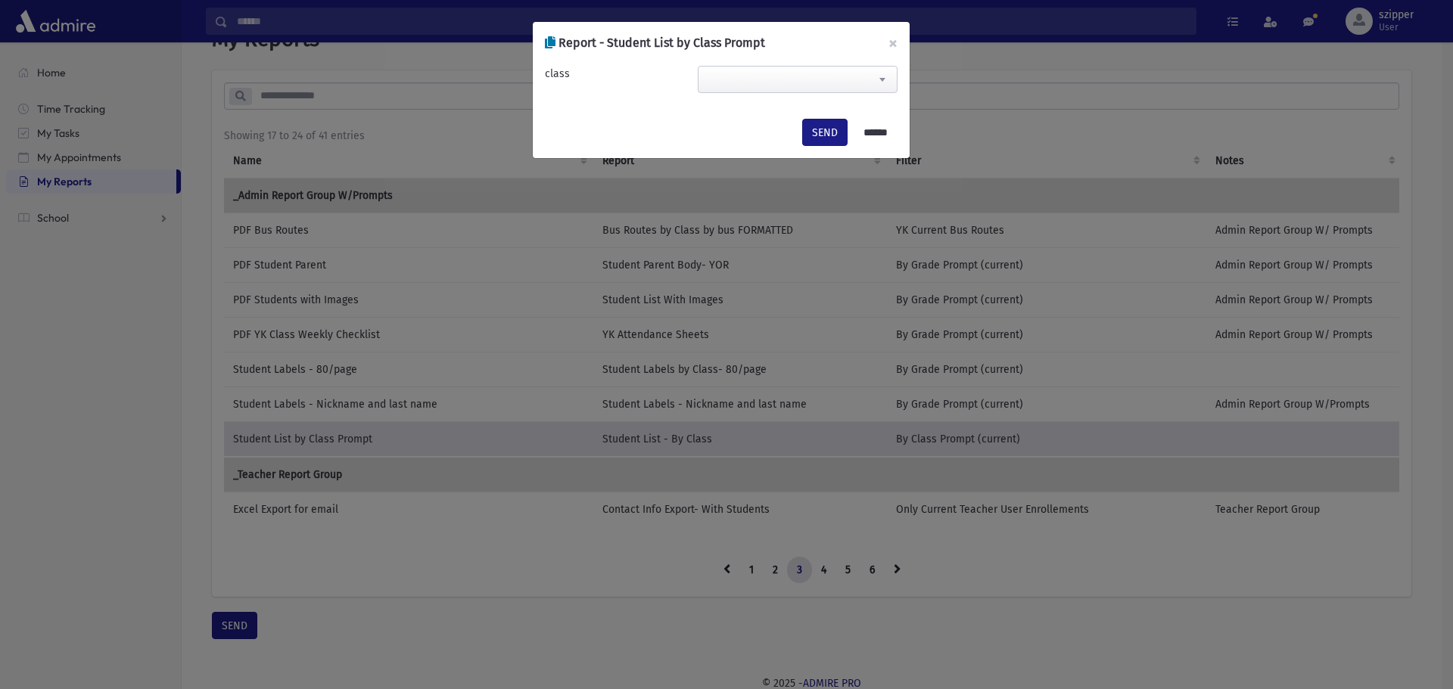
click at [870, 75] on span at bounding box center [882, 80] width 30 height 26
click at [797, 72] on span "× PE2" at bounding box center [797, 80] width 198 height 27
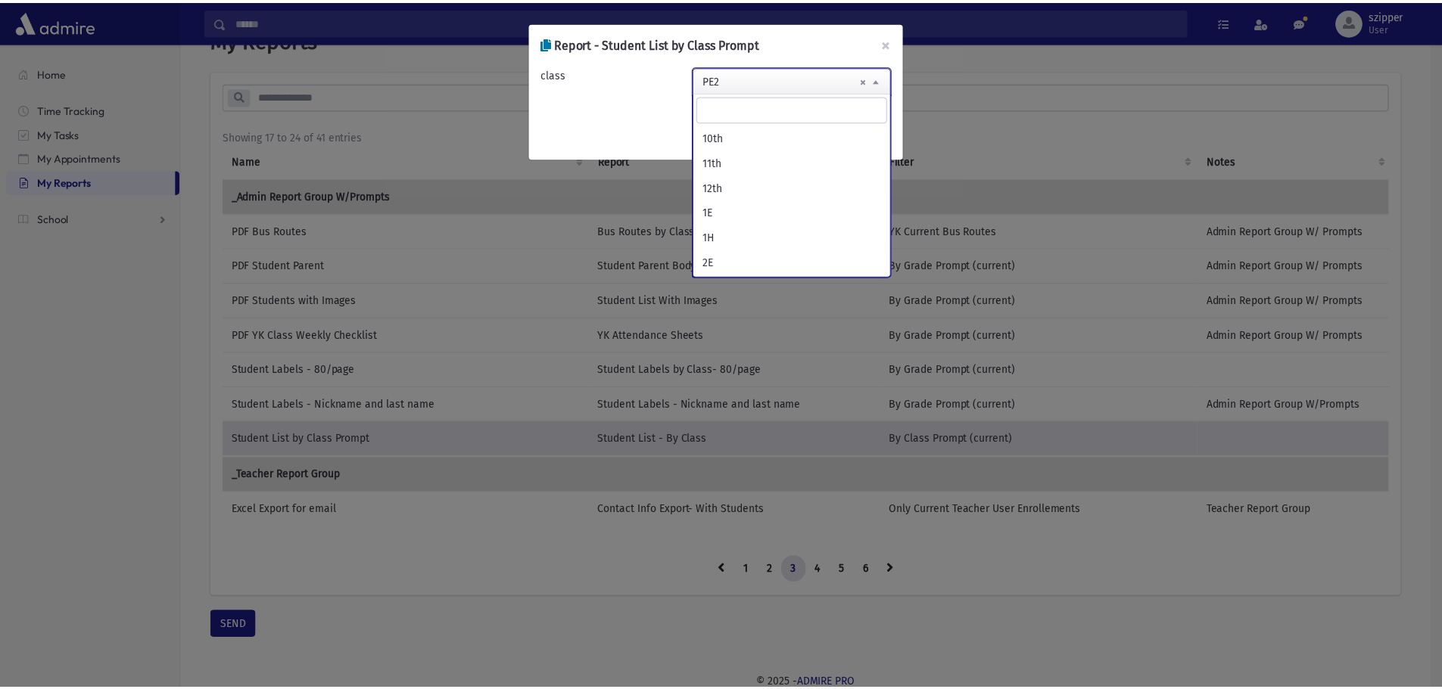
scroll to position [1898, 0]
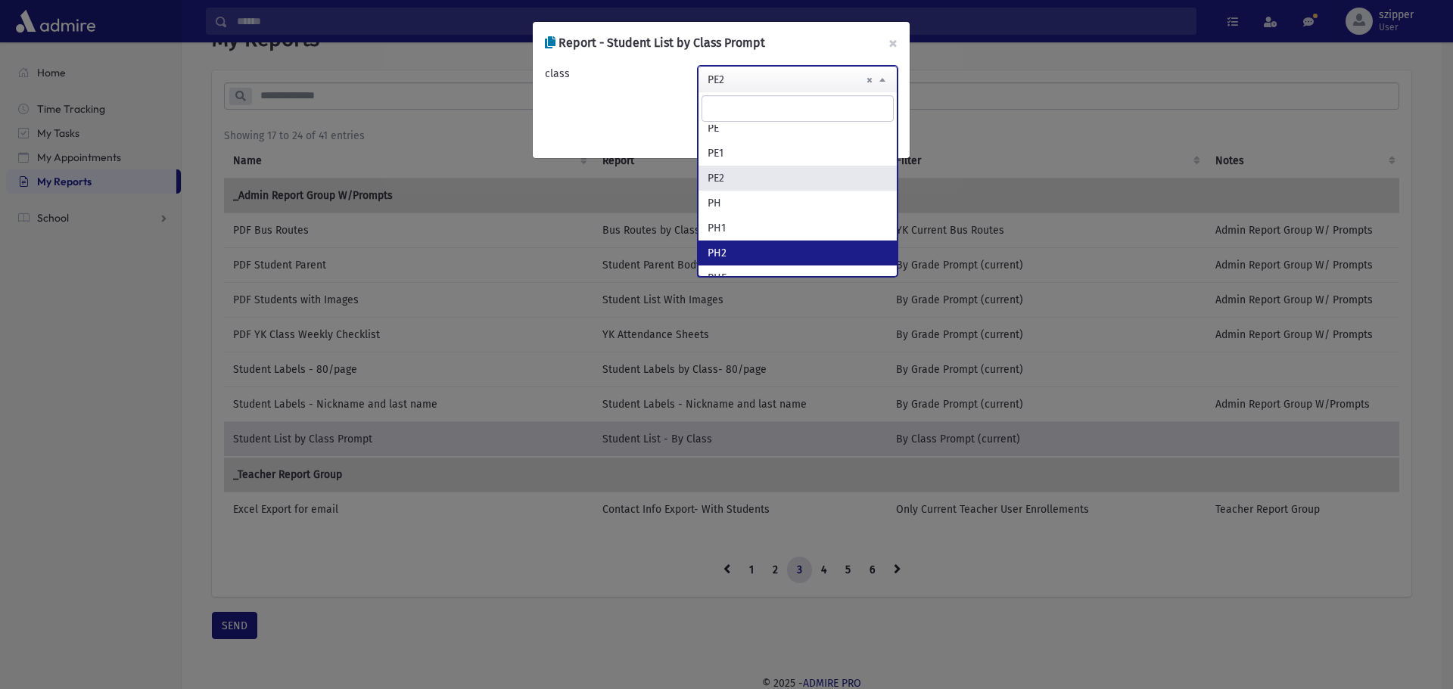
select select "***"
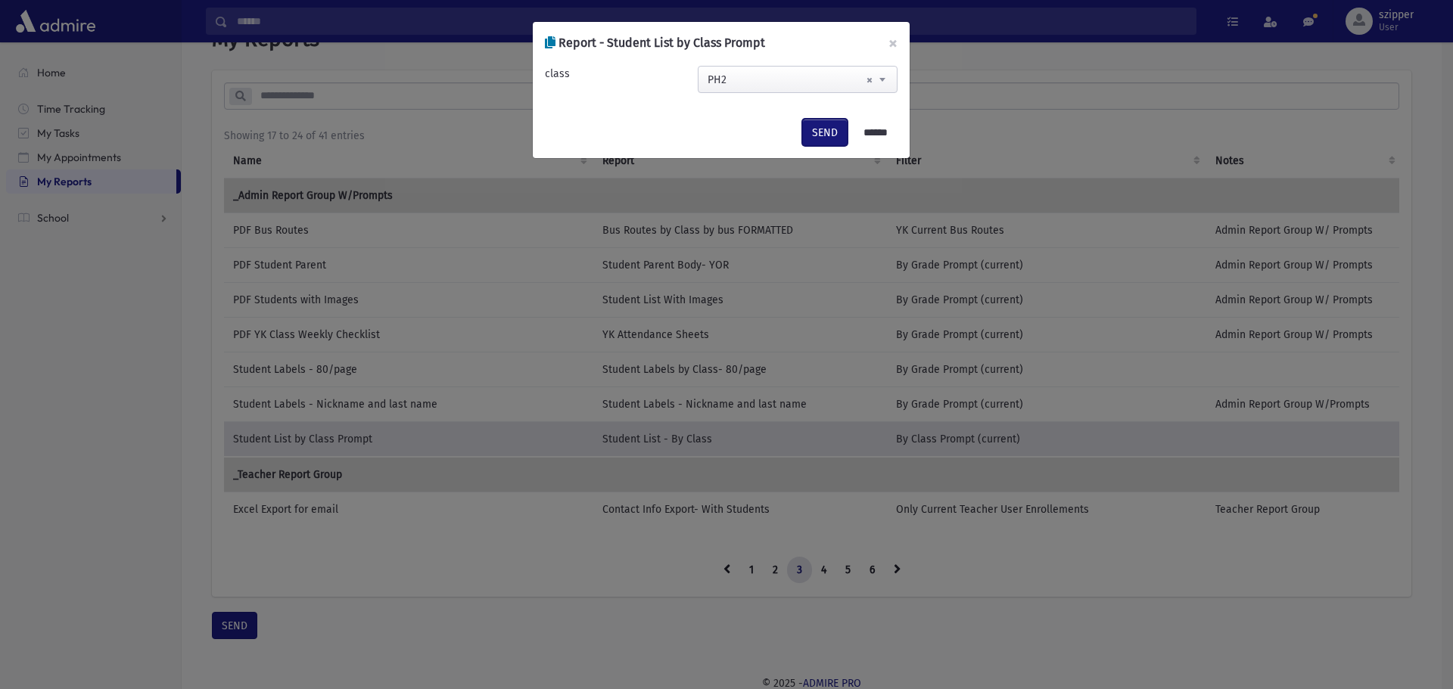
click at [810, 124] on button "SEND" at bounding box center [824, 132] width 45 height 27
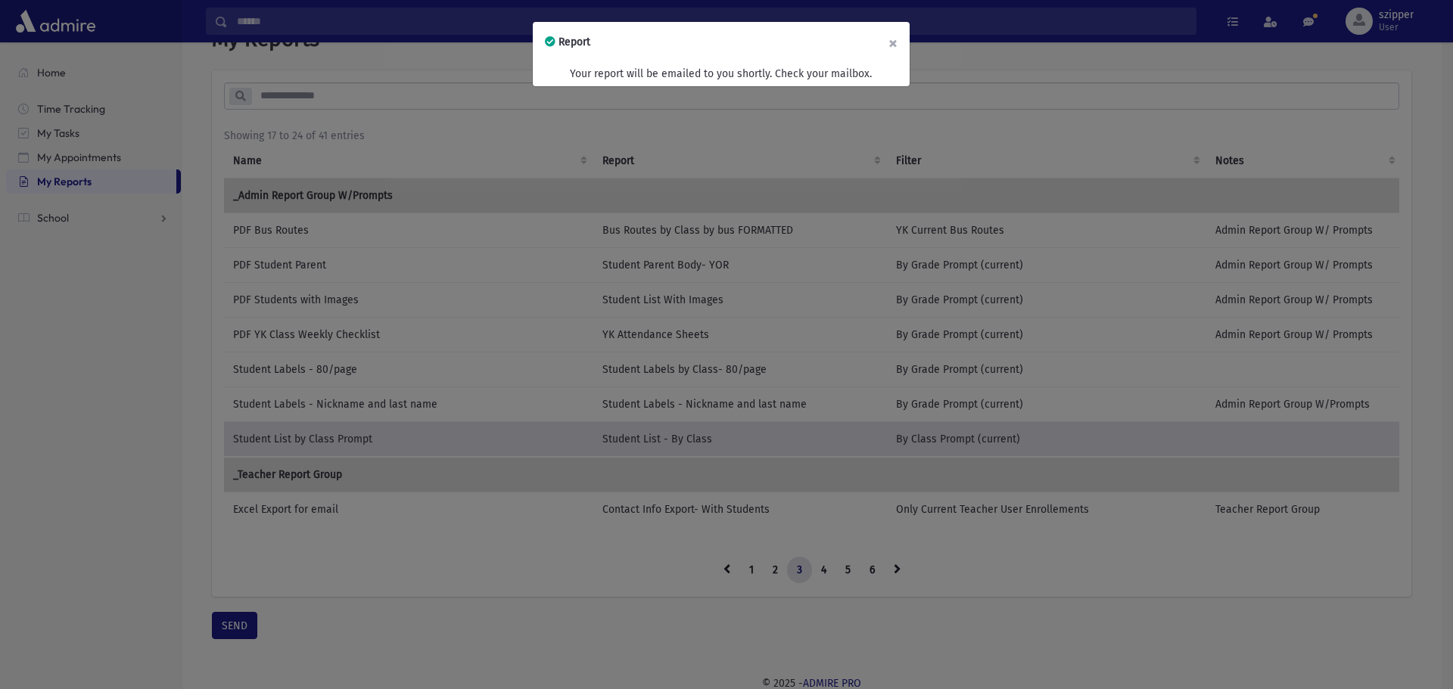
click at [898, 42] on button "×" at bounding box center [892, 43] width 33 height 42
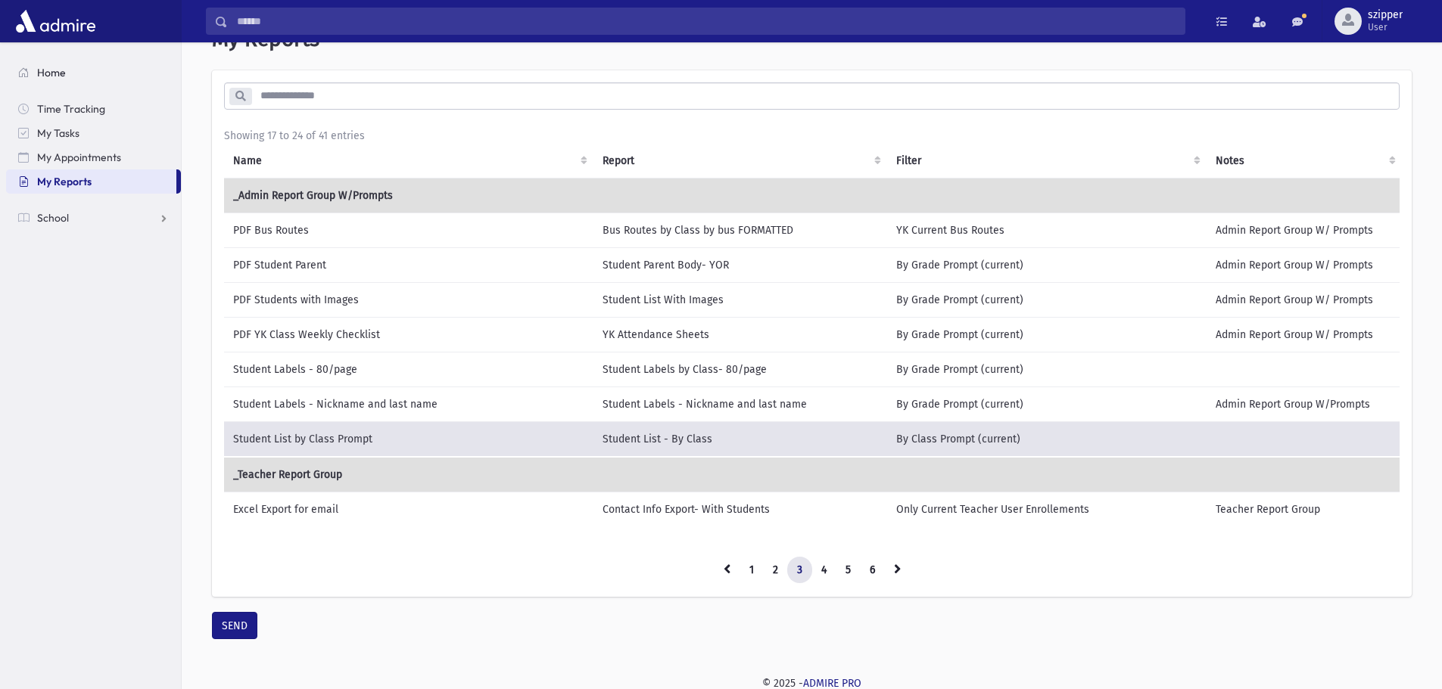
click at [73, 75] on link "Home" at bounding box center [93, 73] width 175 height 24
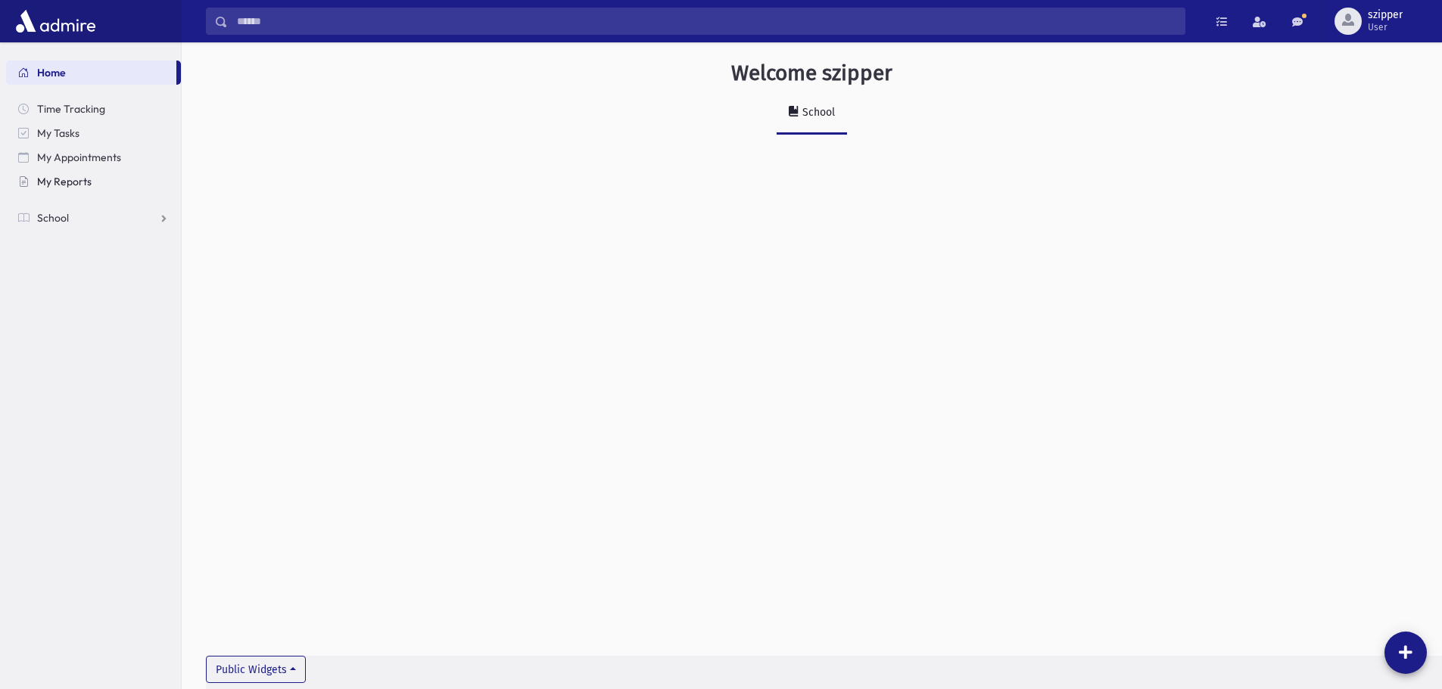
click at [67, 185] on span "My Reports" at bounding box center [64, 182] width 54 height 14
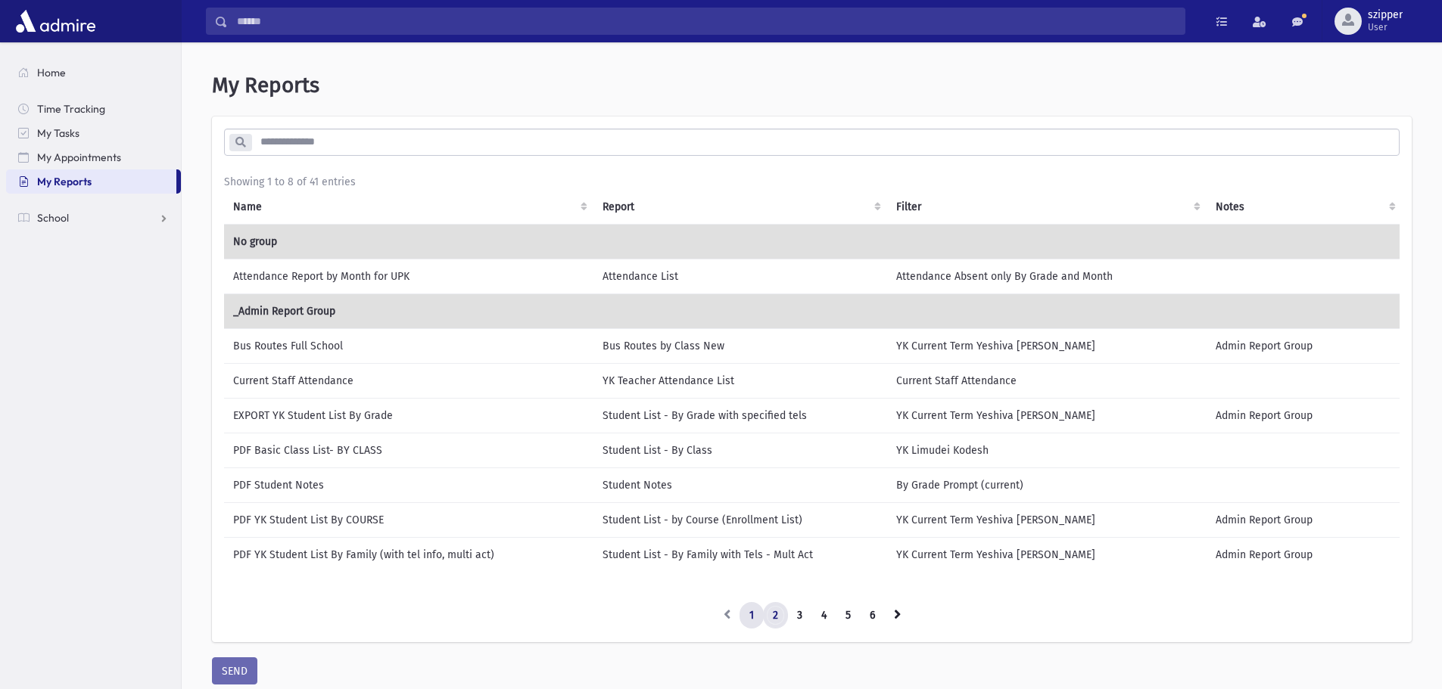
click at [776, 613] on link "2" at bounding box center [775, 615] width 25 height 27
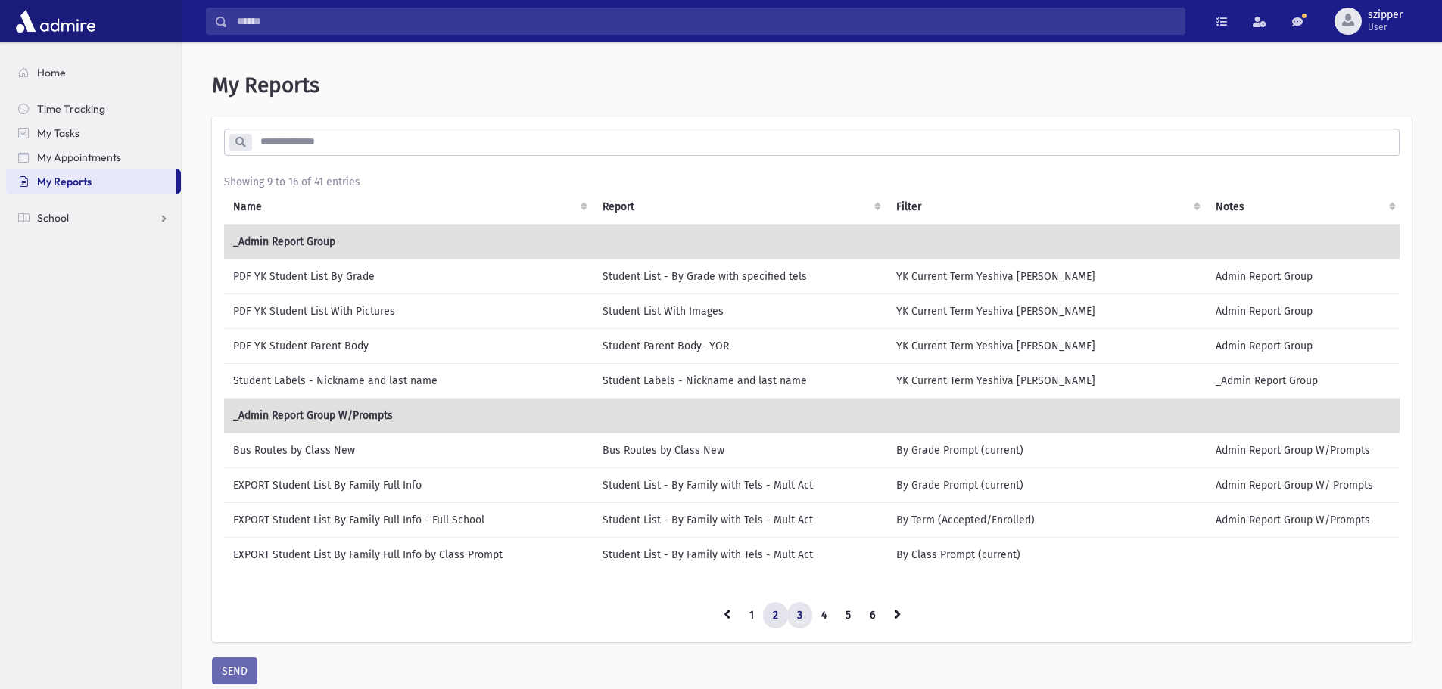
click at [804, 624] on link "3" at bounding box center [799, 615] width 25 height 27
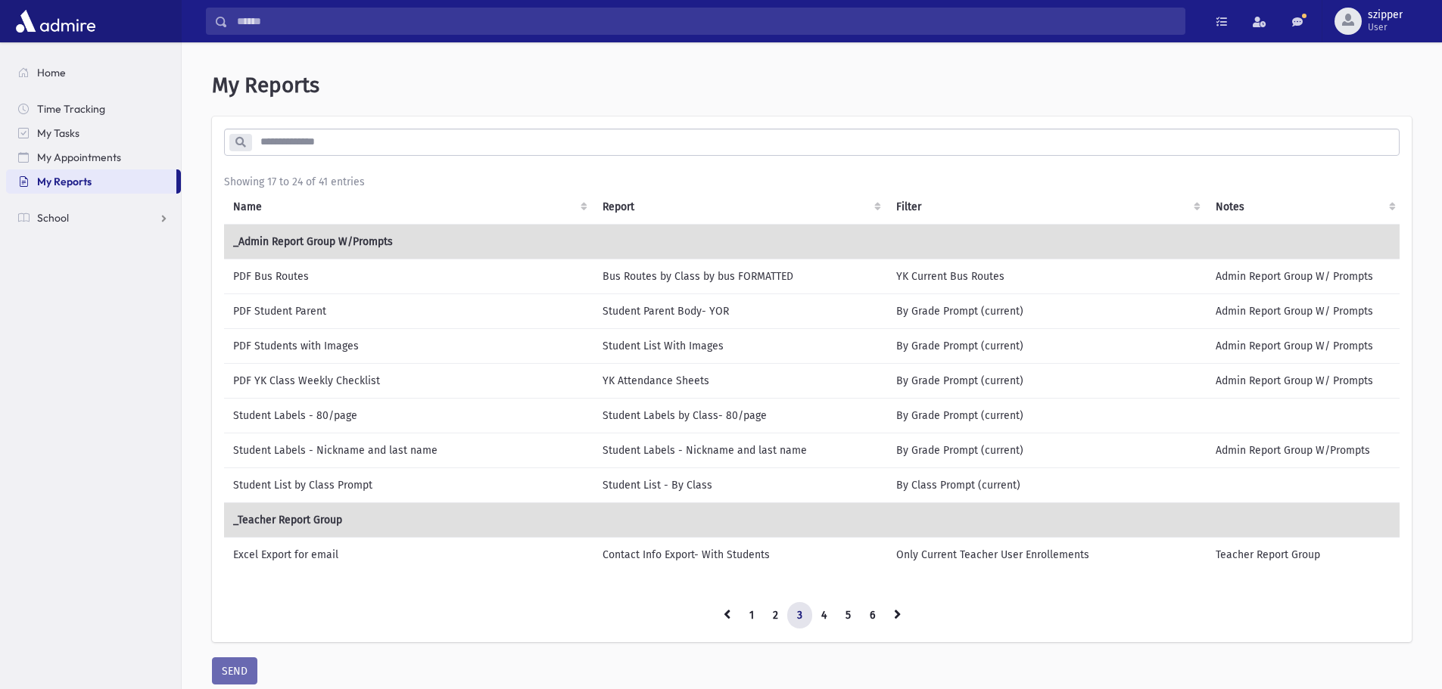
click at [328, 344] on td "PDF Students with Images" at bounding box center [408, 345] width 369 height 35
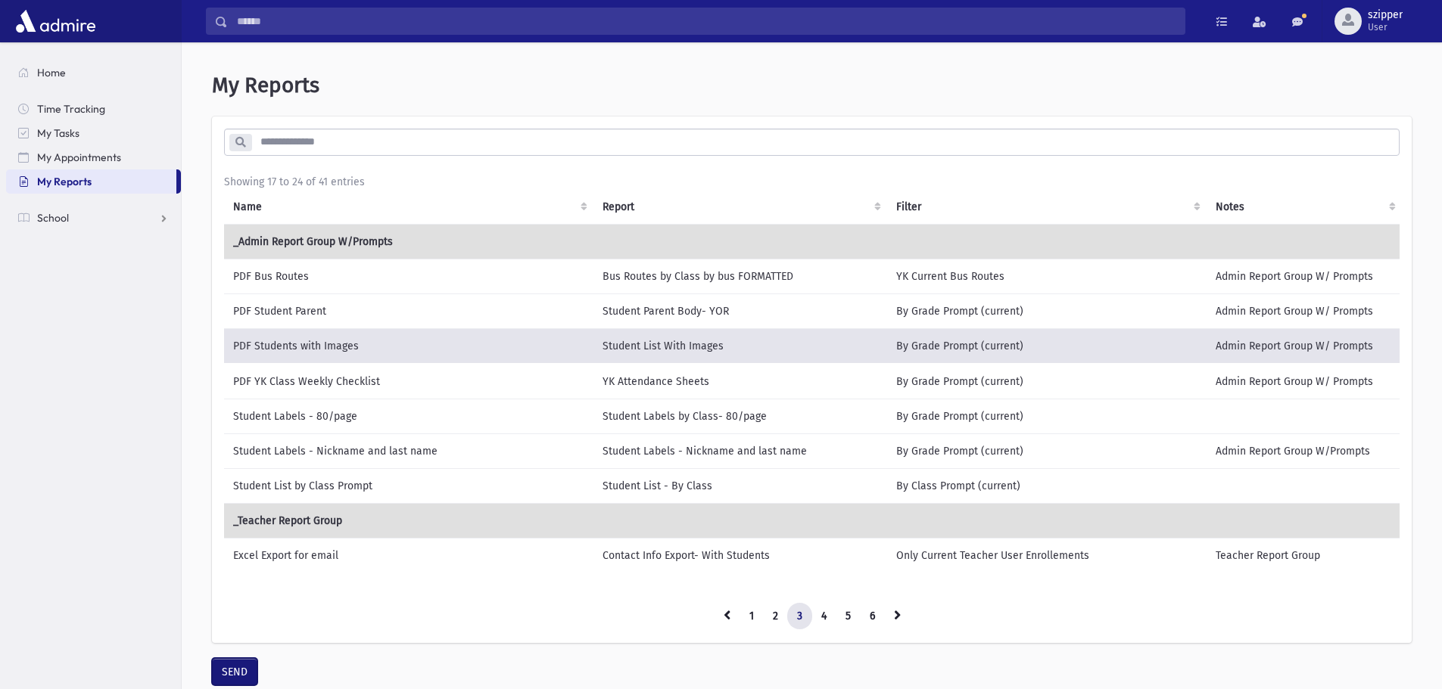
click at [248, 673] on button "SEND" at bounding box center [234, 671] width 45 height 27
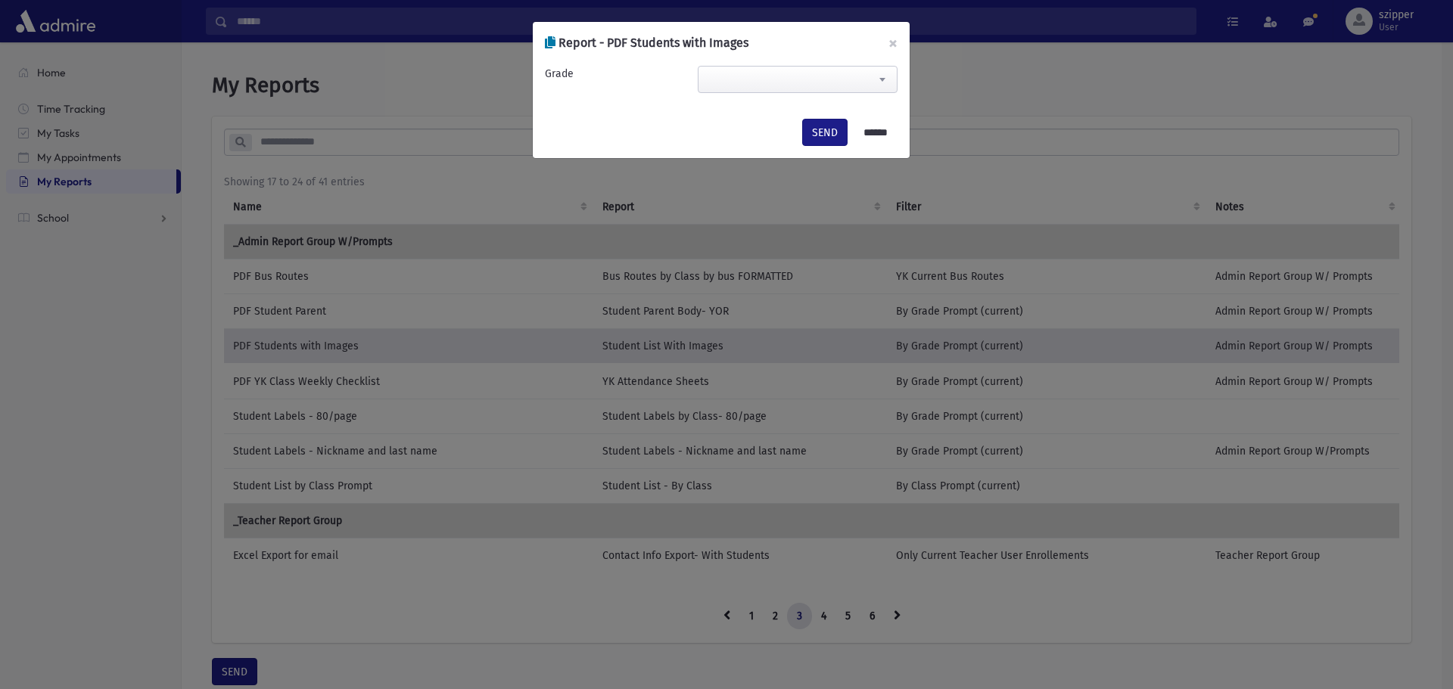
click at [807, 78] on span at bounding box center [798, 79] width 200 height 27
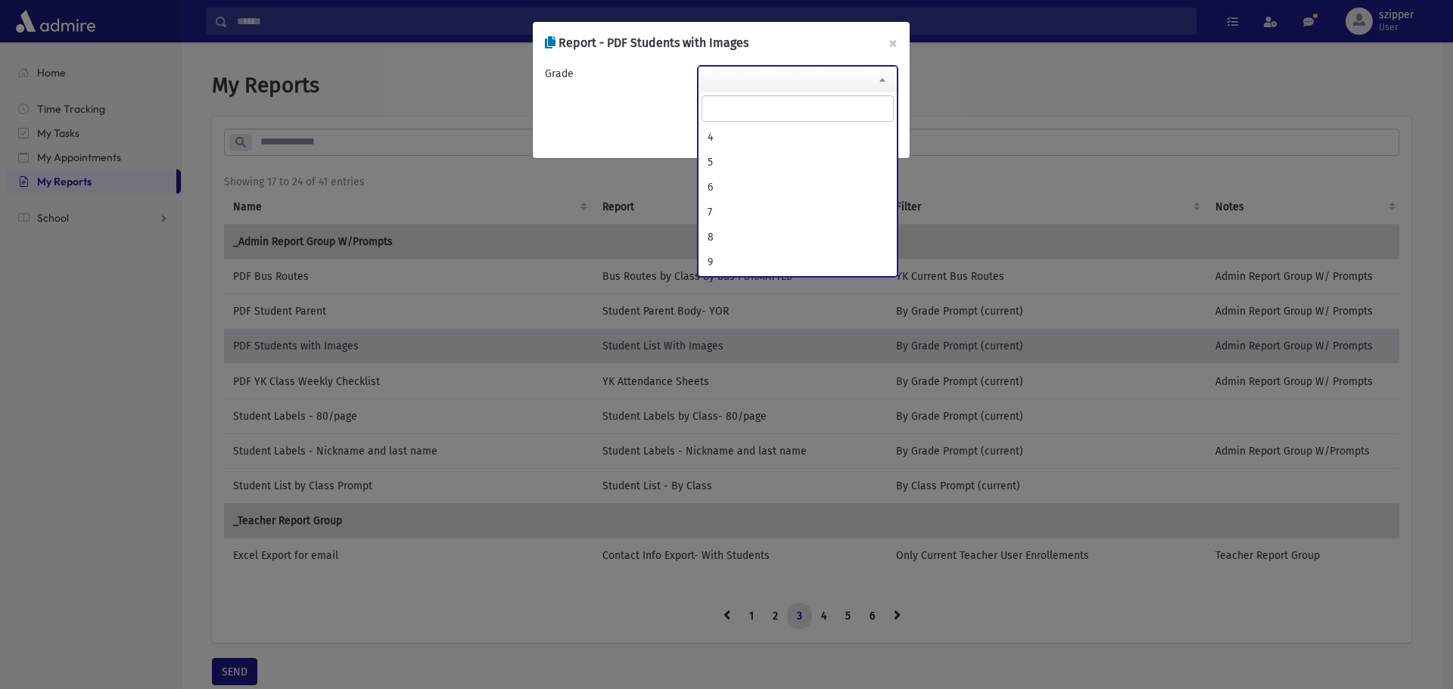
scroll to position [151, 0]
select select "*"
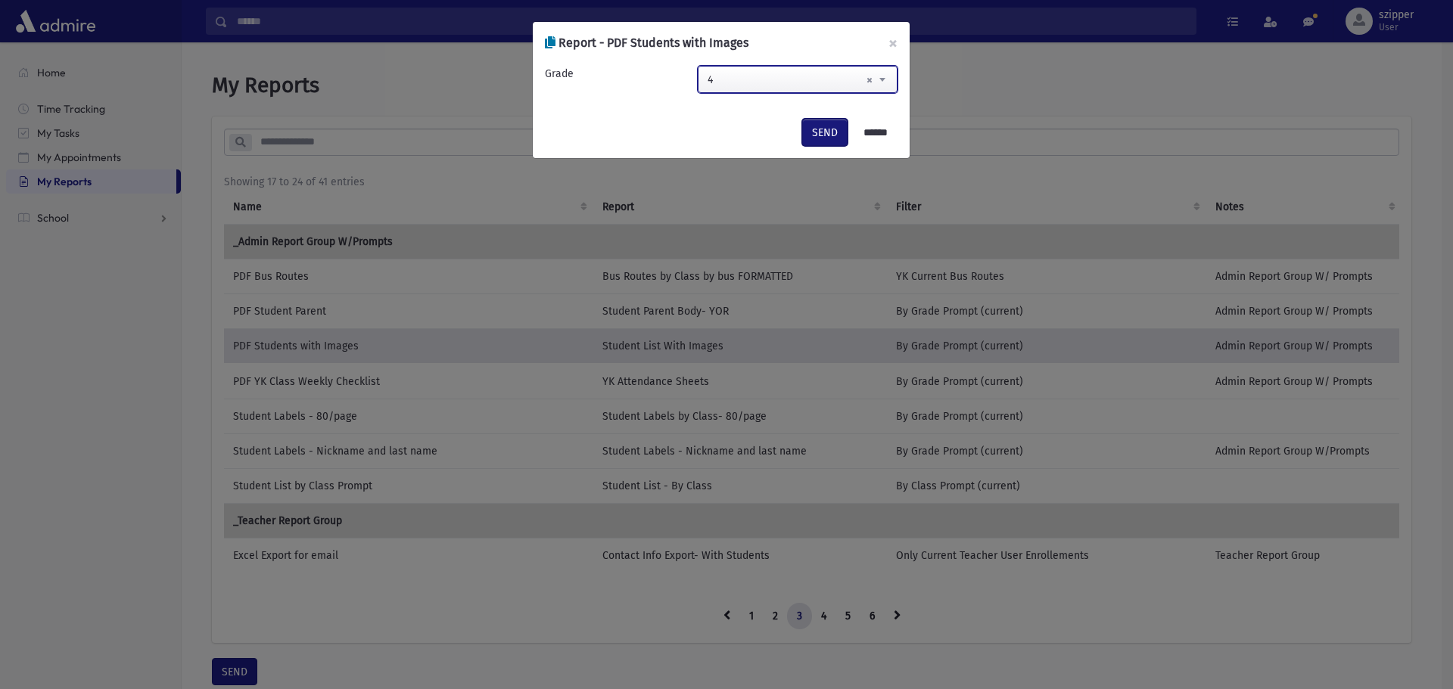
click at [805, 133] on button "SEND" at bounding box center [824, 132] width 45 height 27
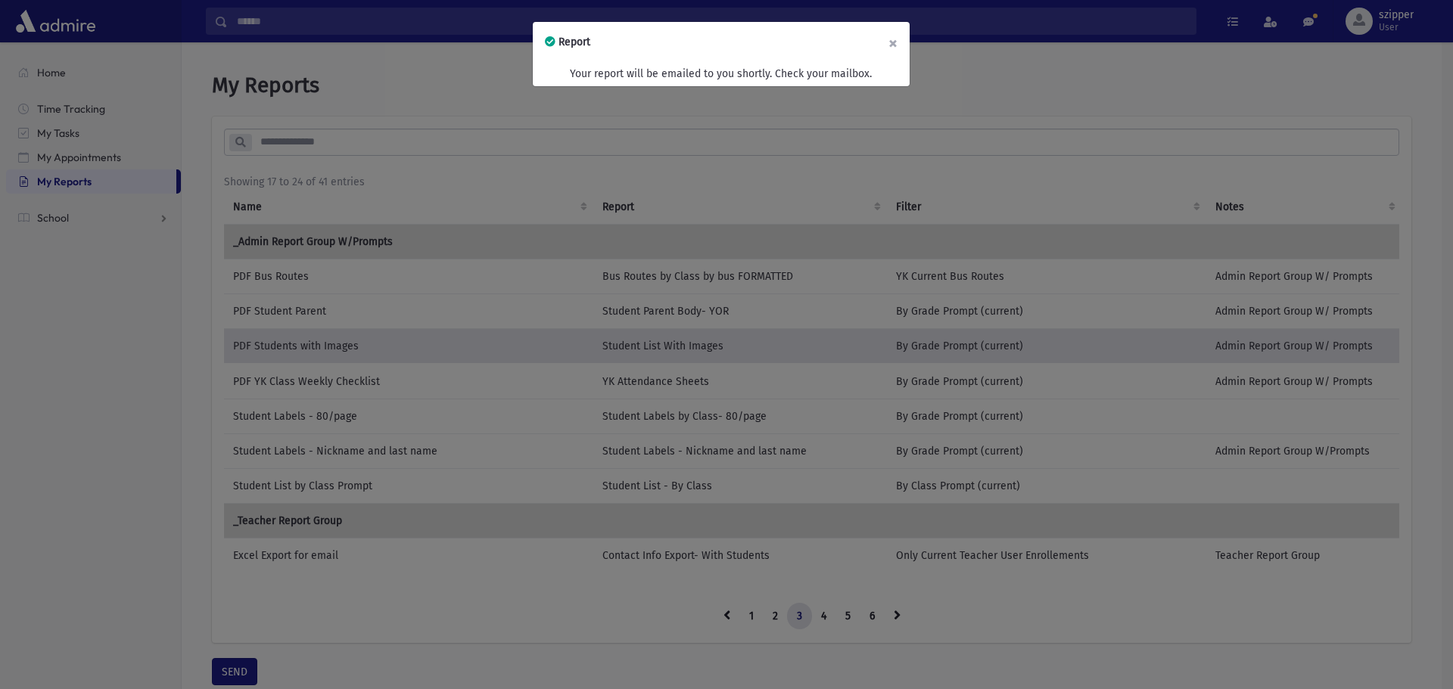
click at [898, 41] on button "×" at bounding box center [892, 43] width 33 height 42
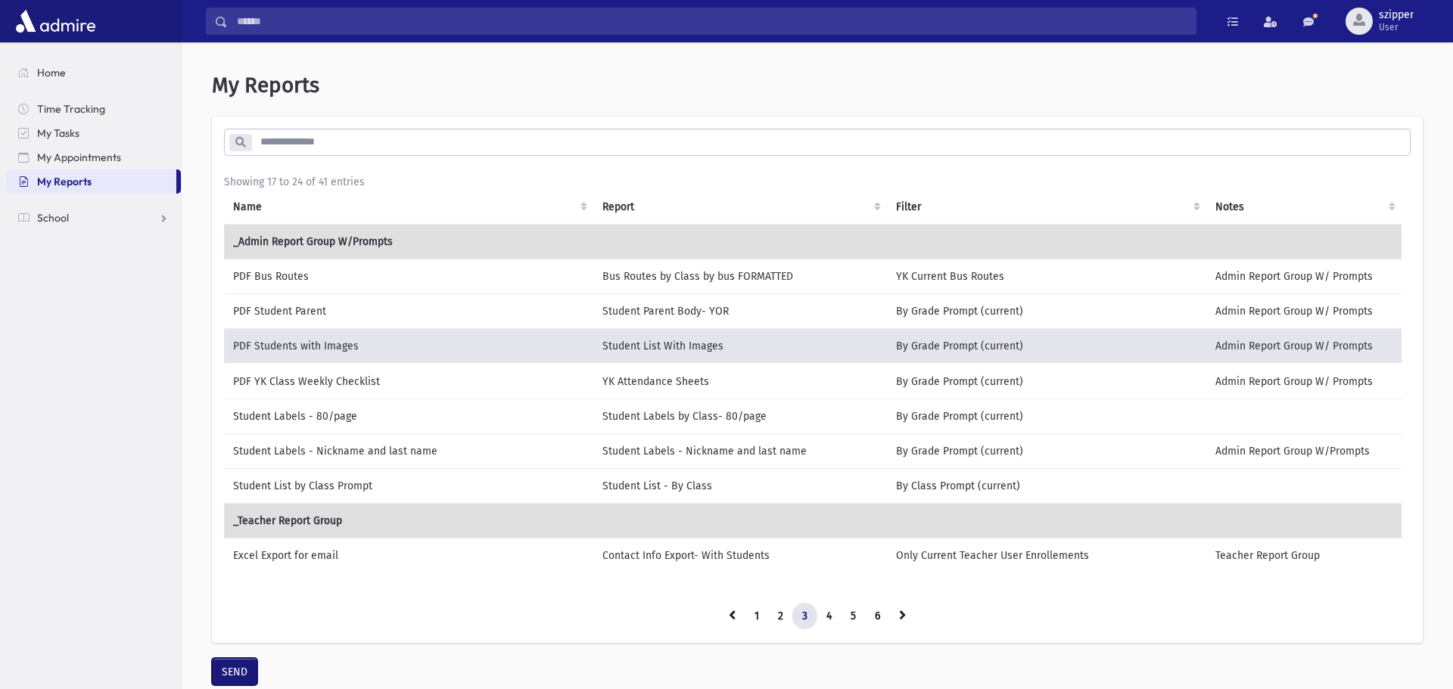
scroll to position [8, 0]
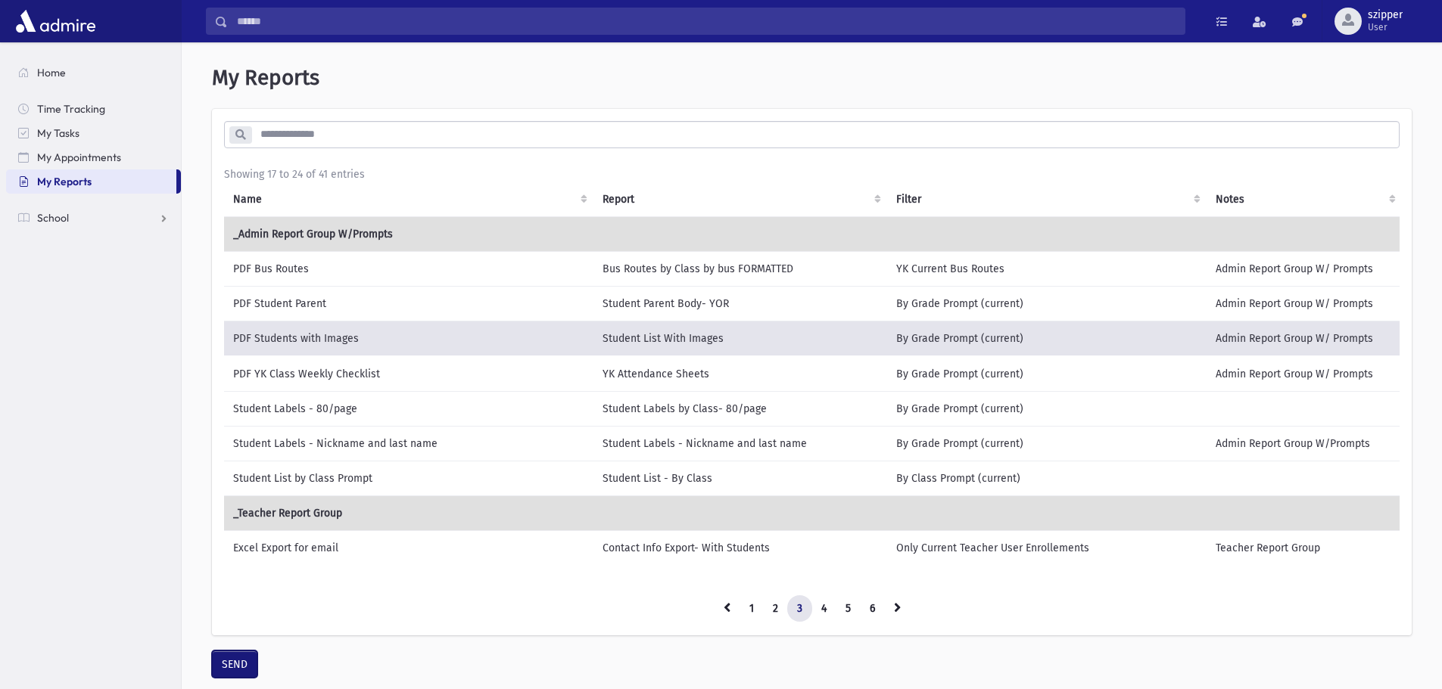
drag, startPoint x: 241, startPoint y: 669, endPoint x: 282, endPoint y: 633, distance: 54.2
click at [241, 669] on button "SEND" at bounding box center [234, 664] width 45 height 27
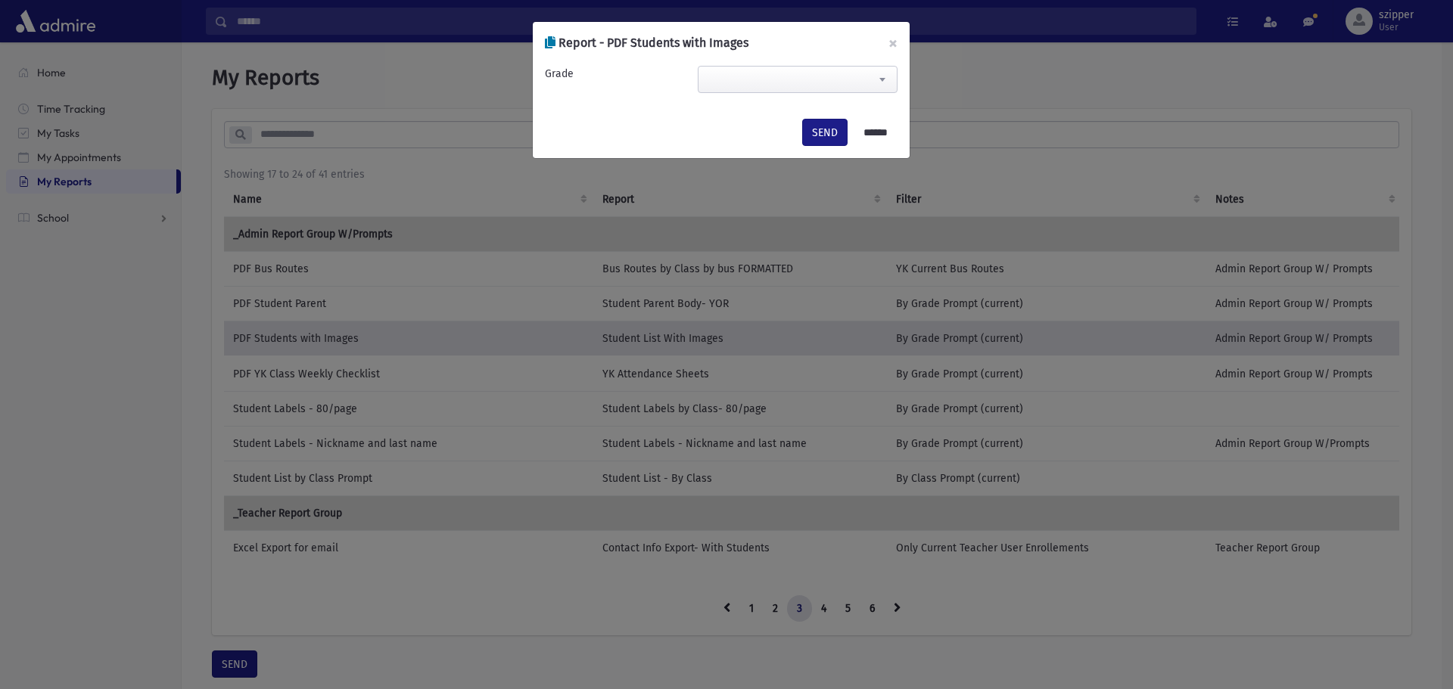
click at [823, 73] on span at bounding box center [798, 79] width 200 height 27
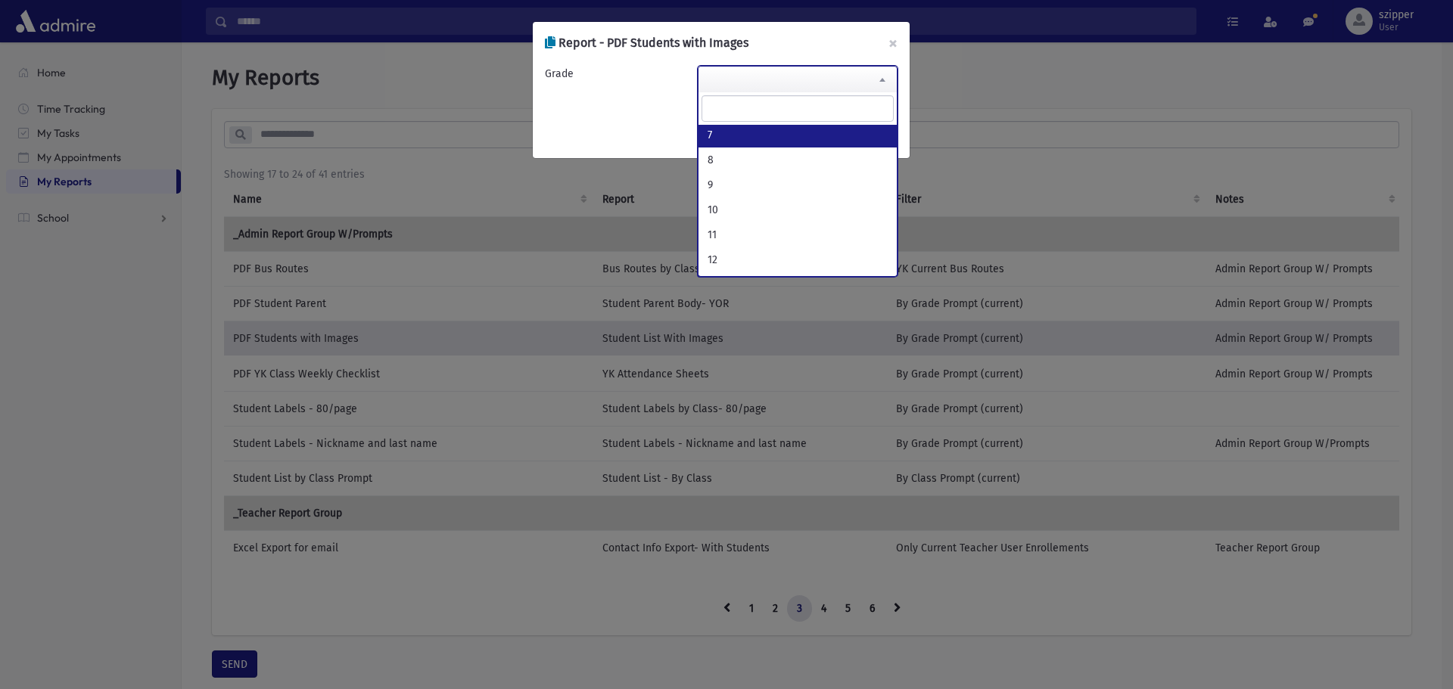
scroll to position [151, 0]
select select "*"
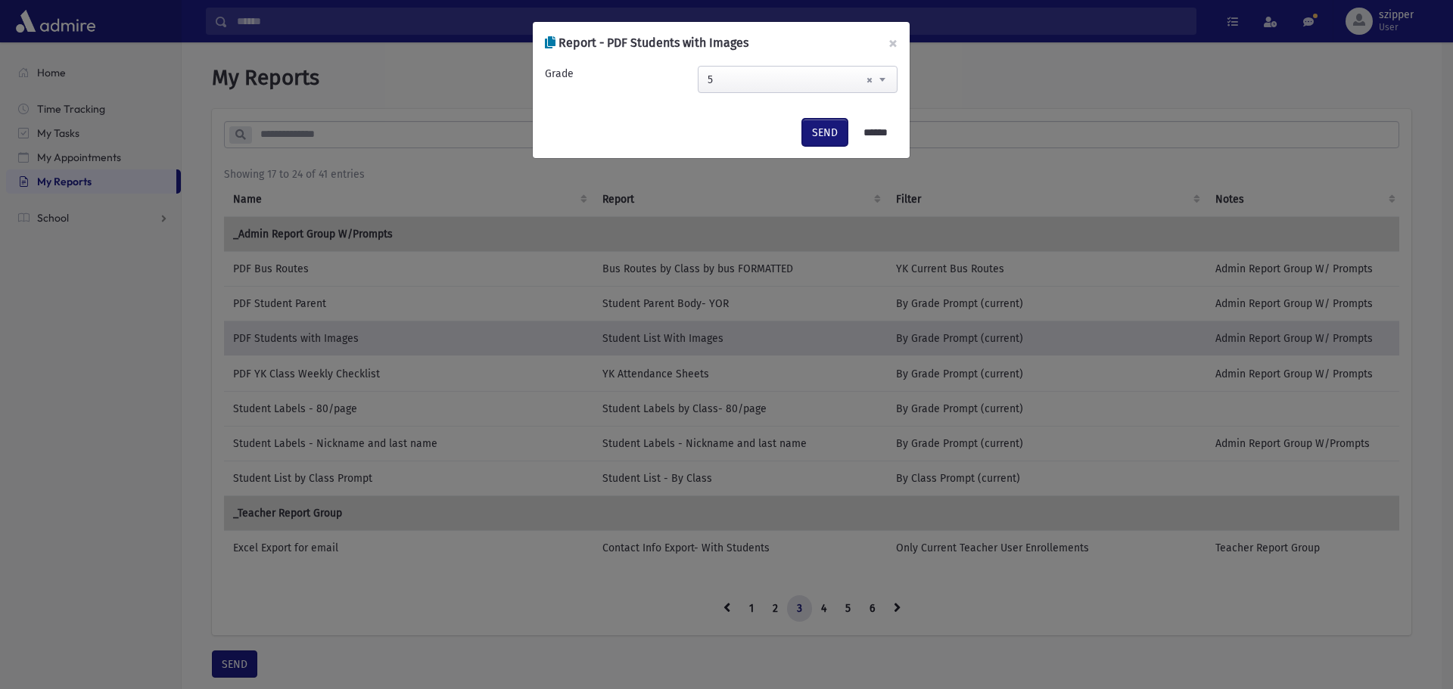
click at [820, 142] on button "SEND" at bounding box center [824, 132] width 45 height 27
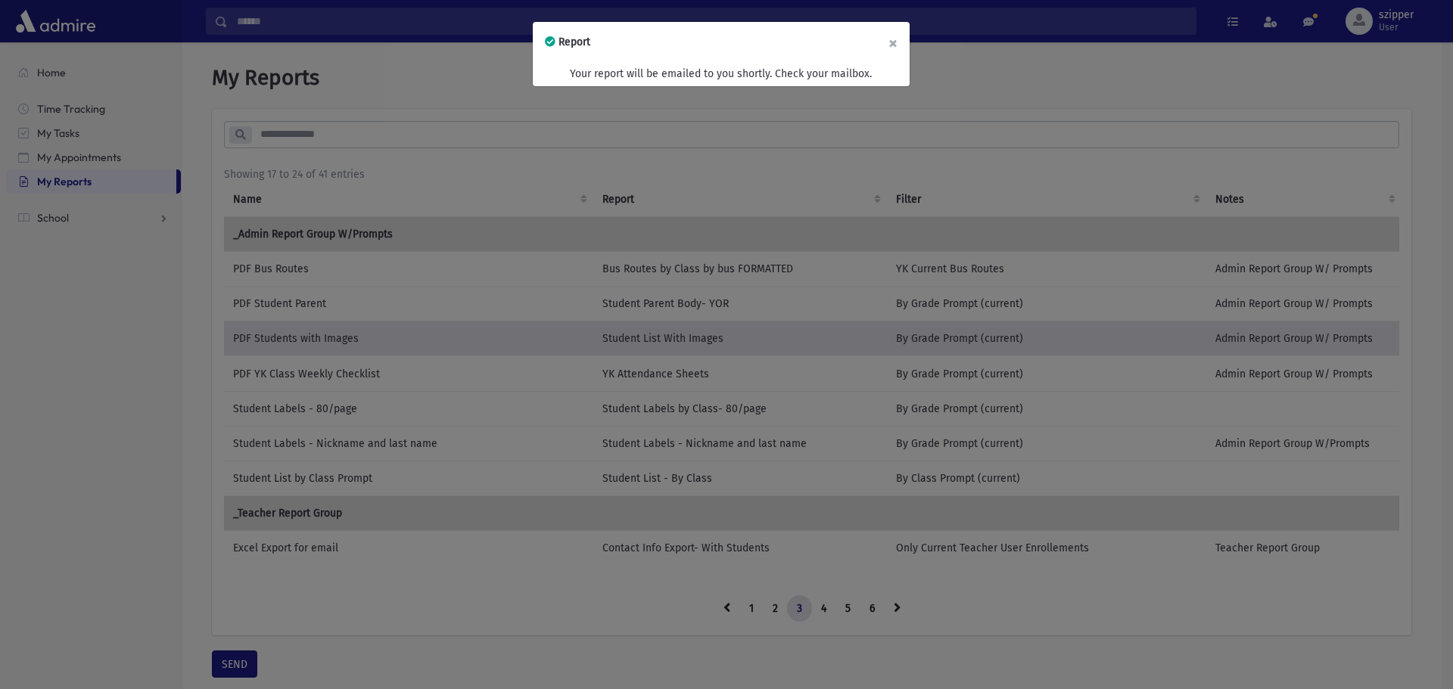
click at [891, 39] on button "×" at bounding box center [892, 43] width 33 height 42
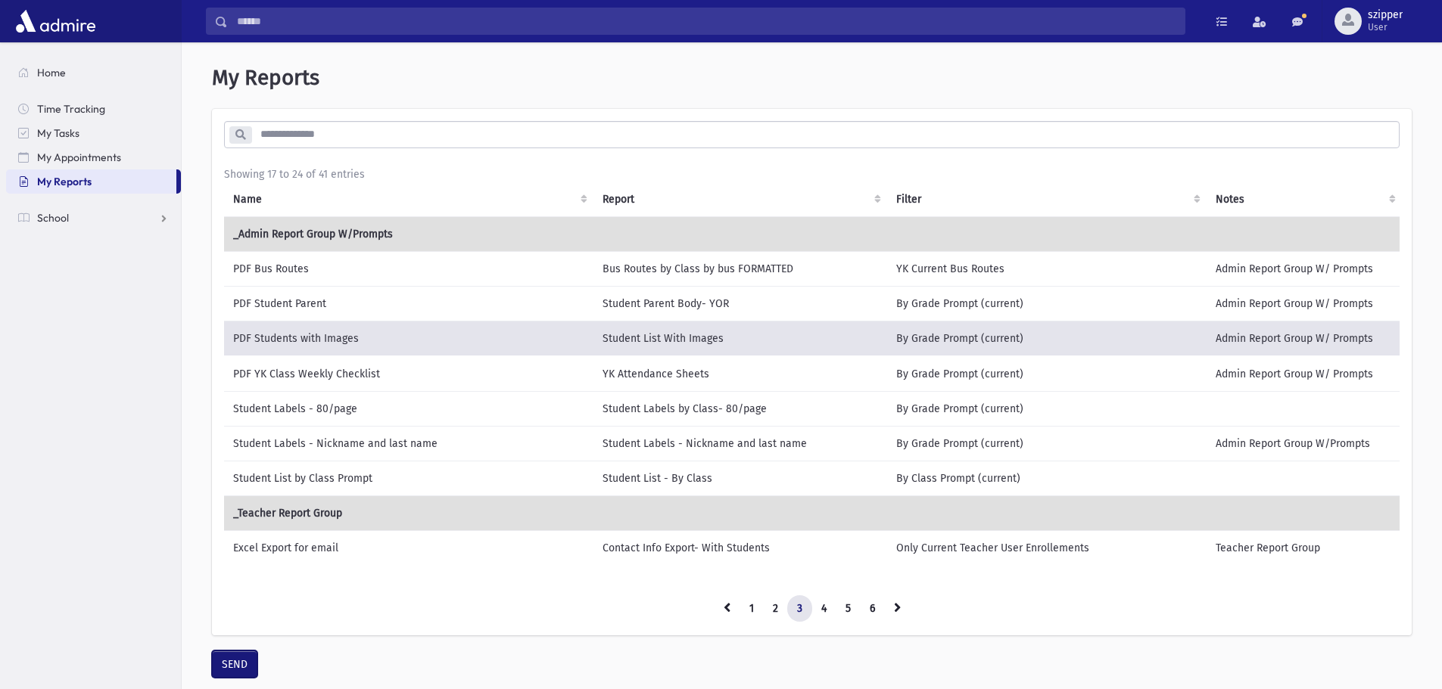
click at [242, 678] on button "SEND" at bounding box center [234, 664] width 45 height 27
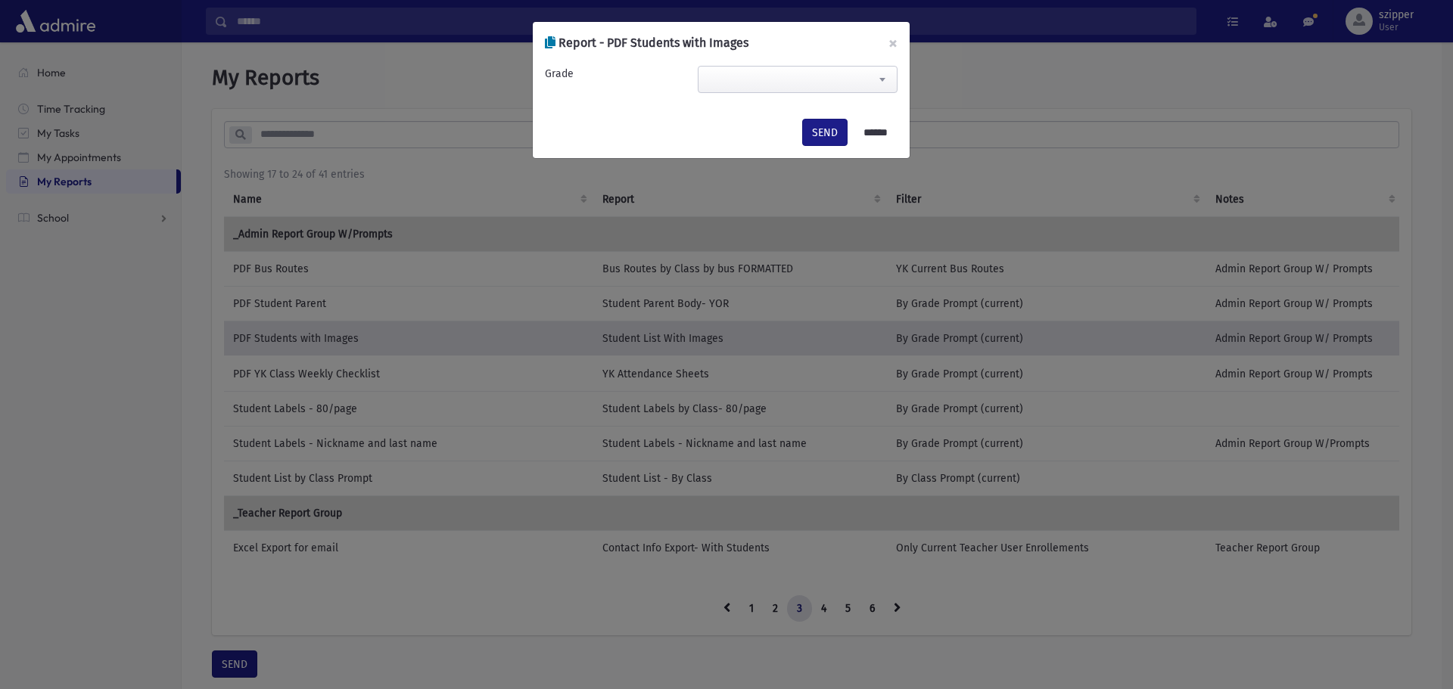
click at [740, 78] on span at bounding box center [798, 79] width 200 height 27
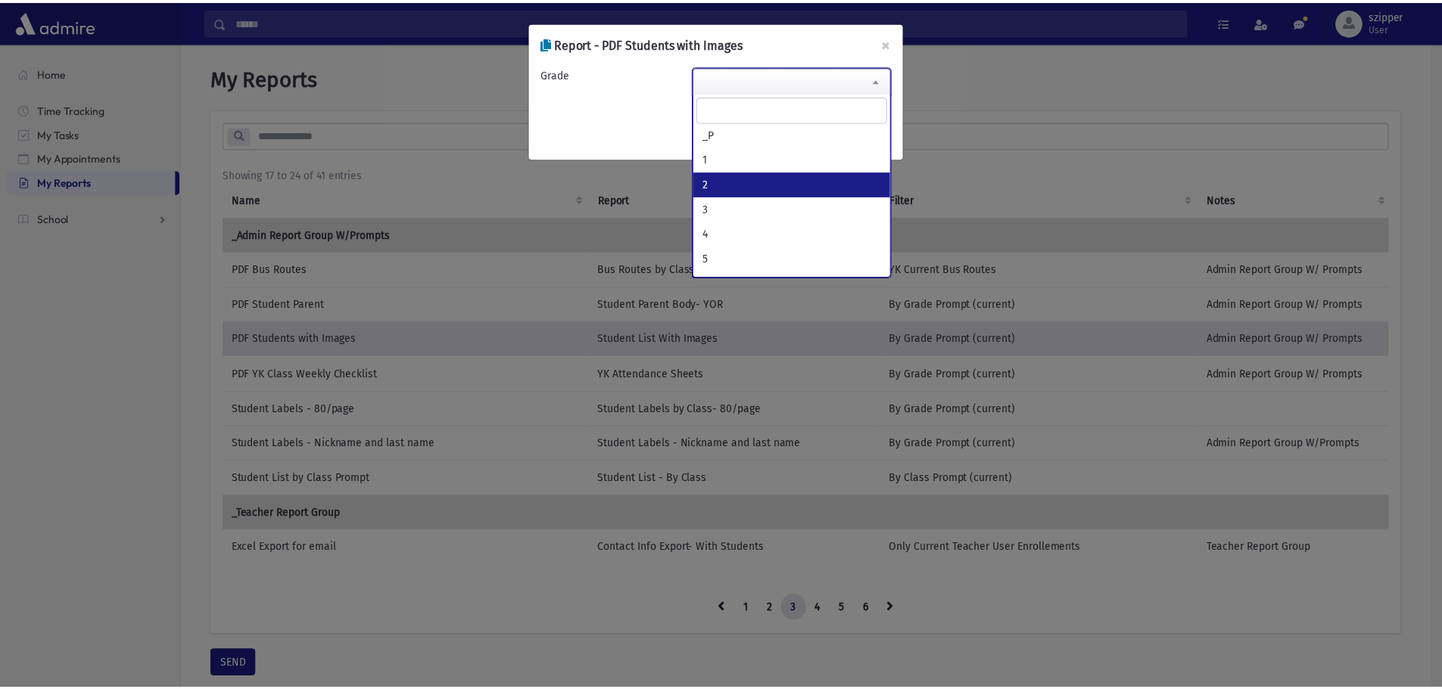
scroll to position [76, 0]
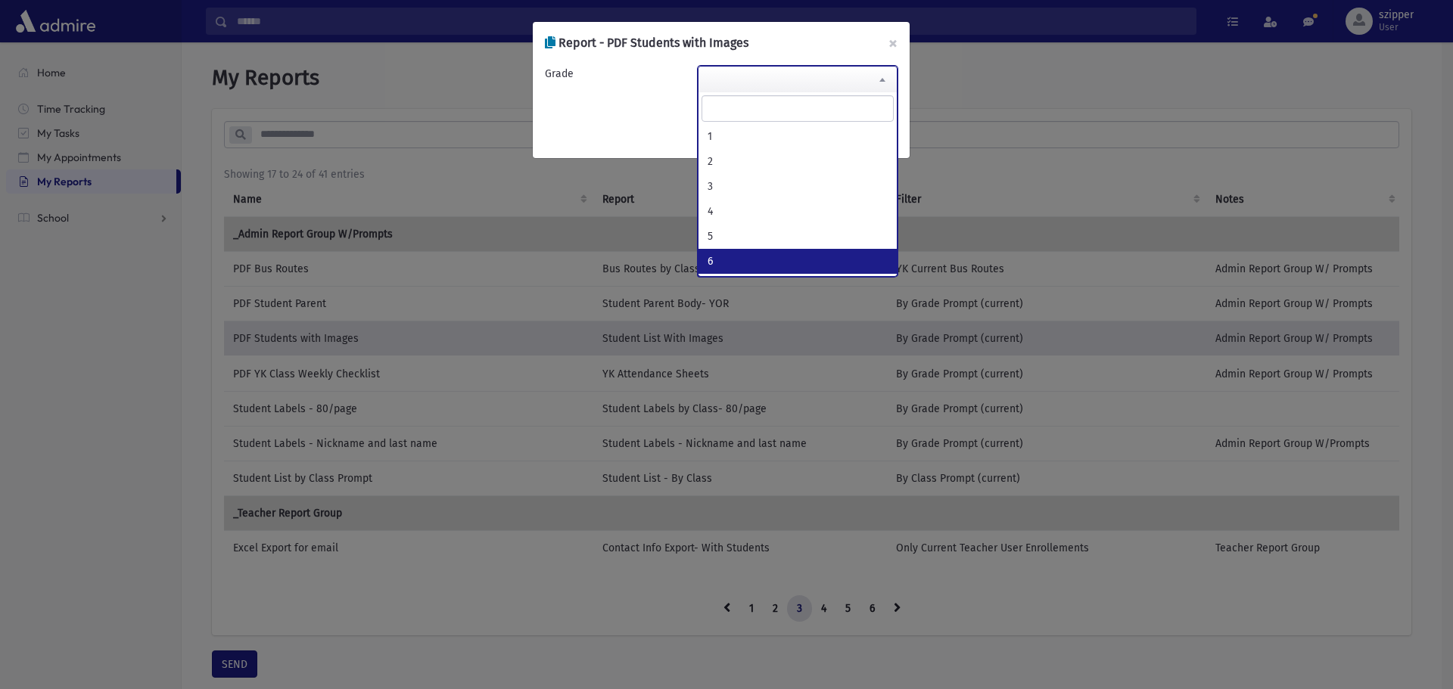
select select "*"
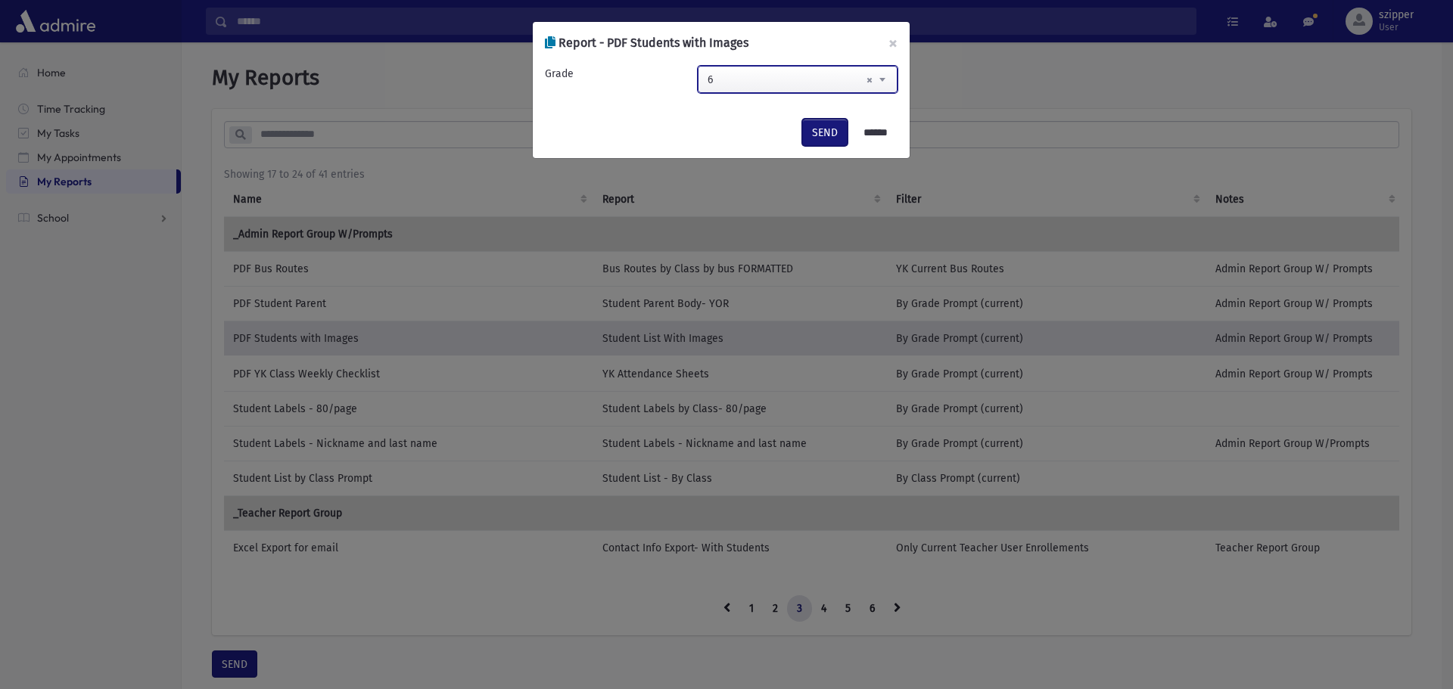
click at [808, 131] on button "SEND" at bounding box center [824, 132] width 45 height 27
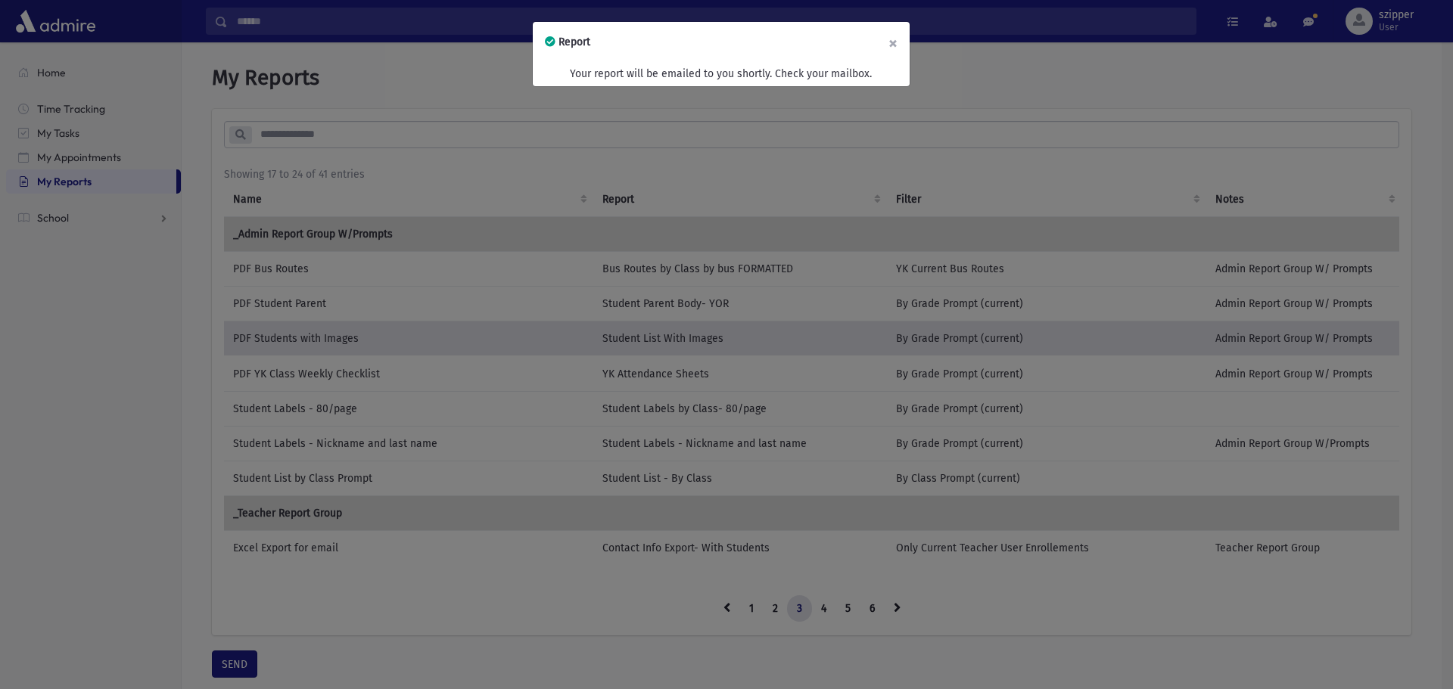
click at [894, 40] on button "×" at bounding box center [892, 43] width 33 height 42
